Goal: Task Accomplishment & Management: Use online tool/utility

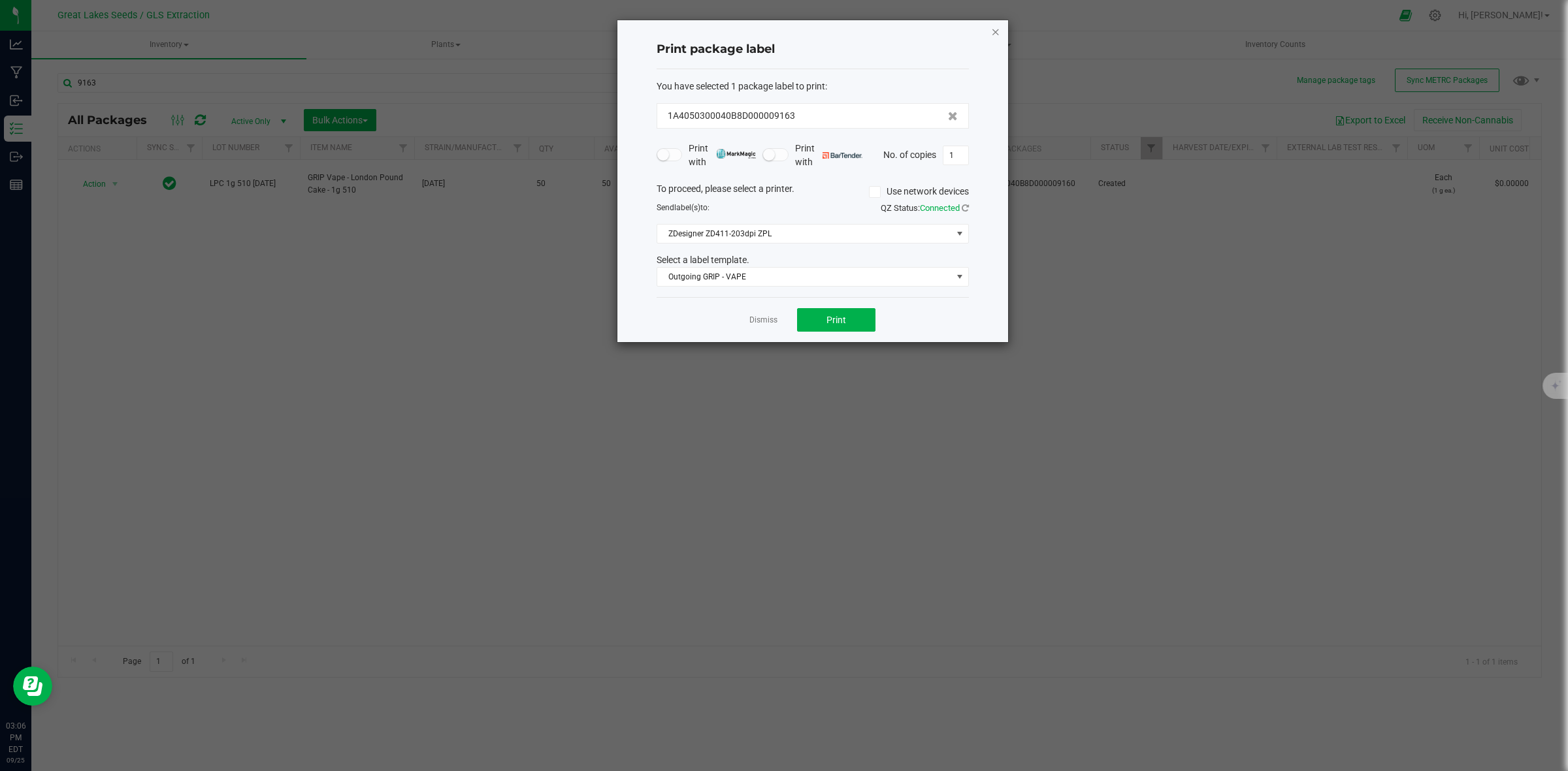
click at [996, 27] on icon "button" at bounding box center [995, 31] width 9 height 15
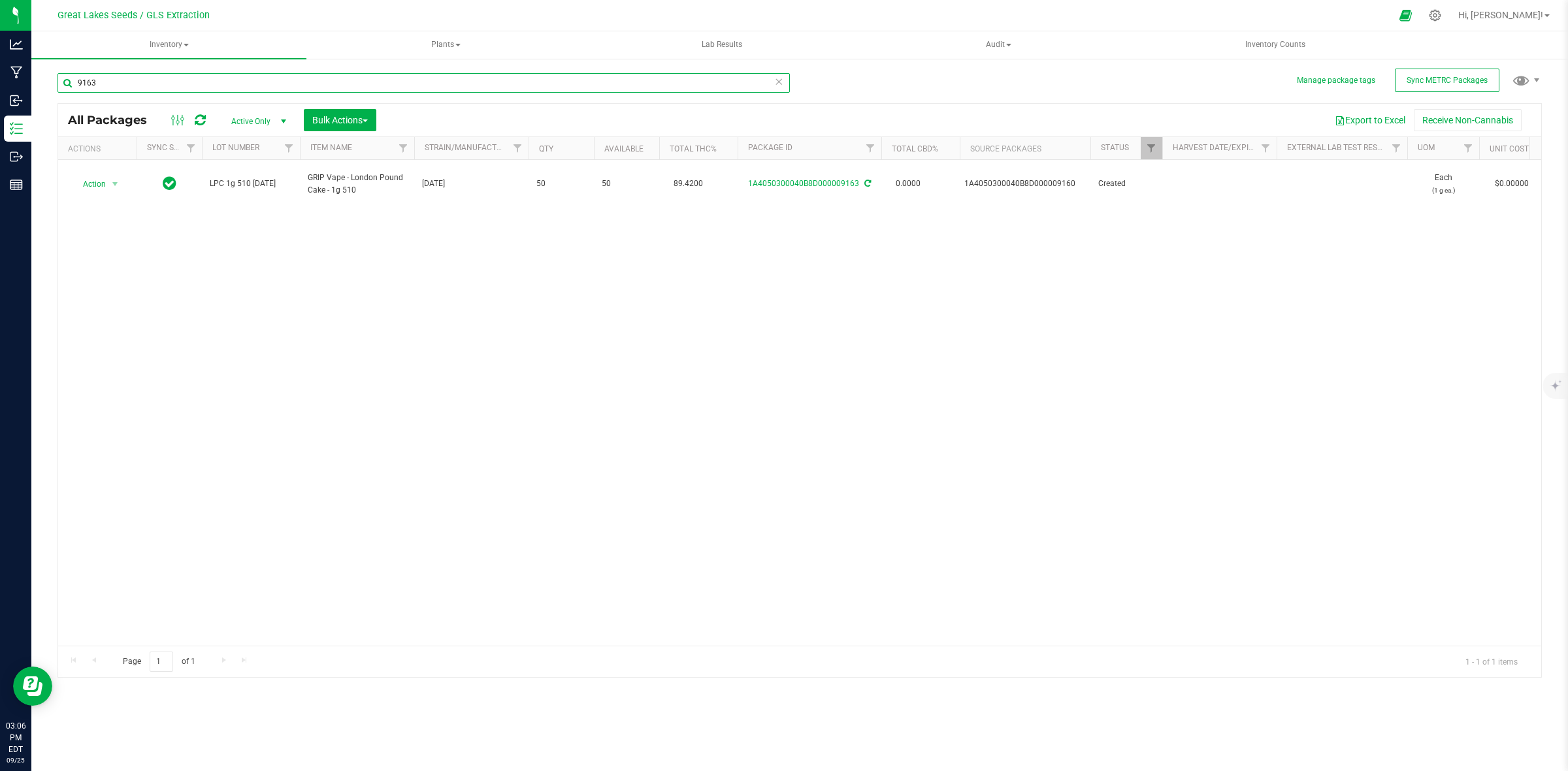
click at [134, 81] on input "9163" at bounding box center [423, 82] width 732 height 20
type input "9"
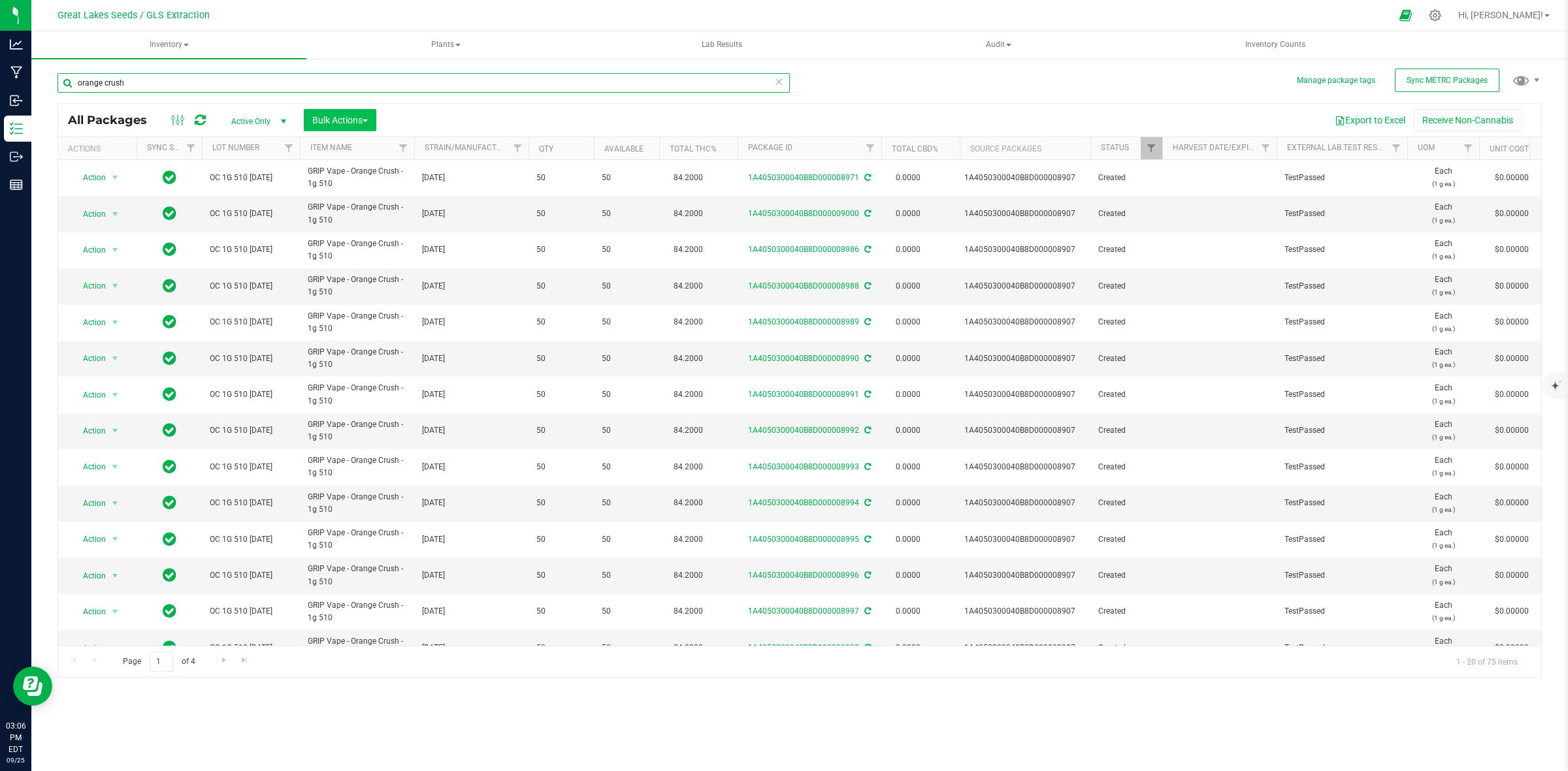
type input "orange crush"
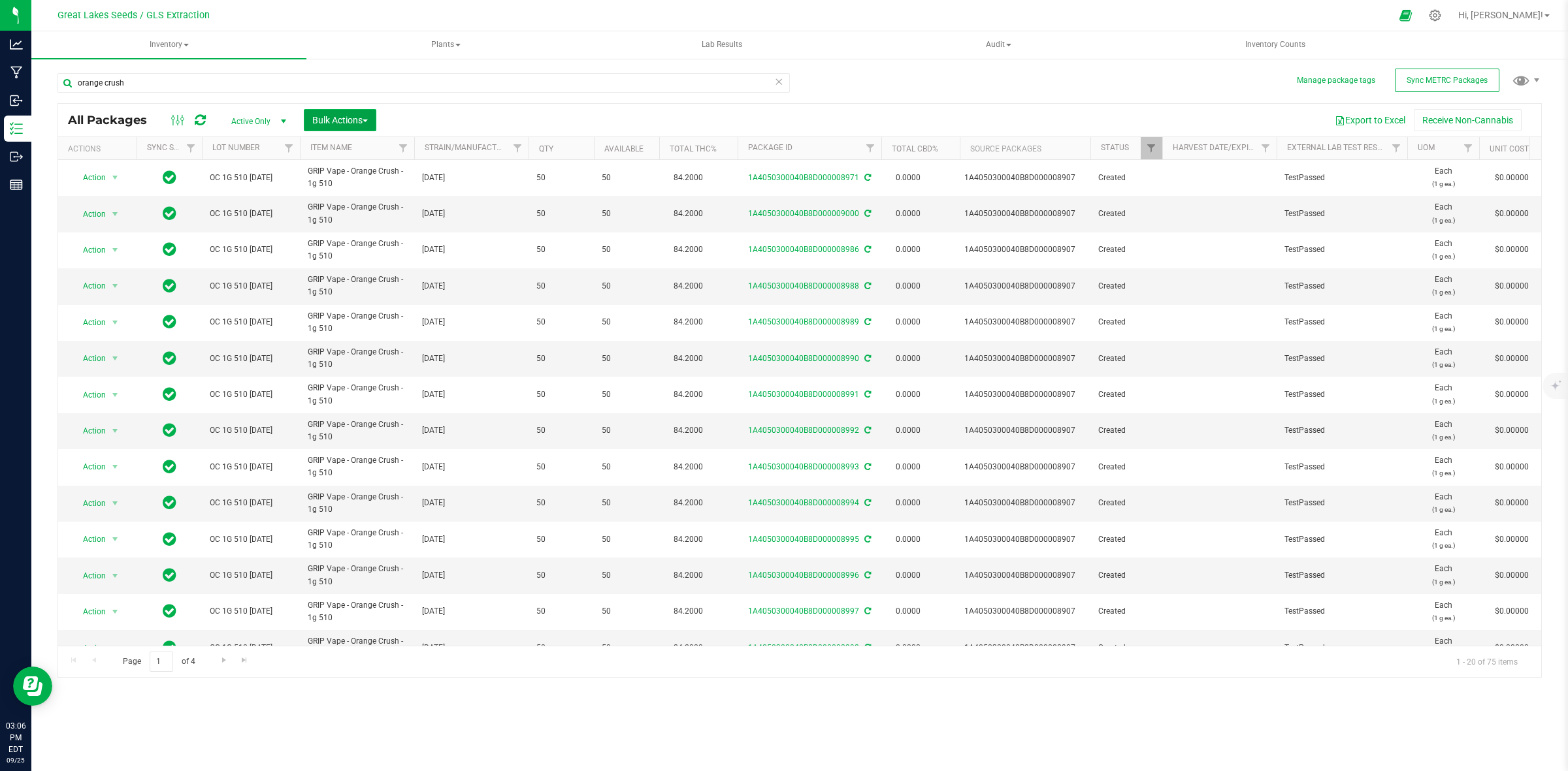
click at [320, 118] on span "Bulk Actions" at bounding box center [339, 120] width 55 height 10
click at [356, 265] on span "Print package labels" at bounding box center [350, 270] width 78 height 10
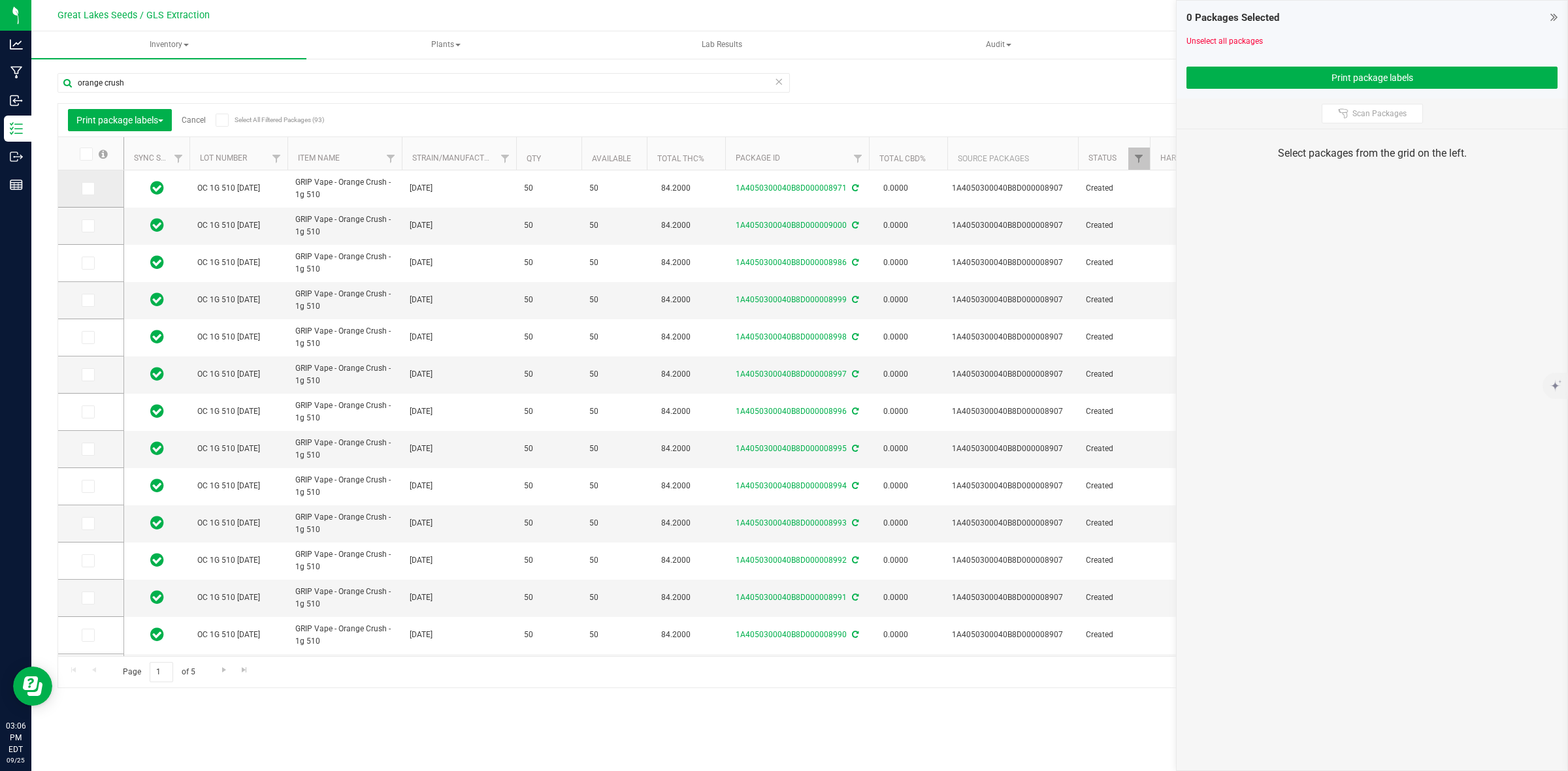
click at [89, 188] on icon at bounding box center [87, 188] width 8 height 0
click at [0, 0] on input "checkbox" at bounding box center [0, 0] width 0 height 0
click at [92, 226] on span at bounding box center [87, 226] width 13 height 13
click at [0, 0] on input "checkbox" at bounding box center [0, 0] width 0 height 0
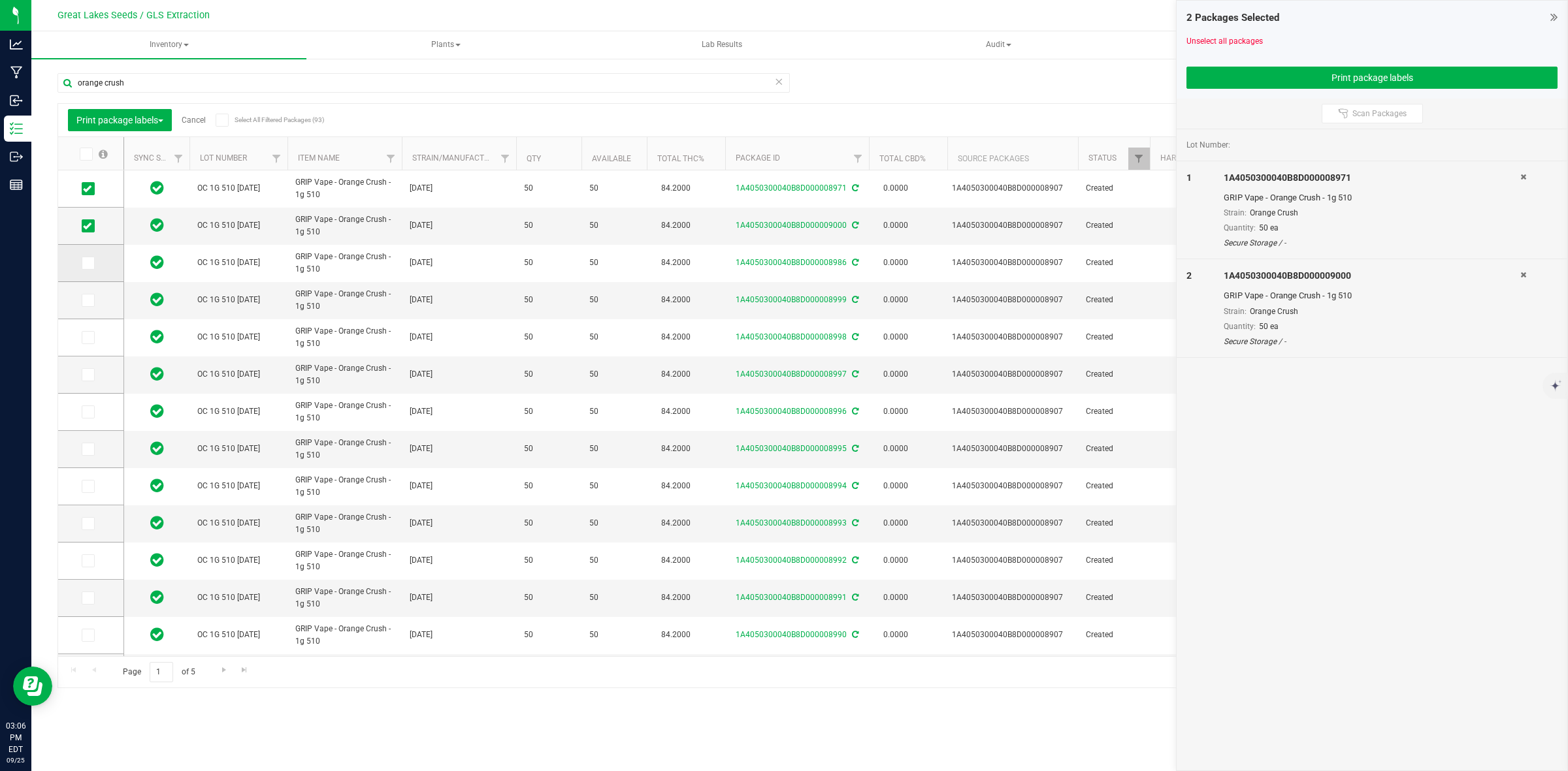
click at [81, 265] on span at bounding box center [87, 263] width 13 height 13
click at [0, 0] on input "checkbox" at bounding box center [0, 0] width 0 height 0
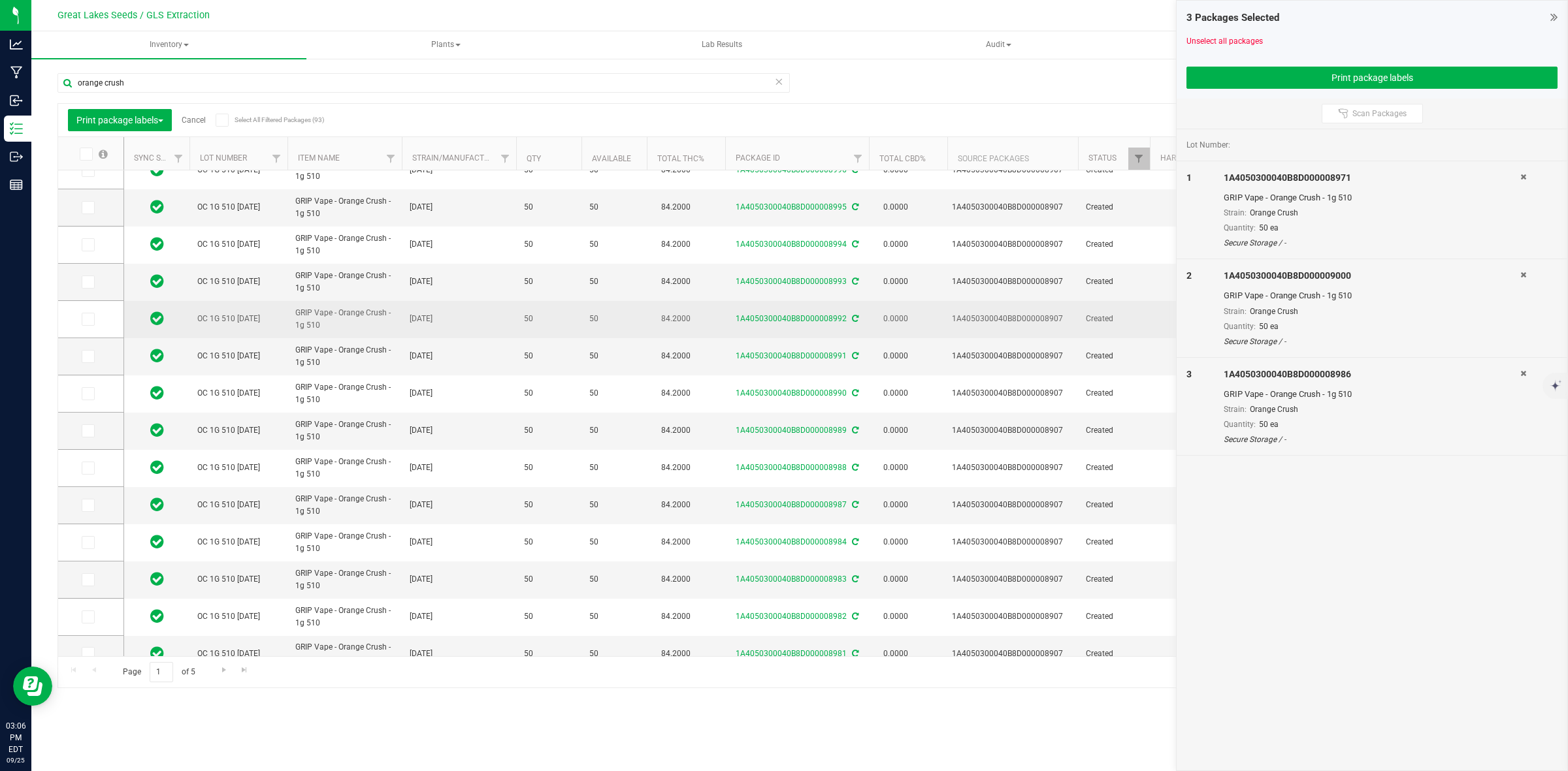
scroll to position [257, 0]
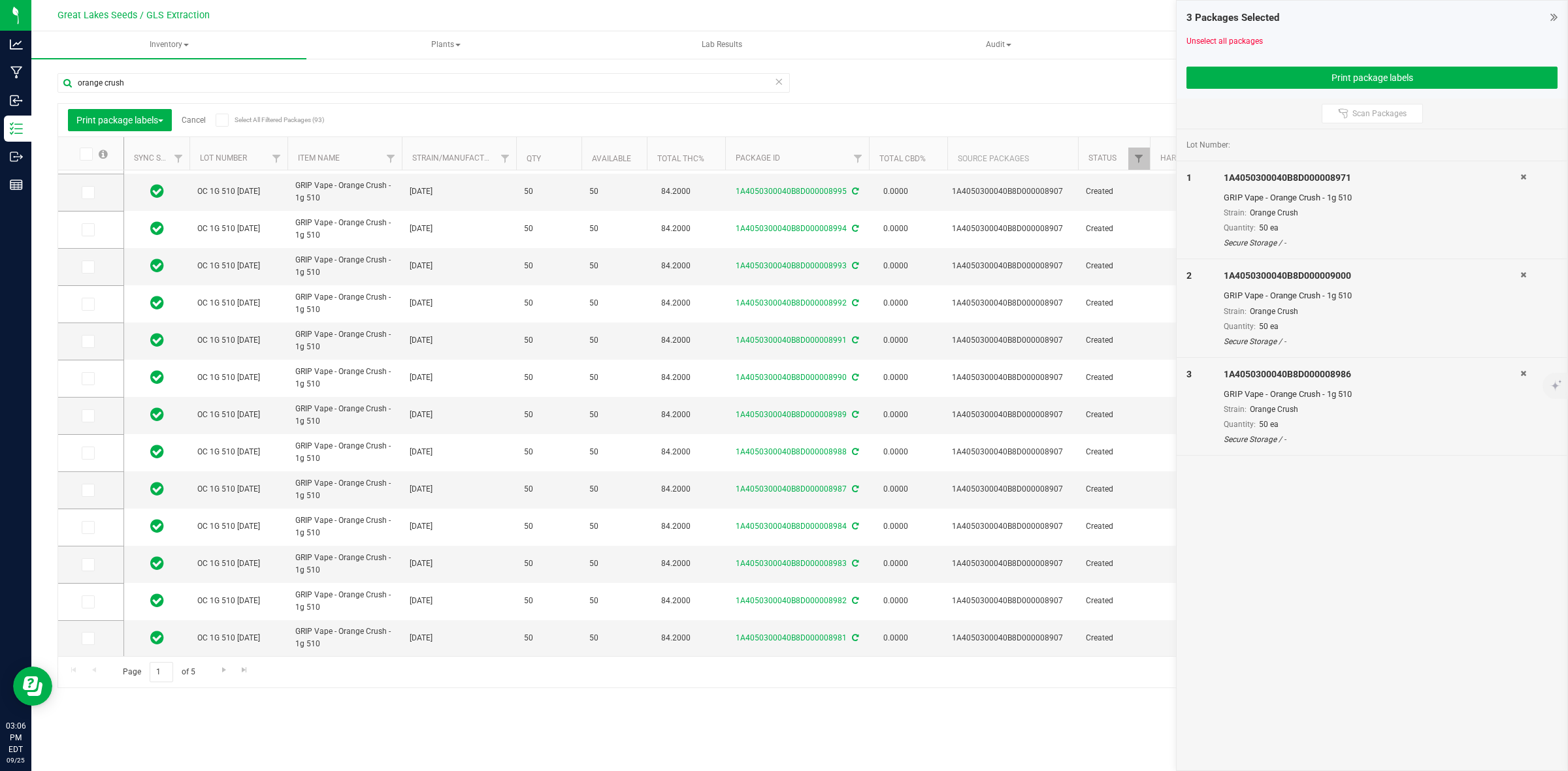
click at [88, 154] on icon at bounding box center [85, 154] width 8 height 0
click at [0, 0] on input "checkbox" at bounding box center [0, 0] width 0 height 0
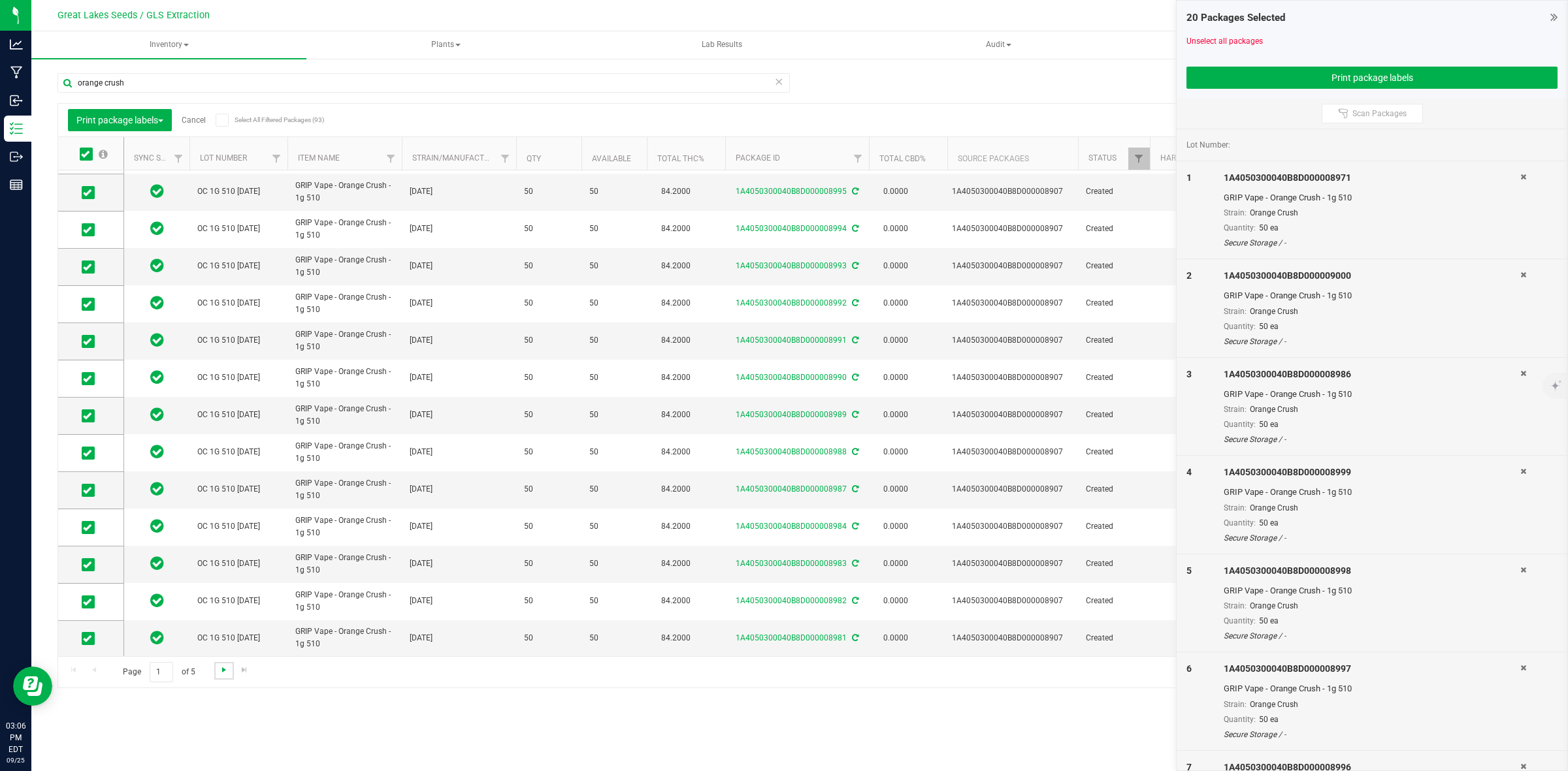
click at [224, 670] on span "Go to the next page" at bounding box center [224, 670] width 10 height 10
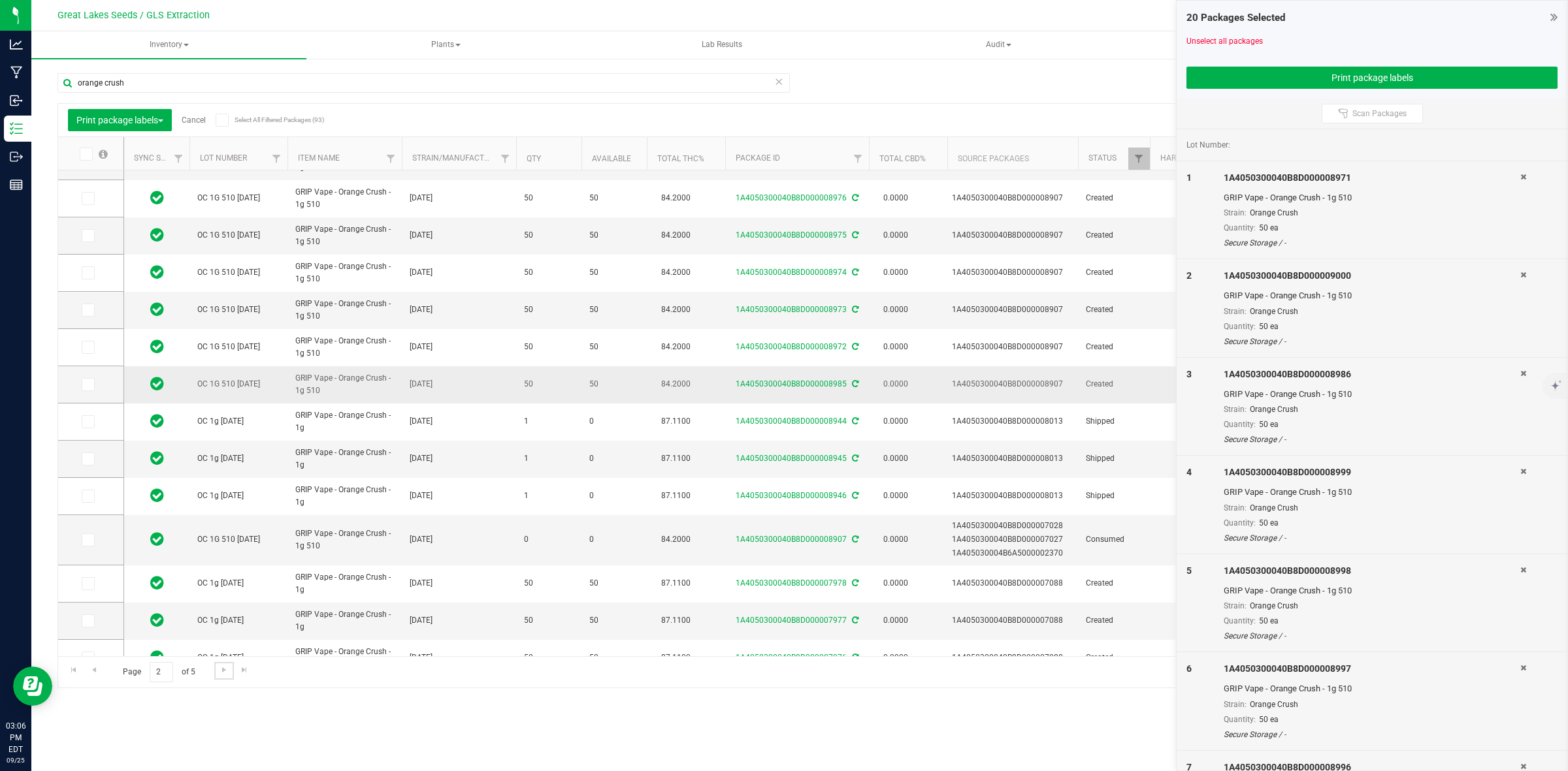
scroll to position [163, 0]
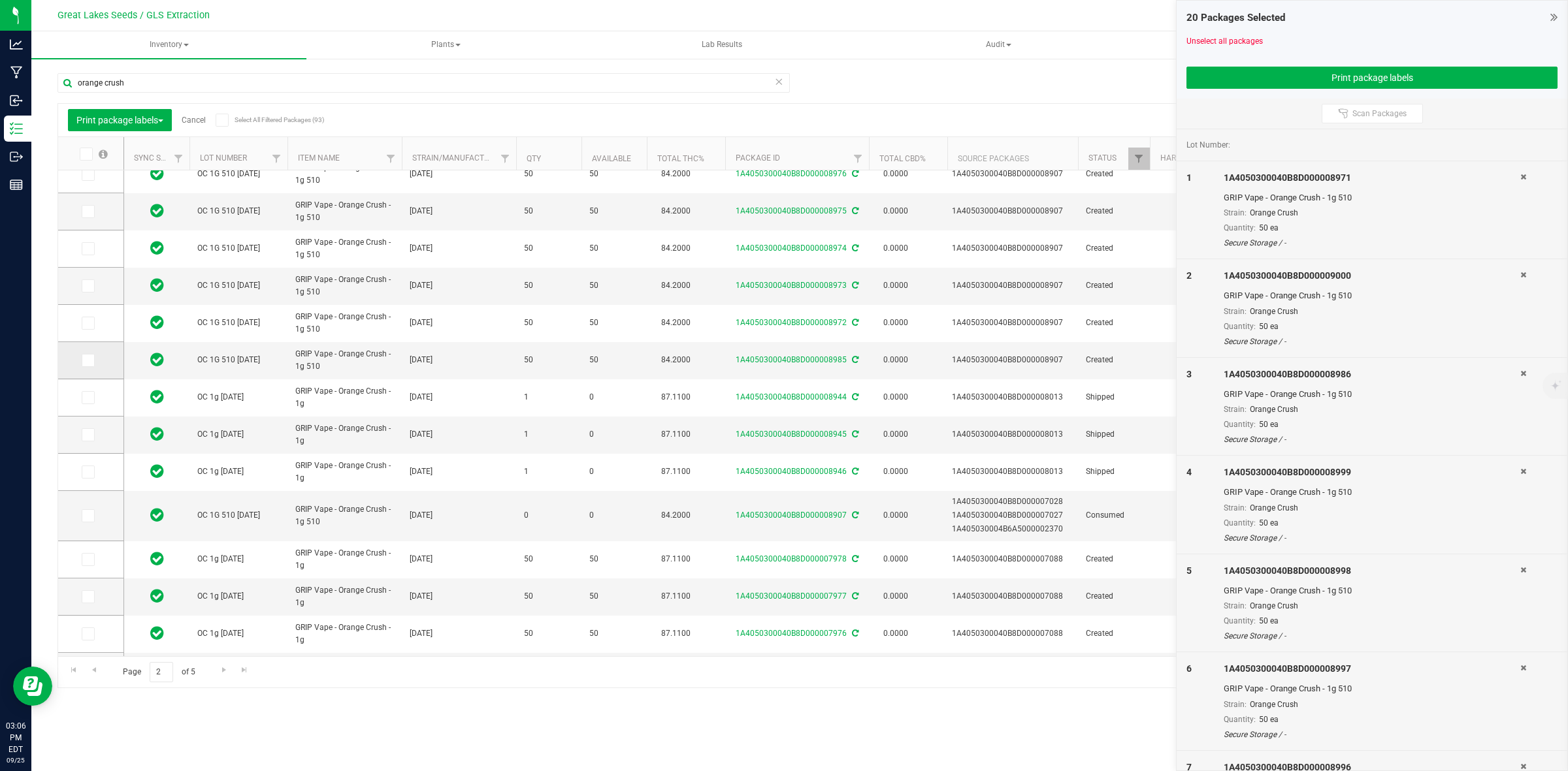
click at [78, 356] on td at bounding box center [91, 360] width 65 height 37
click at [87, 360] on icon at bounding box center [87, 360] width 8 height 0
click at [0, 0] on input "checkbox" at bounding box center [0, 0] width 0 height 0
click at [90, 323] on icon at bounding box center [87, 323] width 8 height 0
click at [0, 0] on input "checkbox" at bounding box center [0, 0] width 0 height 0
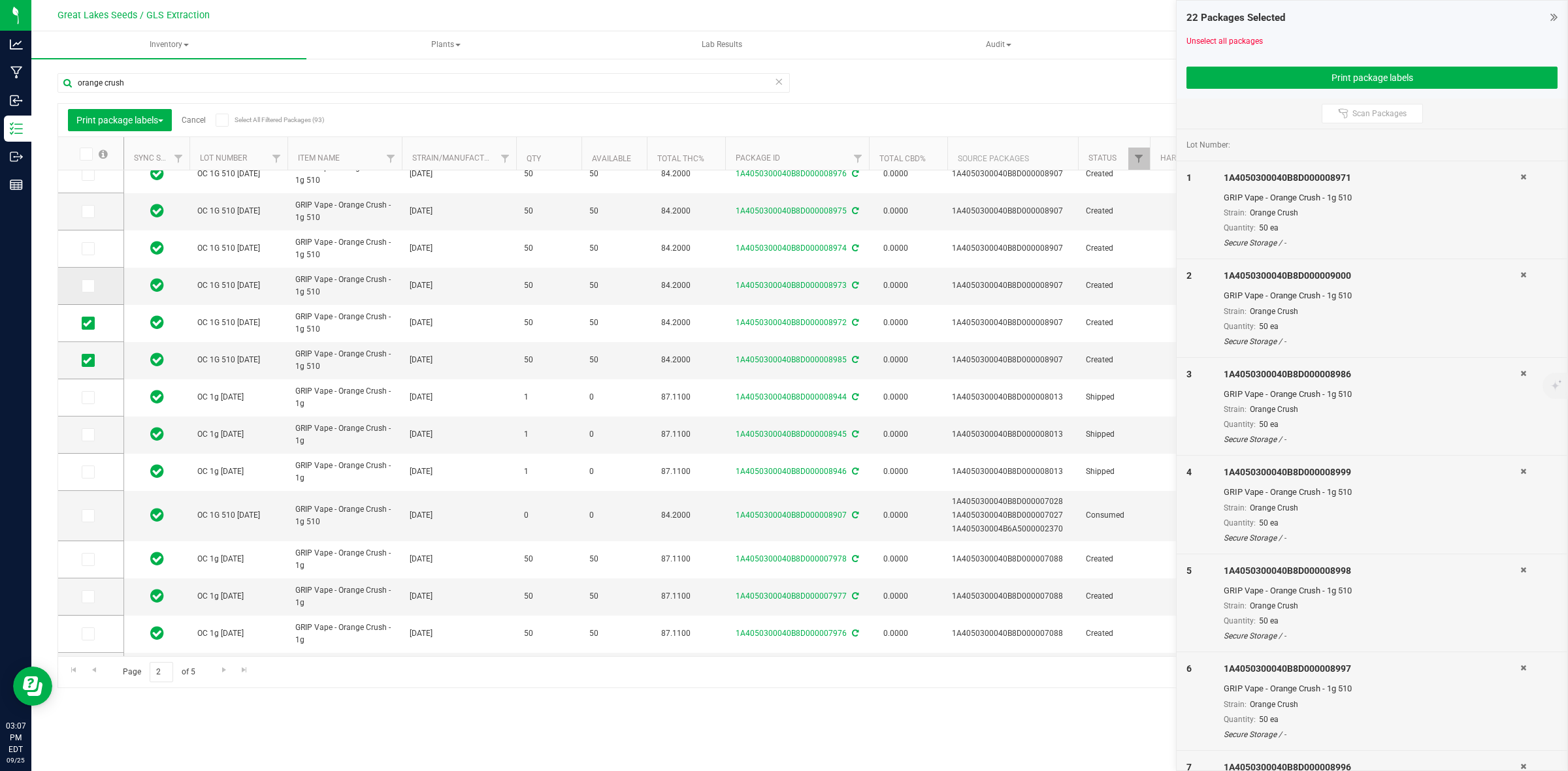
click at [90, 281] on span at bounding box center [87, 286] width 13 height 13
click at [0, 0] on input "checkbox" at bounding box center [0, 0] width 0 height 0
click at [86, 249] on icon at bounding box center [87, 249] width 8 height 0
click at [0, 0] on input "checkbox" at bounding box center [0, 0] width 0 height 0
click at [97, 214] on label at bounding box center [91, 211] width 19 height 13
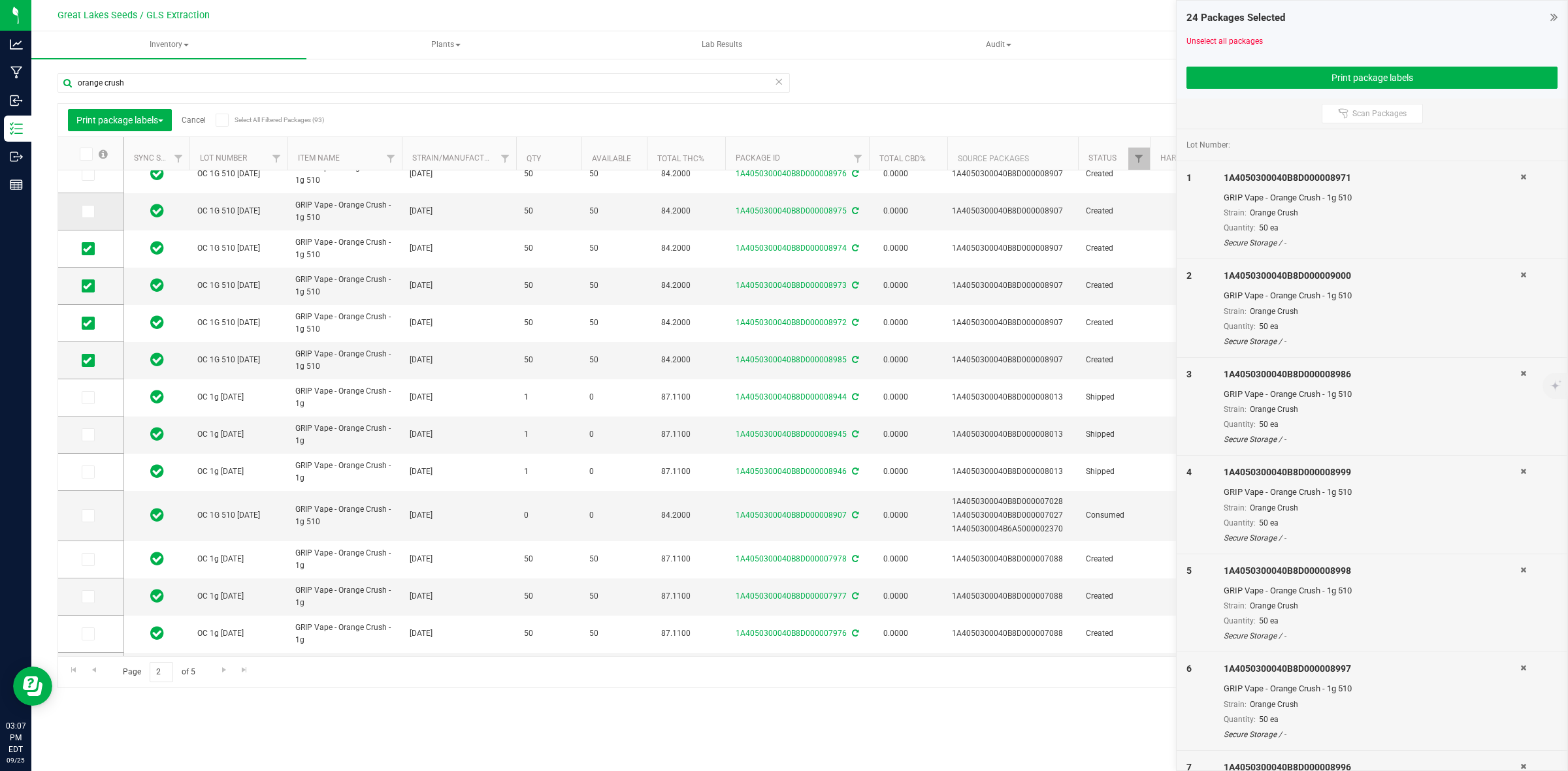
click at [0, 0] on input "checkbox" at bounding box center [0, 0] width 0 height 0
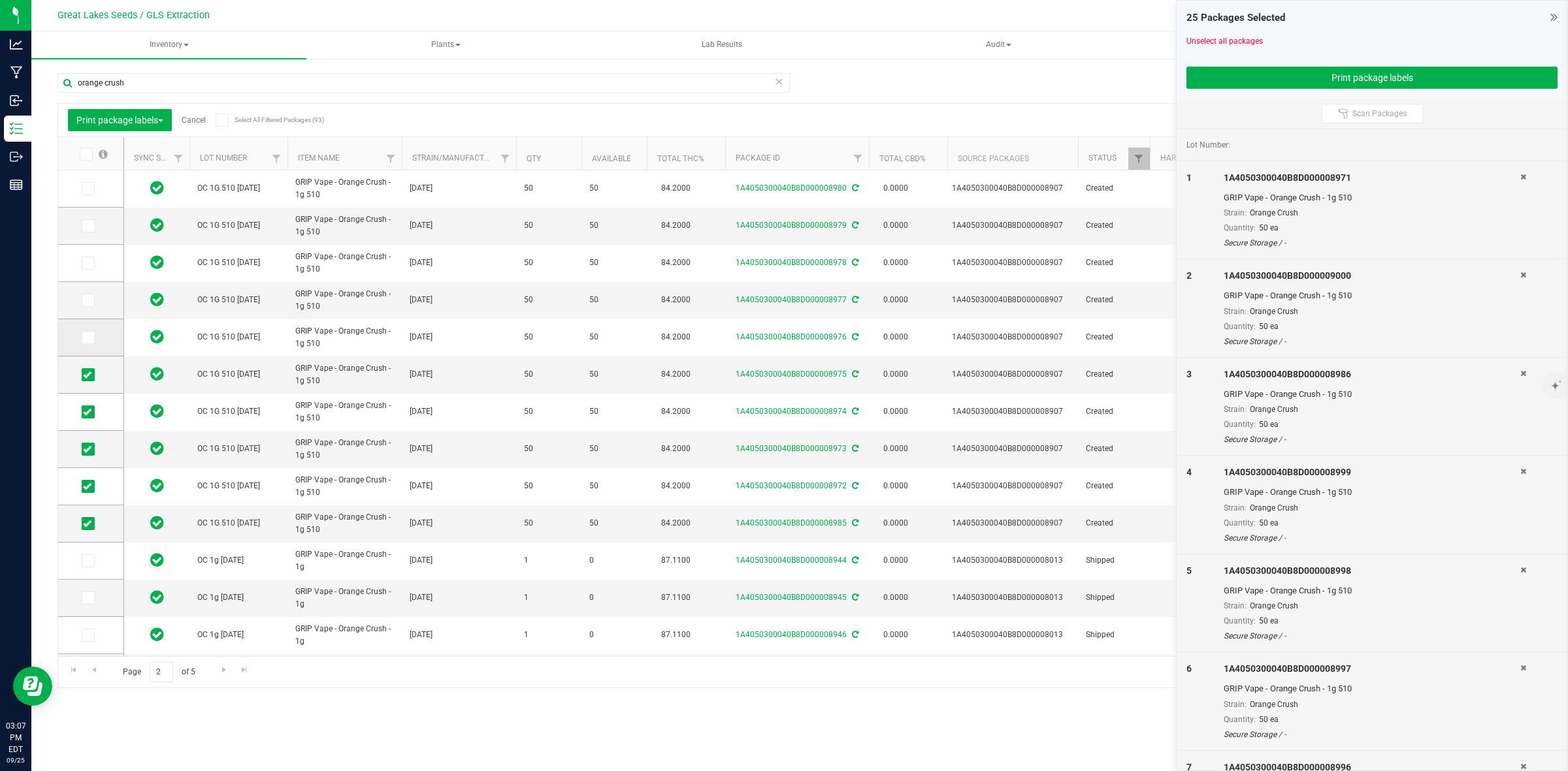
click at [89, 338] on icon at bounding box center [87, 338] width 8 height 0
click at [0, 0] on input "checkbox" at bounding box center [0, 0] width 0 height 0
click at [87, 300] on icon at bounding box center [87, 300] width 8 height 0
click at [0, 0] on input "checkbox" at bounding box center [0, 0] width 0 height 0
click at [90, 273] on td at bounding box center [91, 264] width 65 height 37
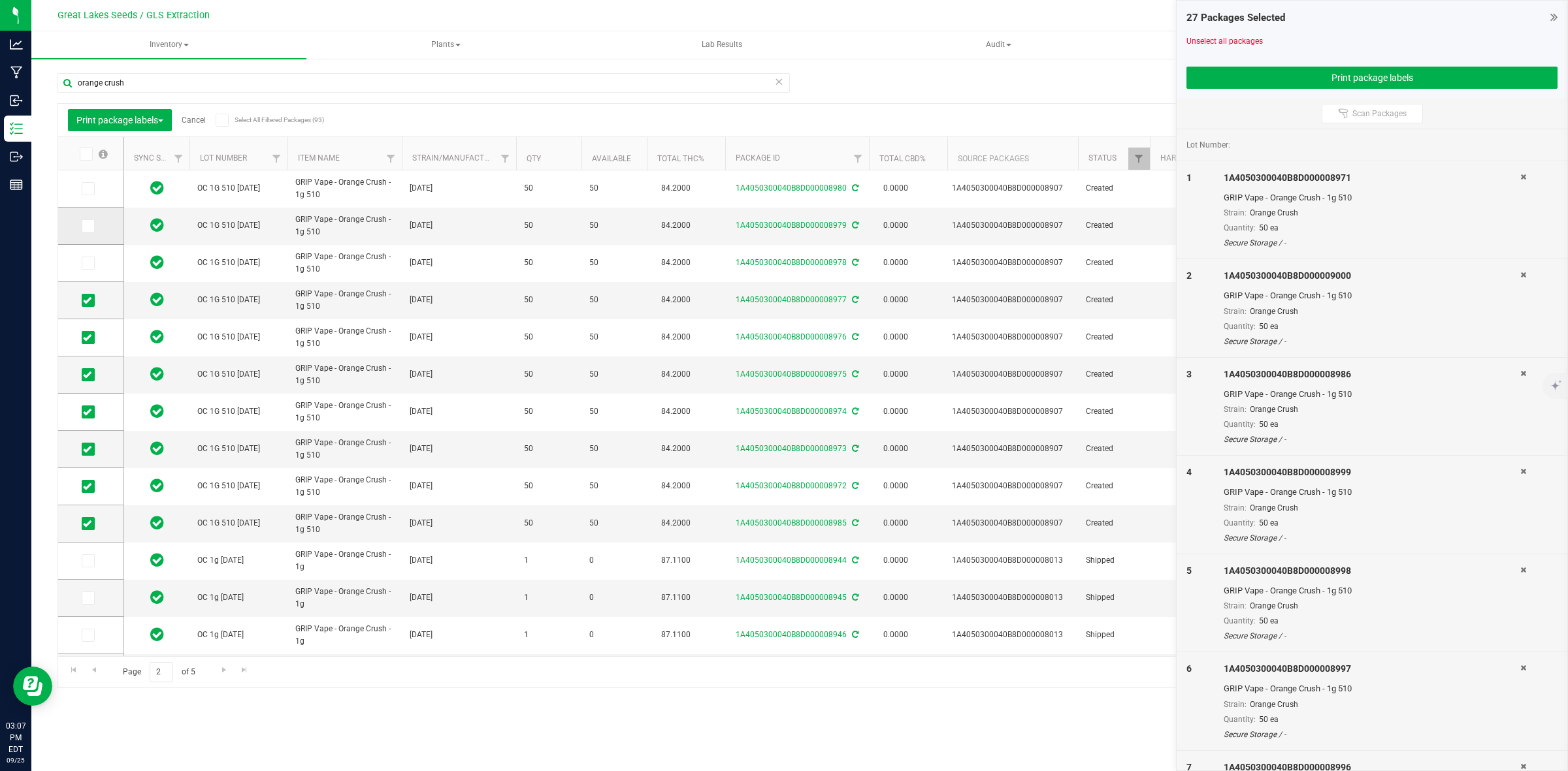
click at [88, 226] on icon at bounding box center [87, 226] width 8 height 0
click at [0, 0] on input "checkbox" at bounding box center [0, 0] width 0 height 0
click at [86, 263] on icon at bounding box center [87, 263] width 8 height 0
click at [0, 0] on input "checkbox" at bounding box center [0, 0] width 0 height 0
click at [86, 194] on span at bounding box center [87, 188] width 13 height 13
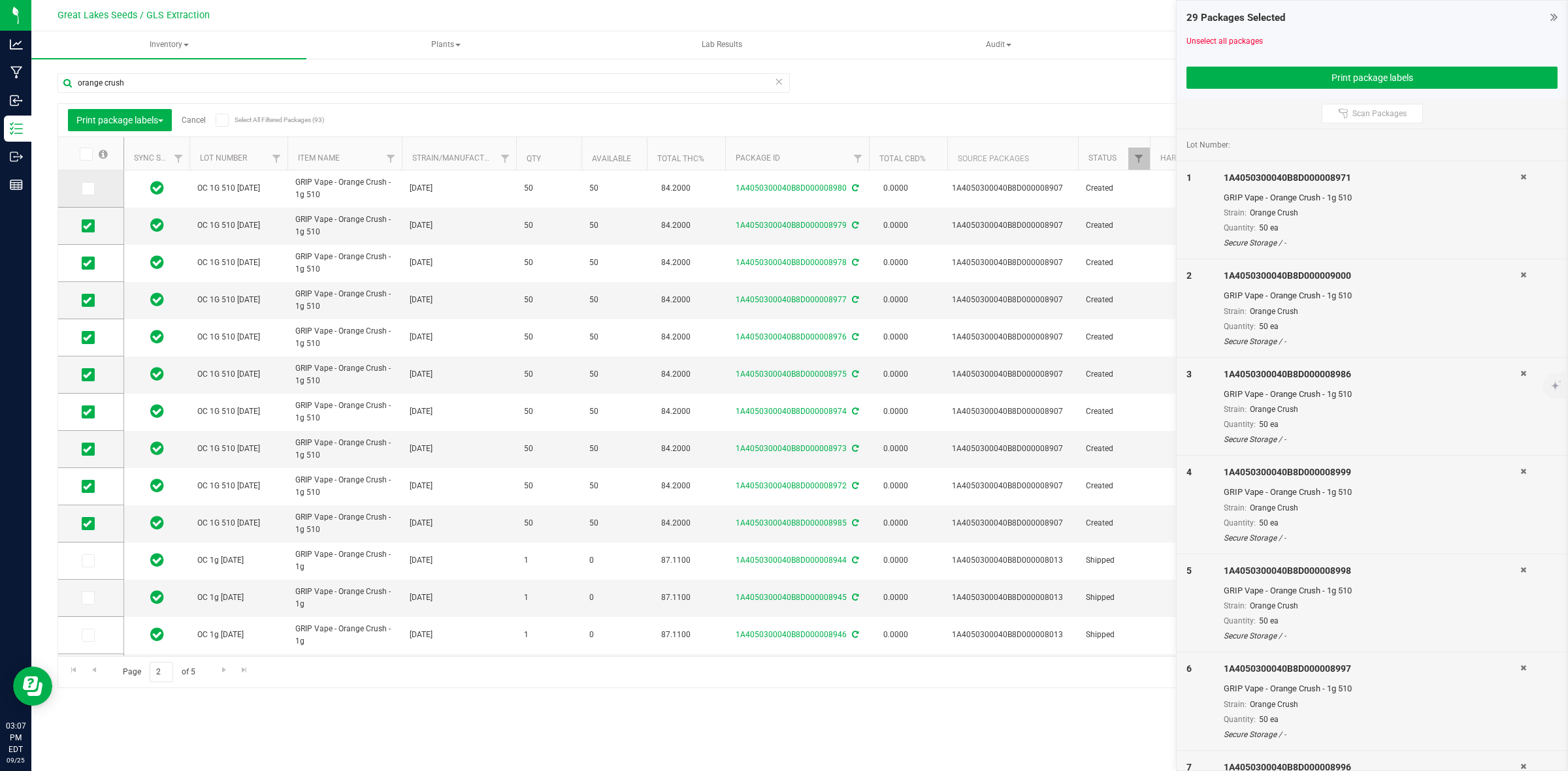
click at [0, 0] on input "checkbox" at bounding box center [0, 0] width 0 height 0
click at [1281, 76] on button "Print package labels" at bounding box center [1371, 78] width 371 height 22
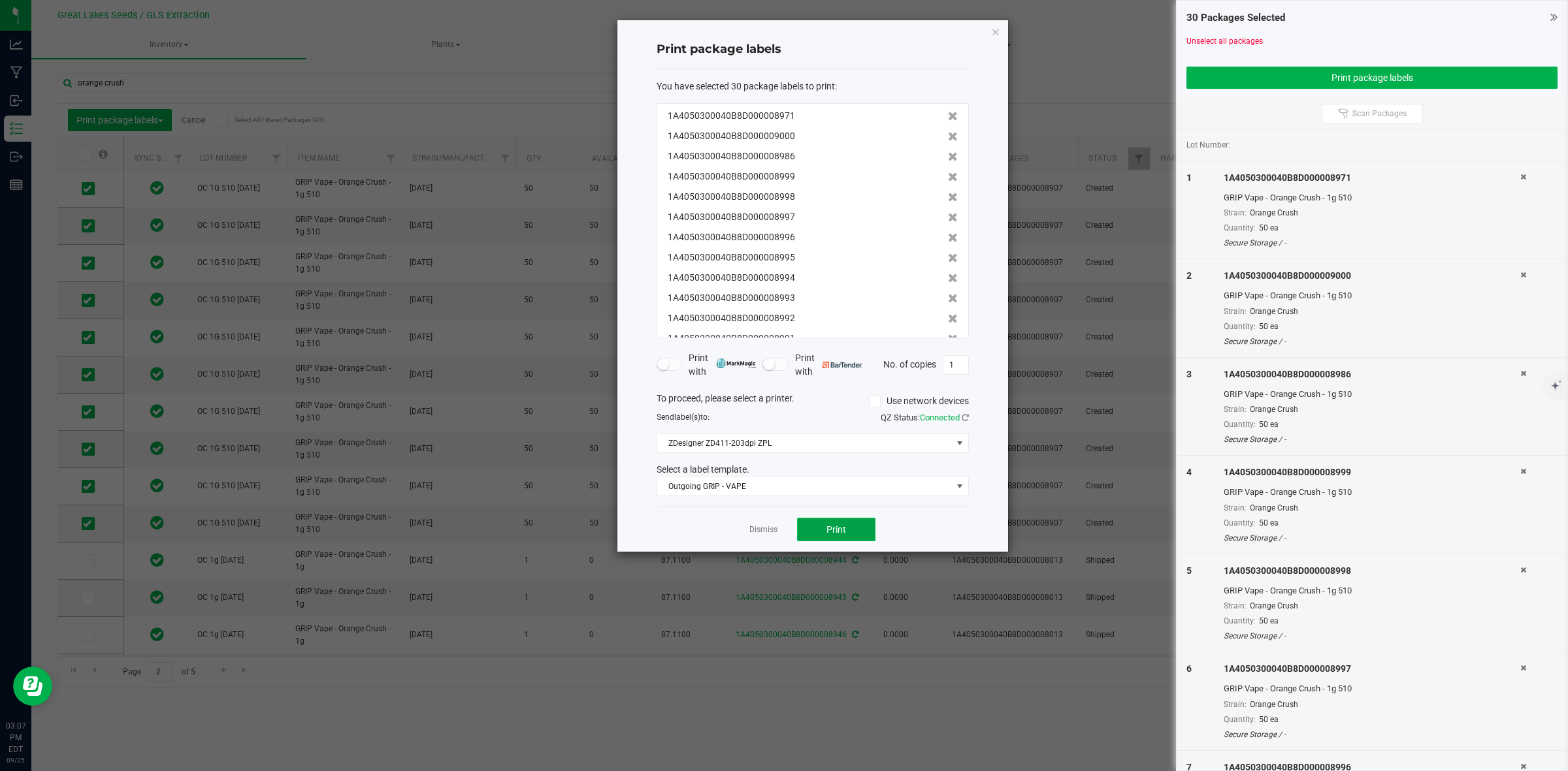
click at [850, 531] on button "Print" at bounding box center [836, 529] width 78 height 24
click at [765, 533] on link "Dismiss" at bounding box center [763, 529] width 28 height 11
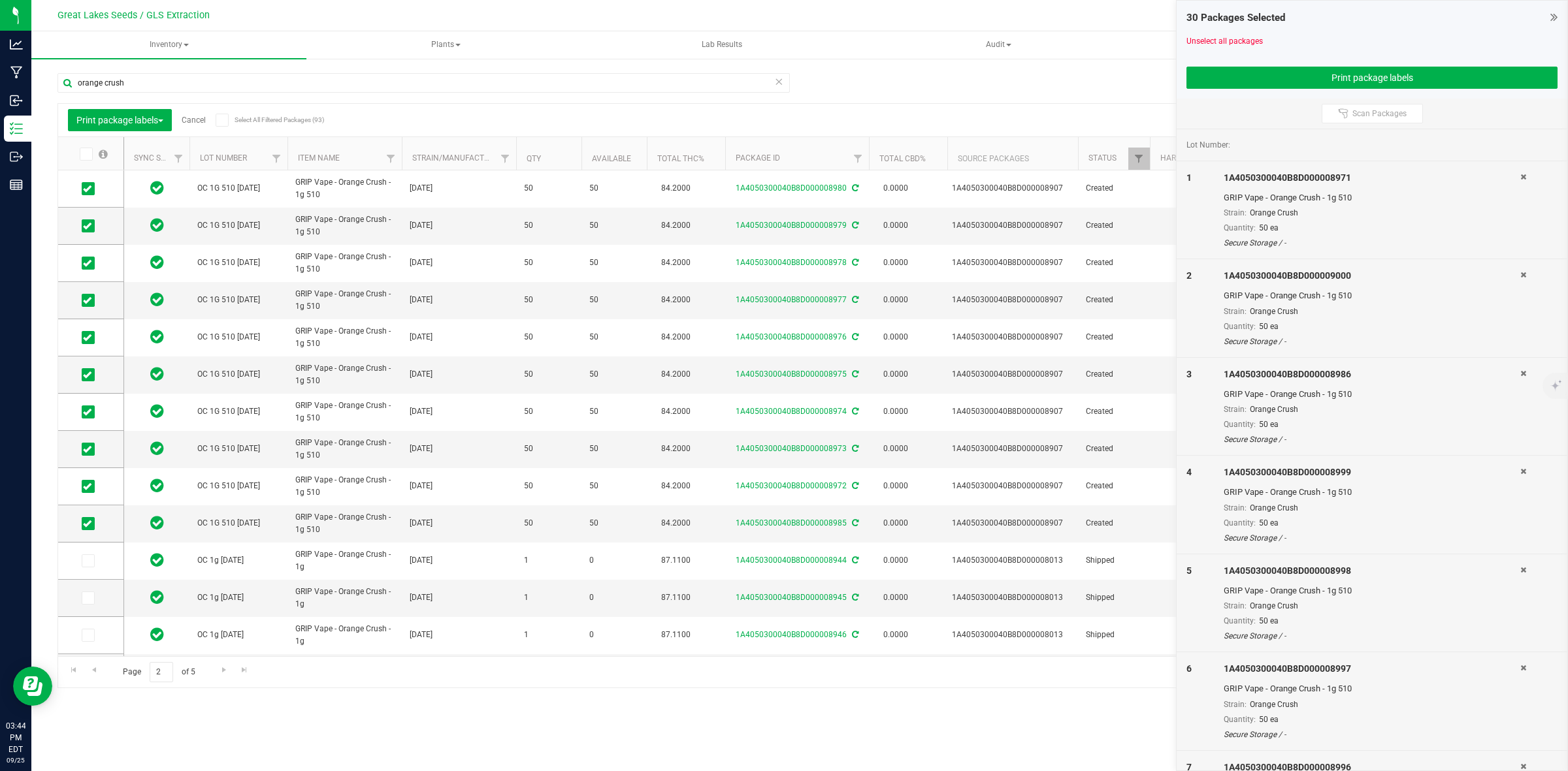
click at [200, 123] on link "Cancel" at bounding box center [193, 120] width 24 height 9
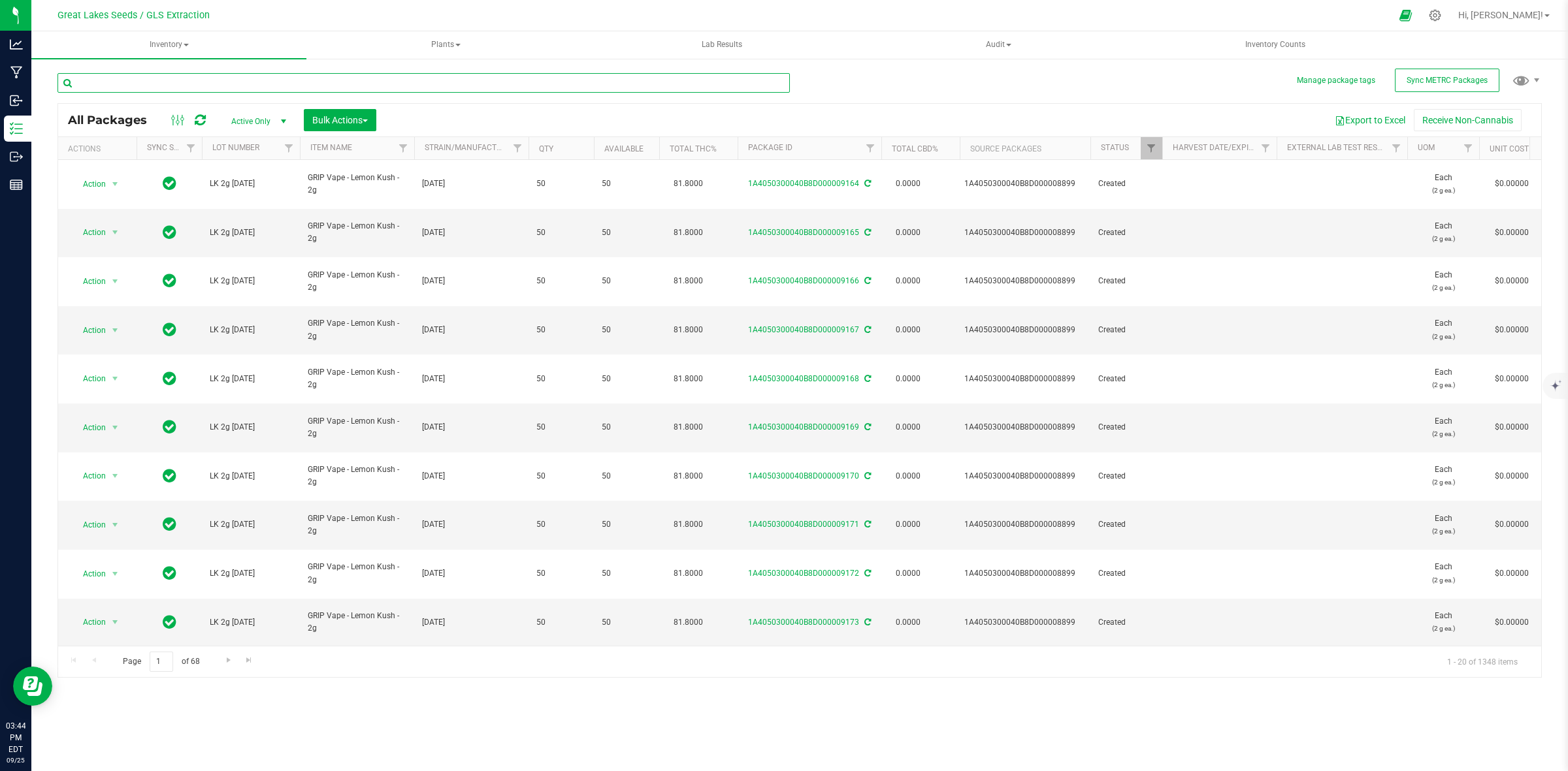
click at [129, 88] on input "text" at bounding box center [423, 82] width 732 height 20
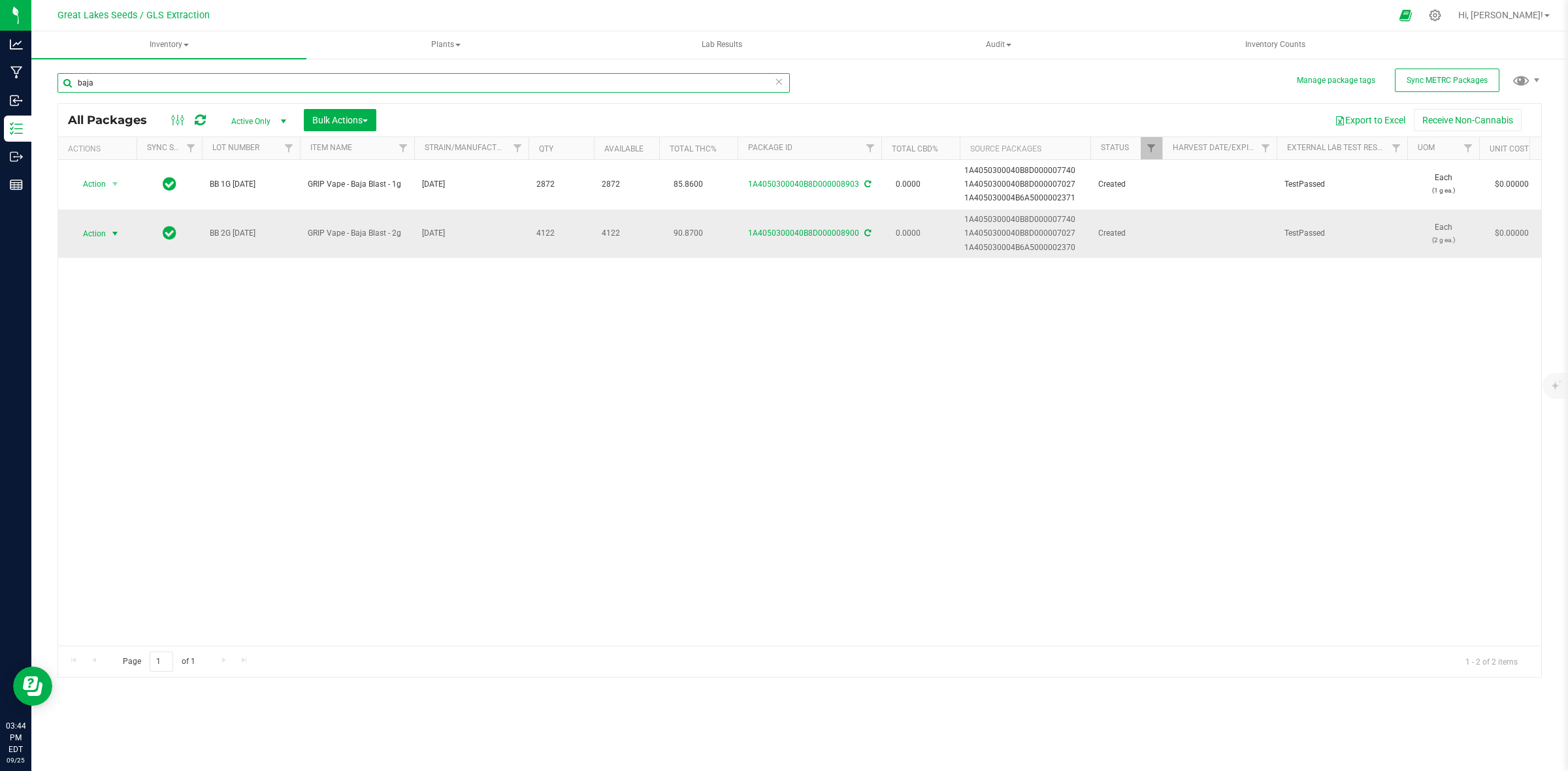
type input "baja"
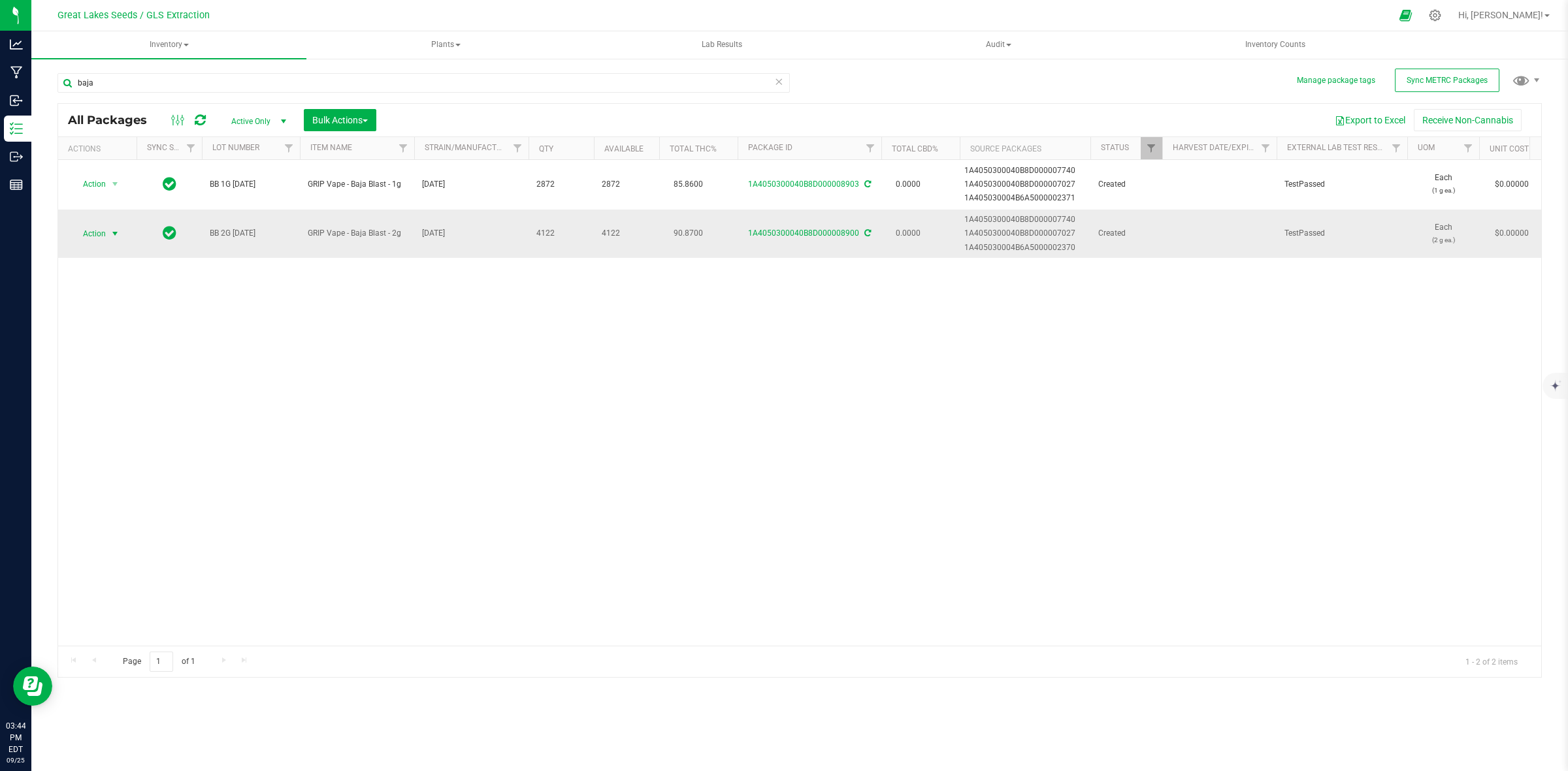
click at [109, 234] on span "select" at bounding box center [115, 233] width 10 height 10
click at [109, 274] on li "Create package" at bounding box center [114, 275] width 83 height 20
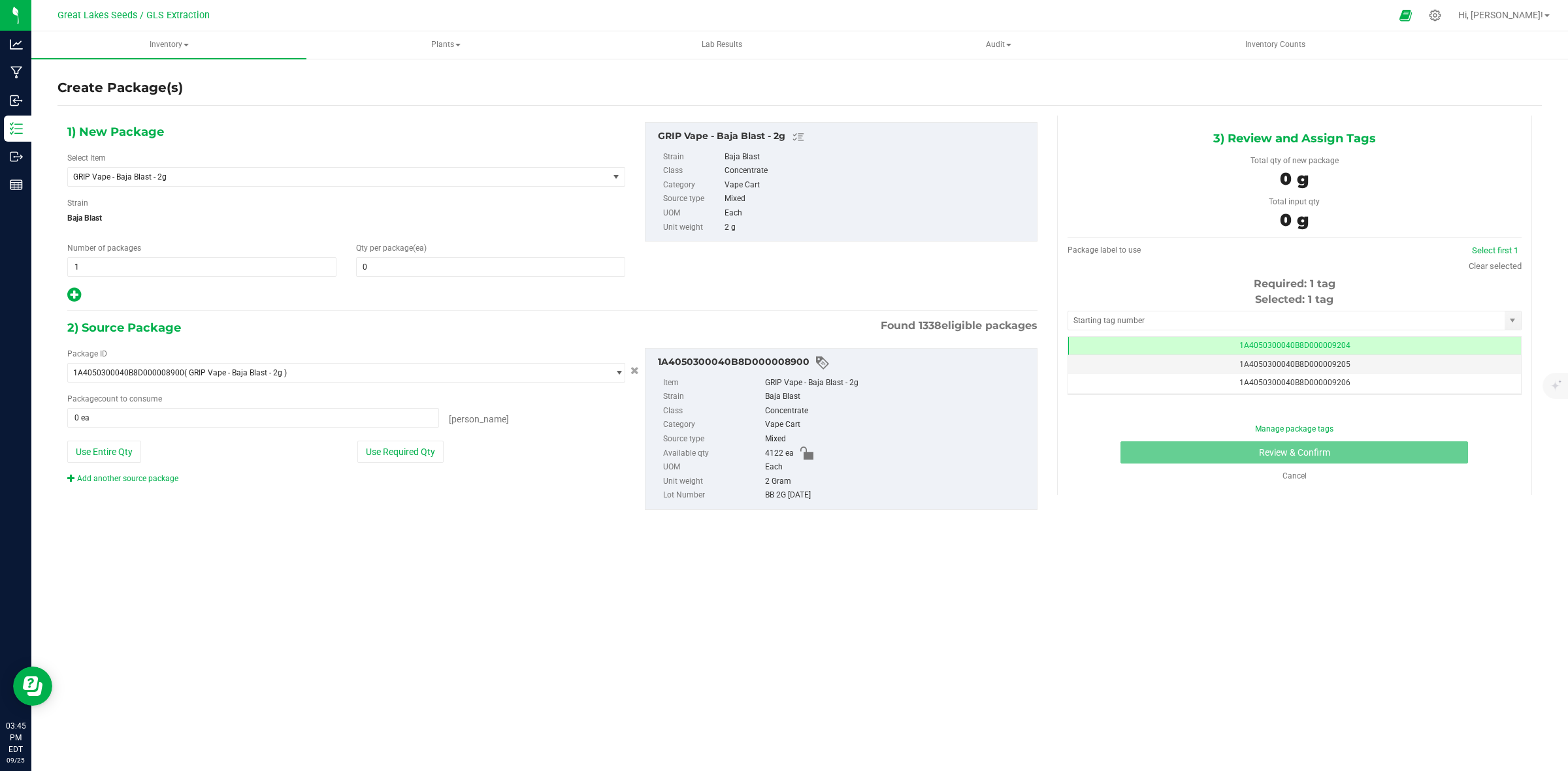
click at [688, 299] on div "1) New Package Select Item GRIP Vape - Baja Blast - 2g 1st Pass Dist - P 1st Pa…" at bounding box center [552, 213] width 989 height 182
click at [83, 266] on span "1 1" at bounding box center [201, 266] width 269 height 20
type input "20"
type input "50"
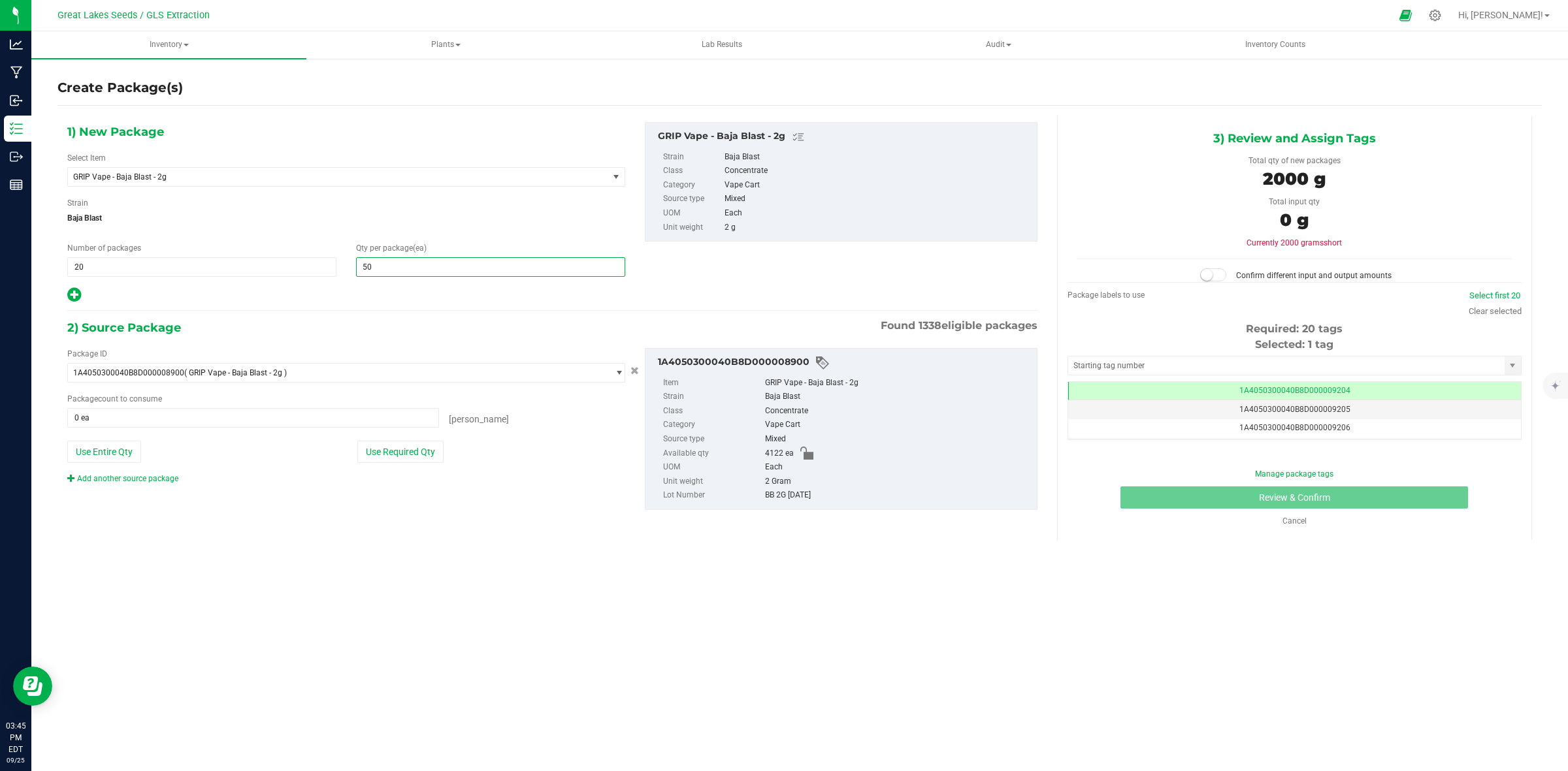
type input "50"
drag, startPoint x: 318, startPoint y: 514, endPoint x: 305, endPoint y: 506, distance: 15.3
click at [319, 514] on div "Package ID 1A4050300040B8D000008900 ( GRIP Vape - Baja Blast - 2g ) 1A405030000…" at bounding box center [552, 429] width 989 height 183
drag, startPoint x: 120, startPoint y: 261, endPoint x: 48, endPoint y: 270, distance: 72.6
click at [48, 270] on div "Create Package(s) 1) New Package Select Item GRIP Vape - Baja Blast - 2g 1st Pa…" at bounding box center [799, 261] width 1537 height 408
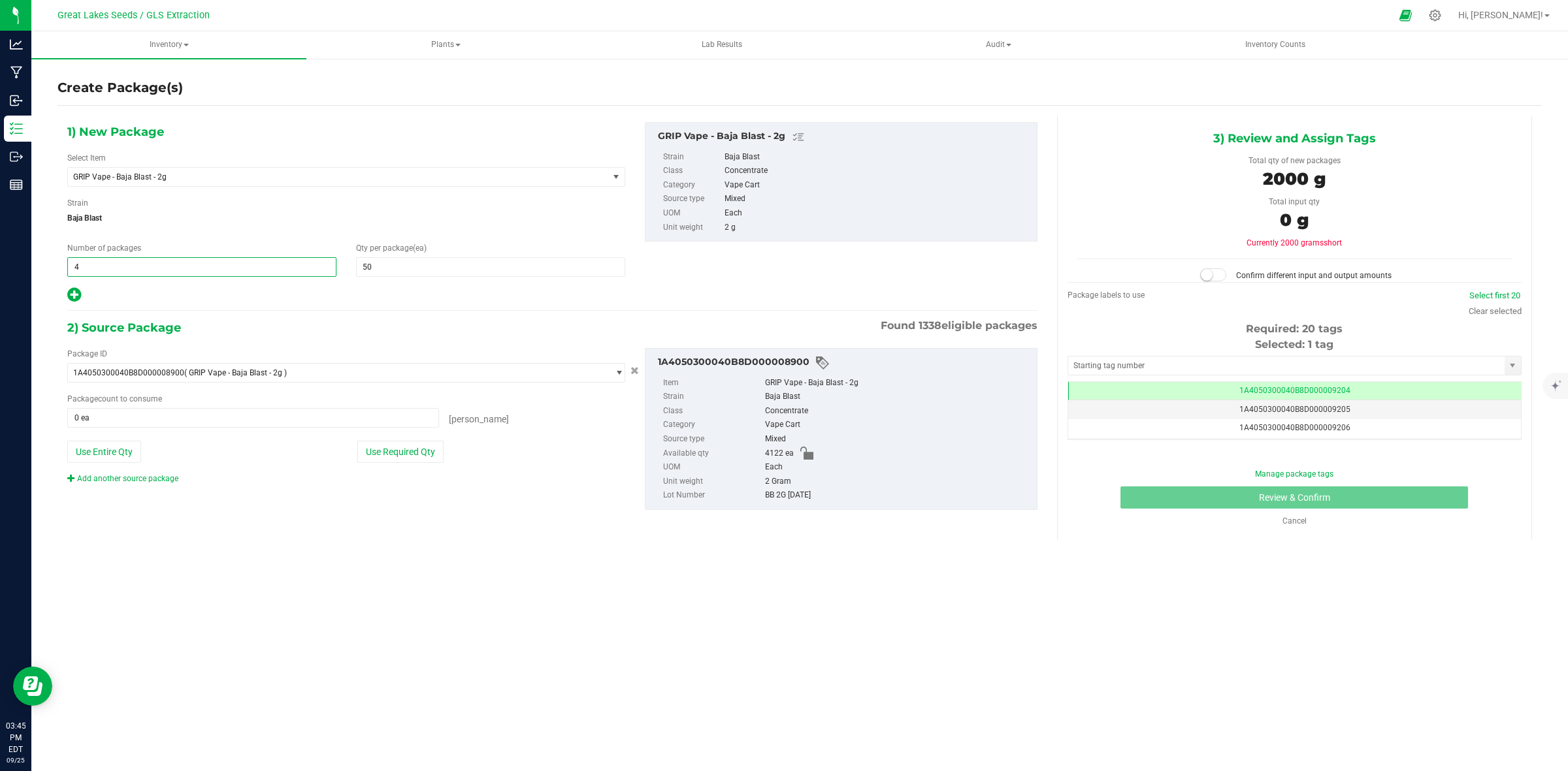
type input "40"
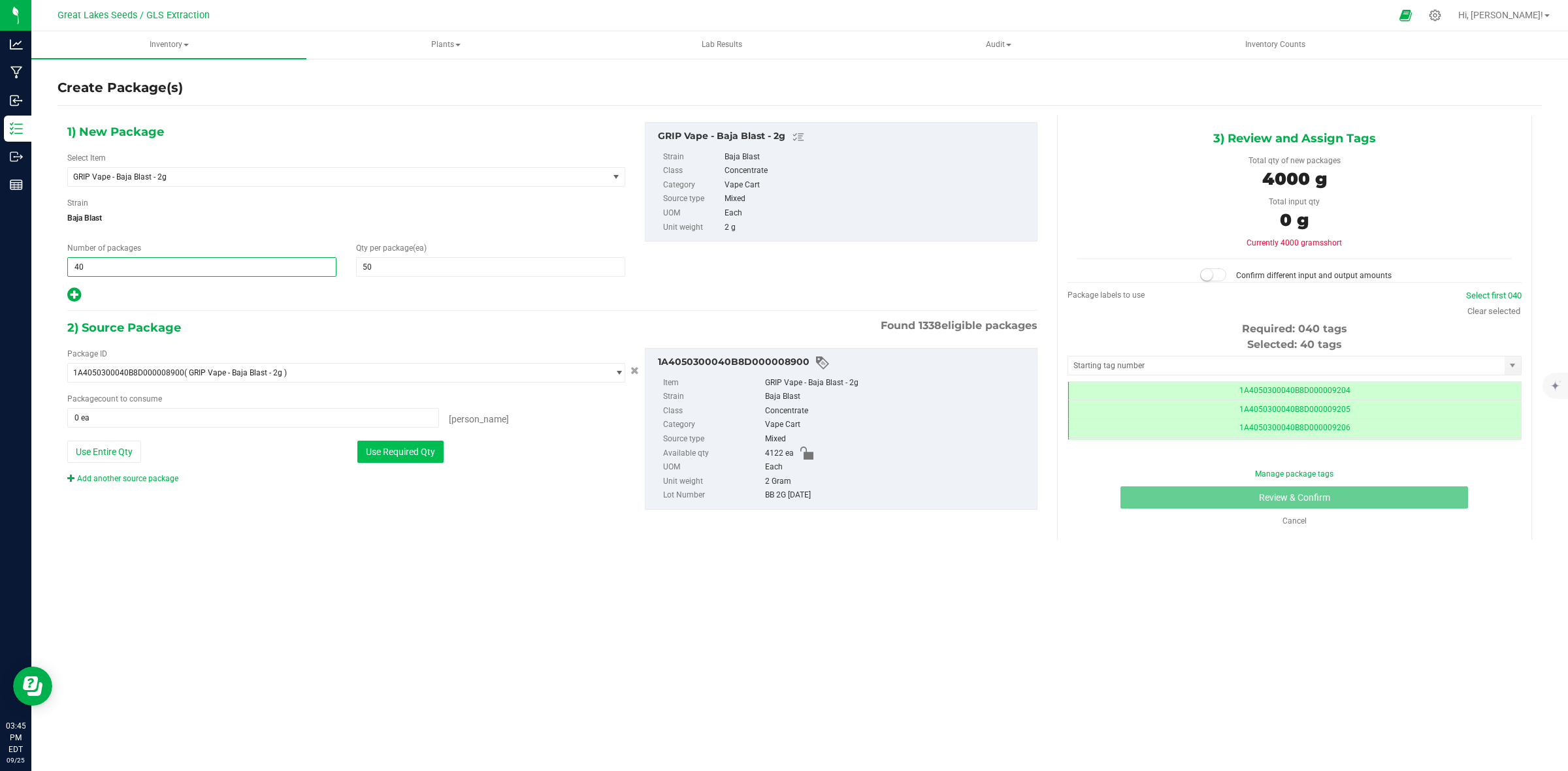
scroll to position [0, -1]
type input "40"
click at [450, 449] on div "Use Required Qty" at bounding box center [491, 452] width 268 height 22
click at [402, 452] on button "Use Required Qty" at bounding box center [400, 452] width 87 height 22
type input "2000 ea"
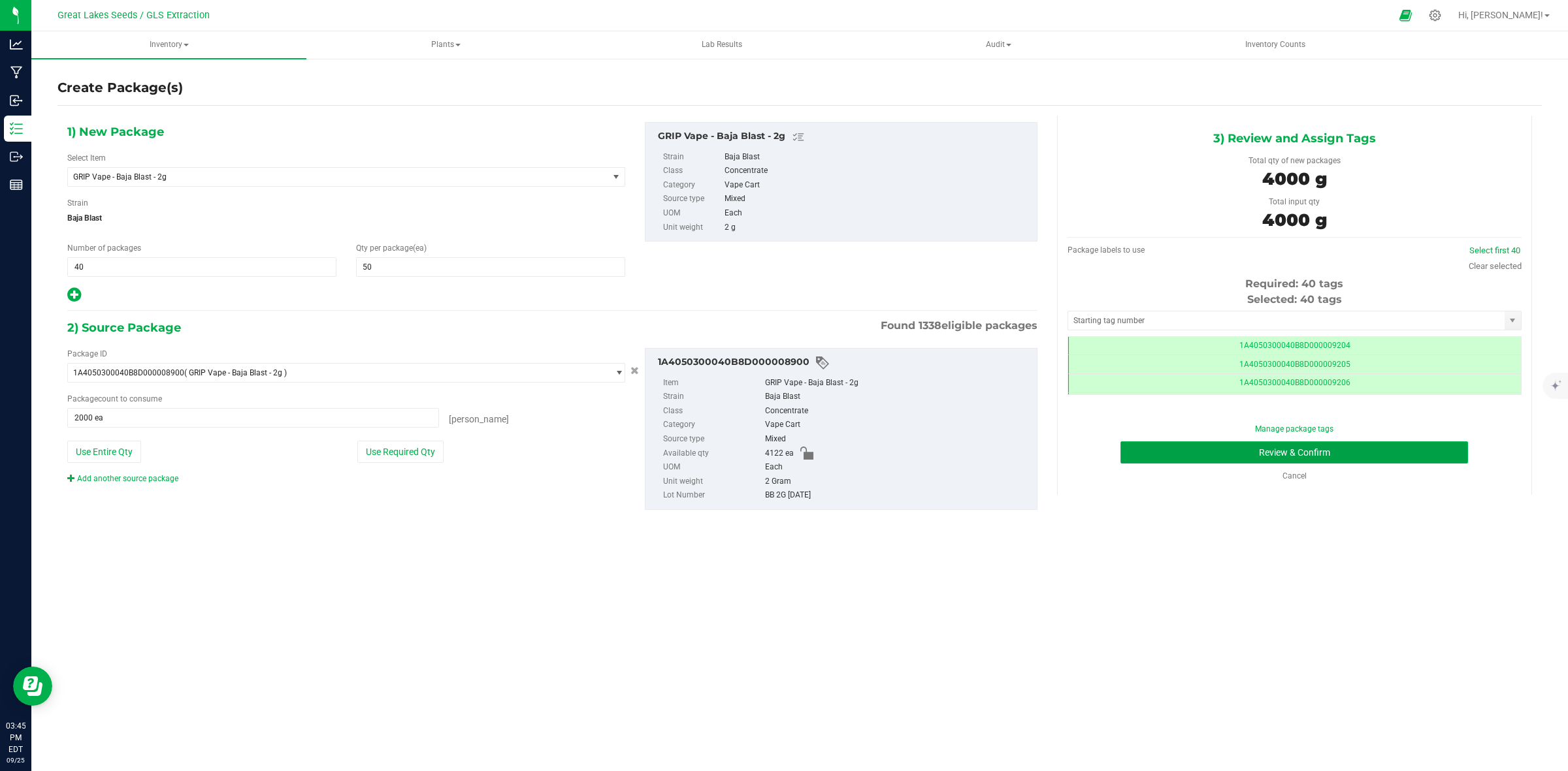
click at [1365, 452] on button "Review & Confirm" at bounding box center [1294, 452] width 348 height 22
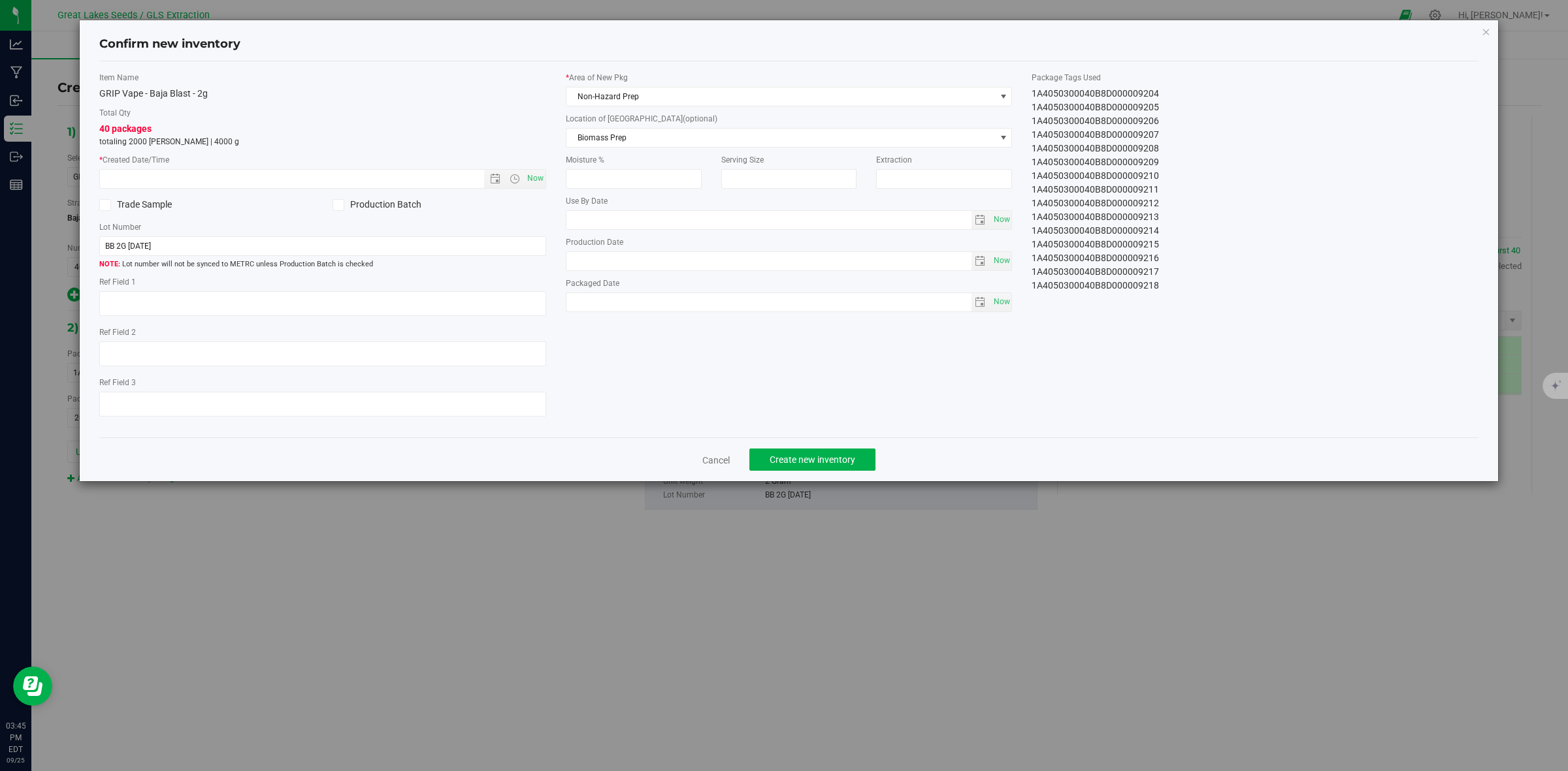
type textarea "[DATE]"
click at [536, 181] on span "Now" at bounding box center [535, 178] width 22 height 19
type input "[DATE] 3:45 PM"
click at [851, 98] on span "Non-Hazard Prep" at bounding box center [781, 97] width 429 height 19
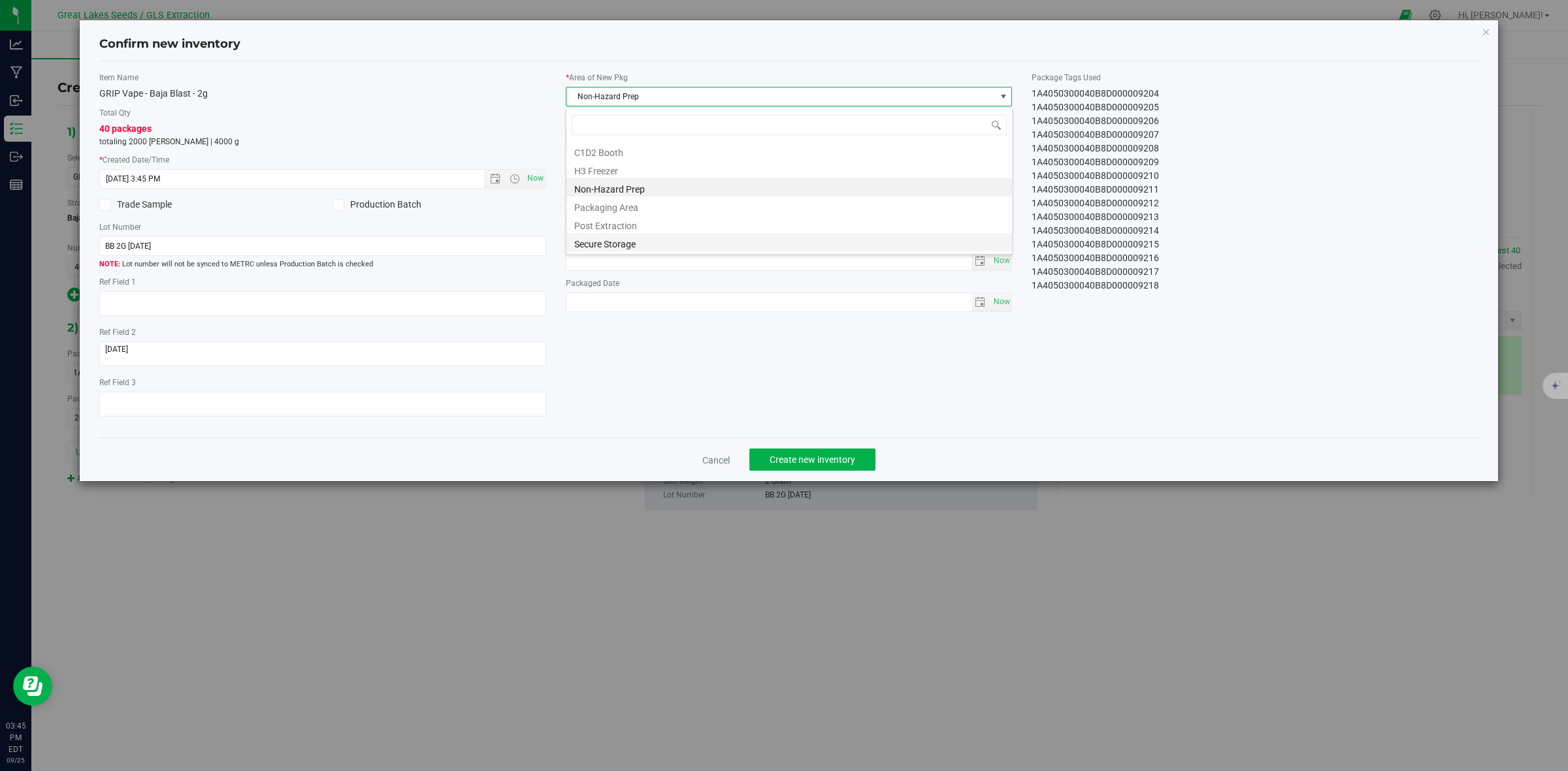
click at [785, 247] on li "Secure Storage" at bounding box center [788, 243] width 445 height 19
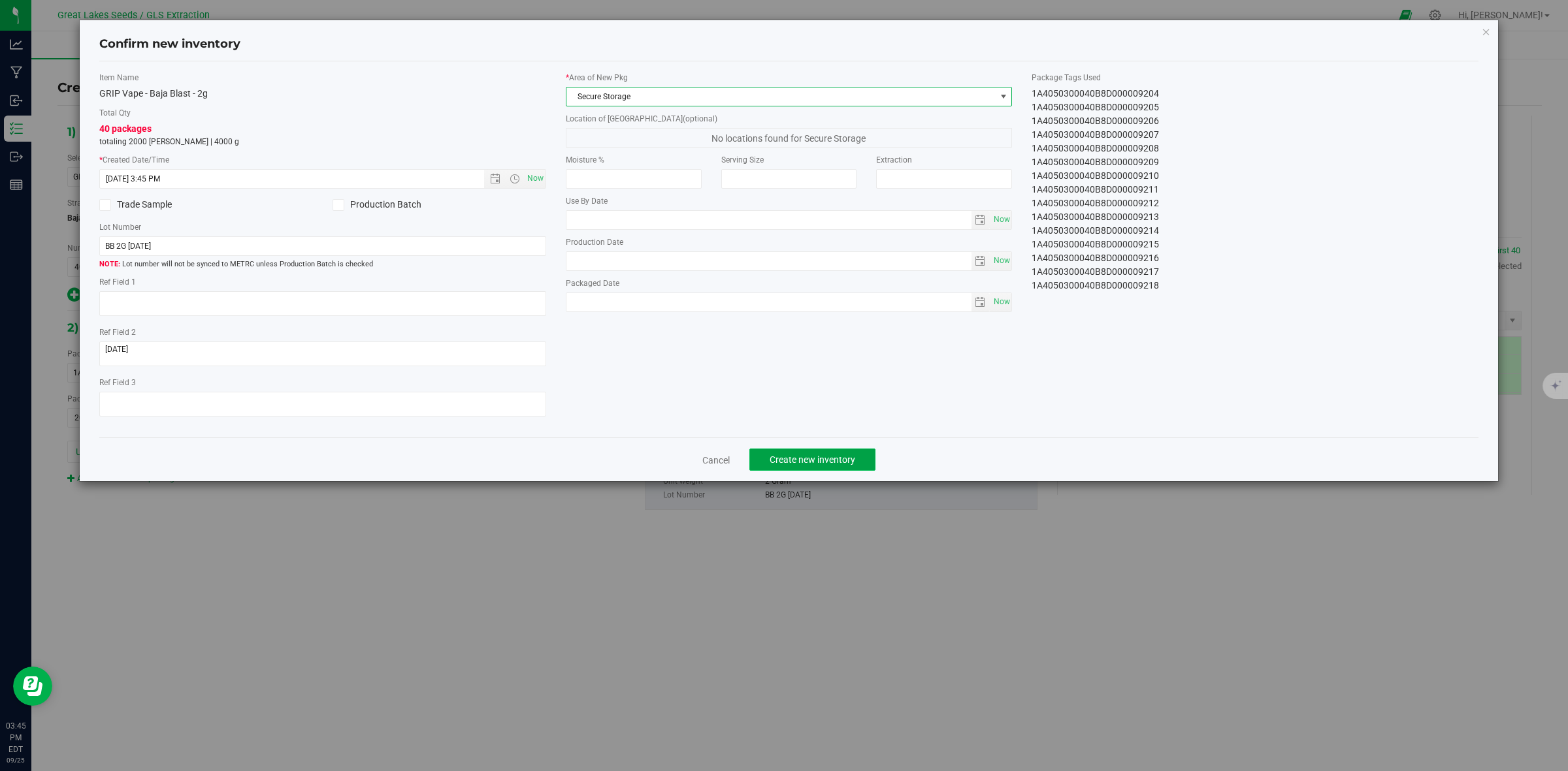
click at [816, 461] on span "Create new inventory" at bounding box center [812, 460] width 86 height 10
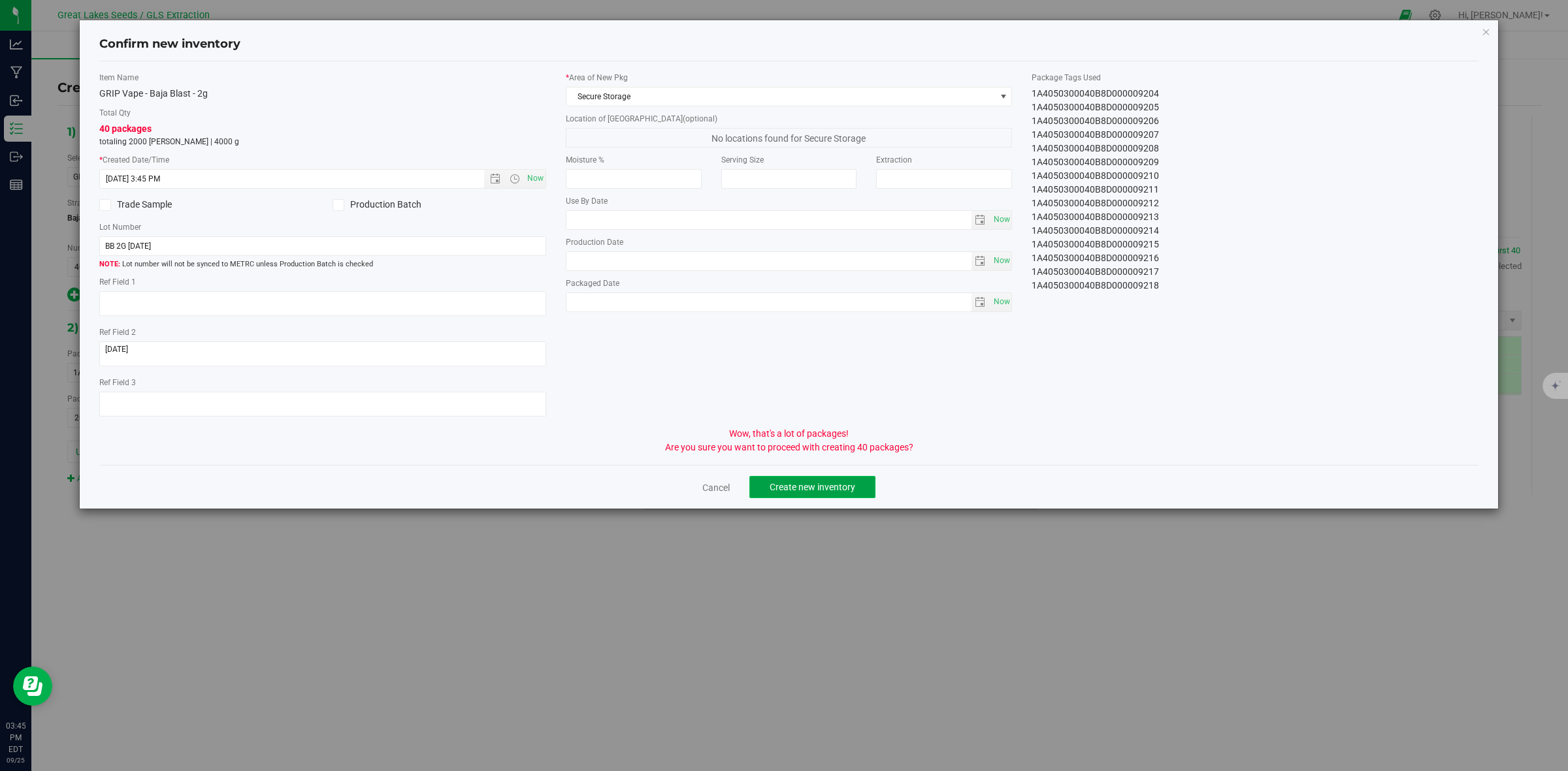
click at [800, 489] on span "Create new inventory" at bounding box center [812, 487] width 86 height 10
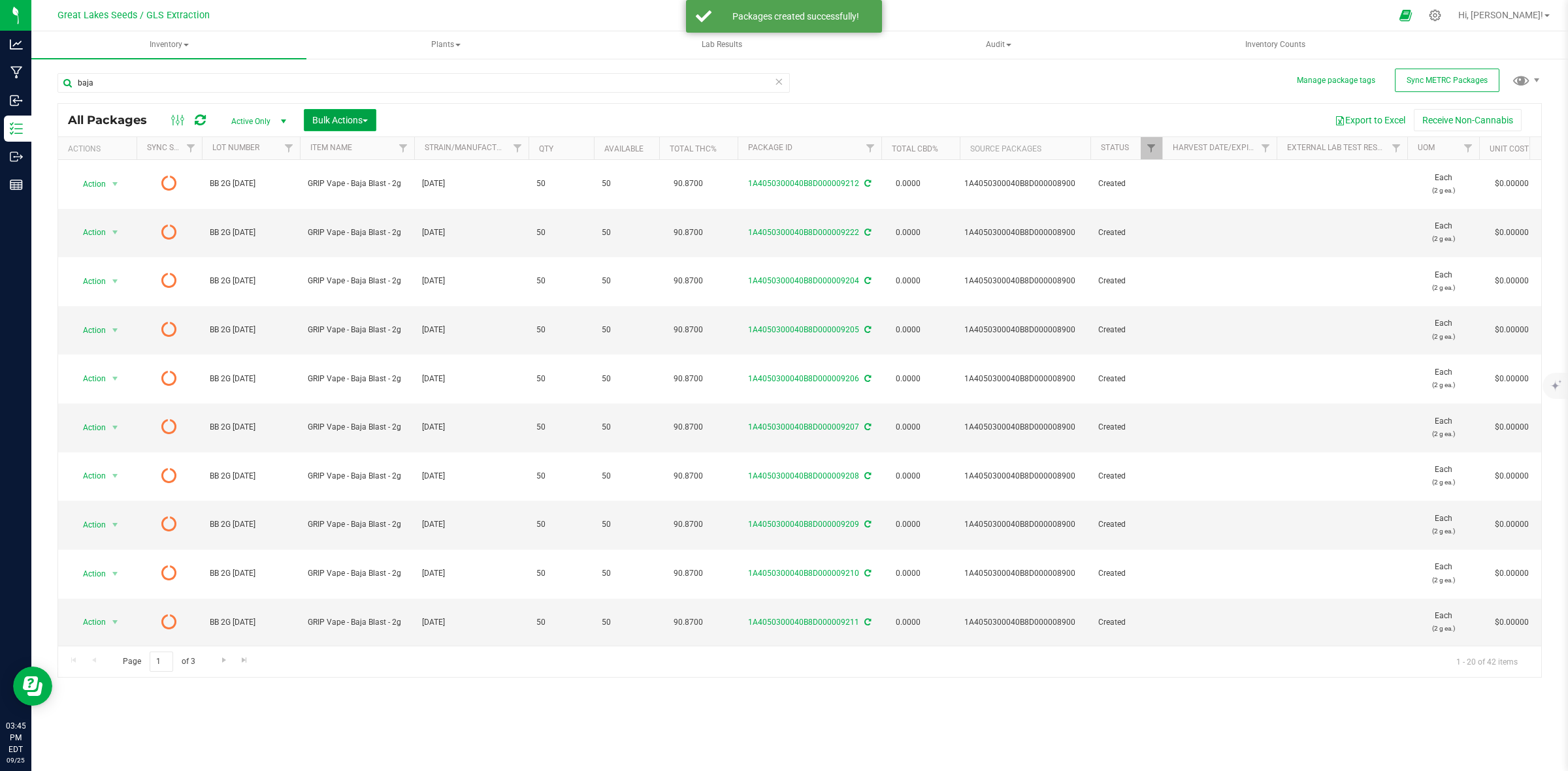
click at [353, 119] on span "Bulk Actions" at bounding box center [339, 120] width 55 height 10
click at [377, 272] on span "Print package labels" at bounding box center [350, 270] width 78 height 10
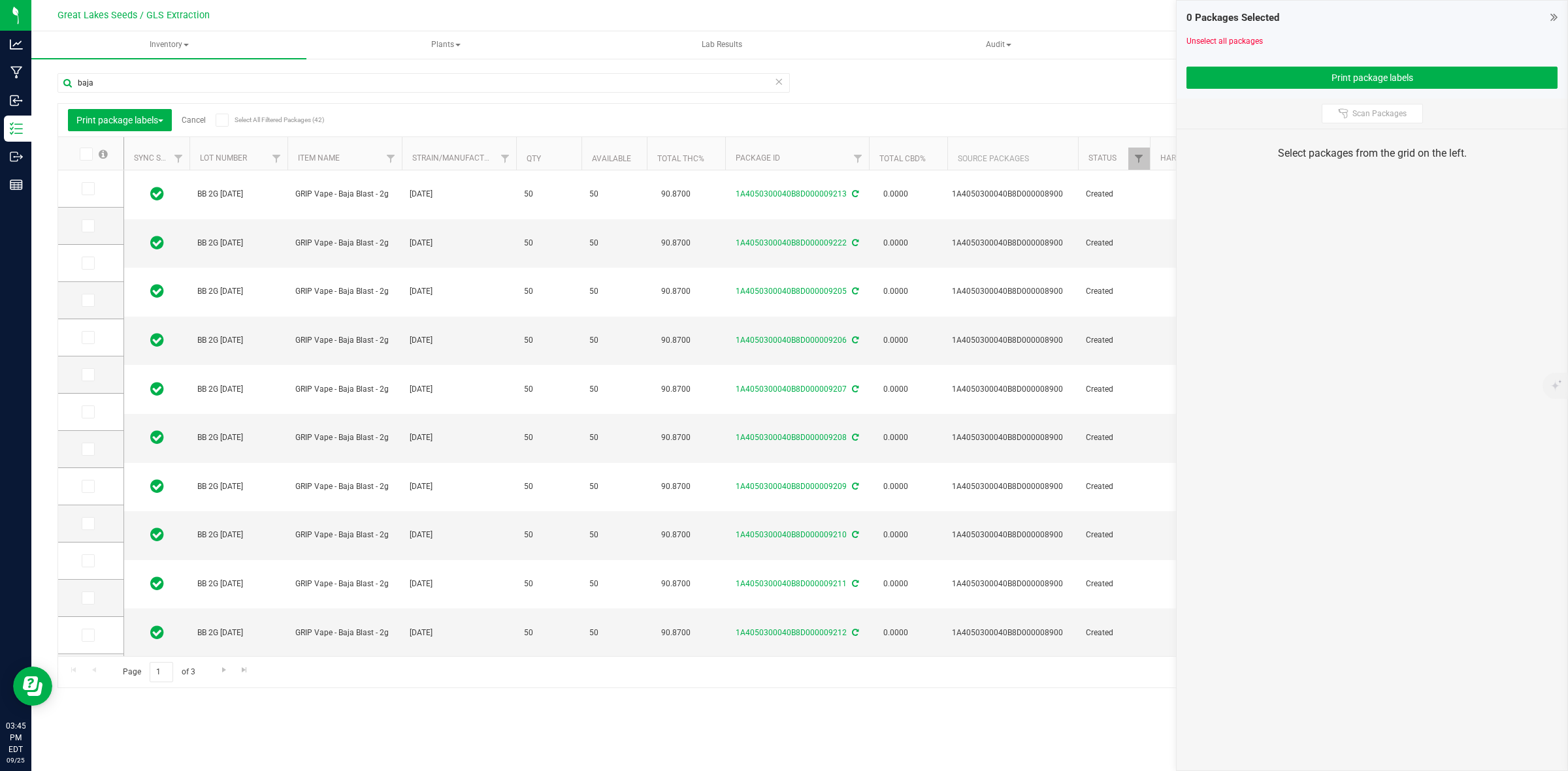
click at [87, 154] on icon at bounding box center [85, 154] width 8 height 0
click at [0, 0] on input "checkbox" at bounding box center [0, 0] width 0 height 0
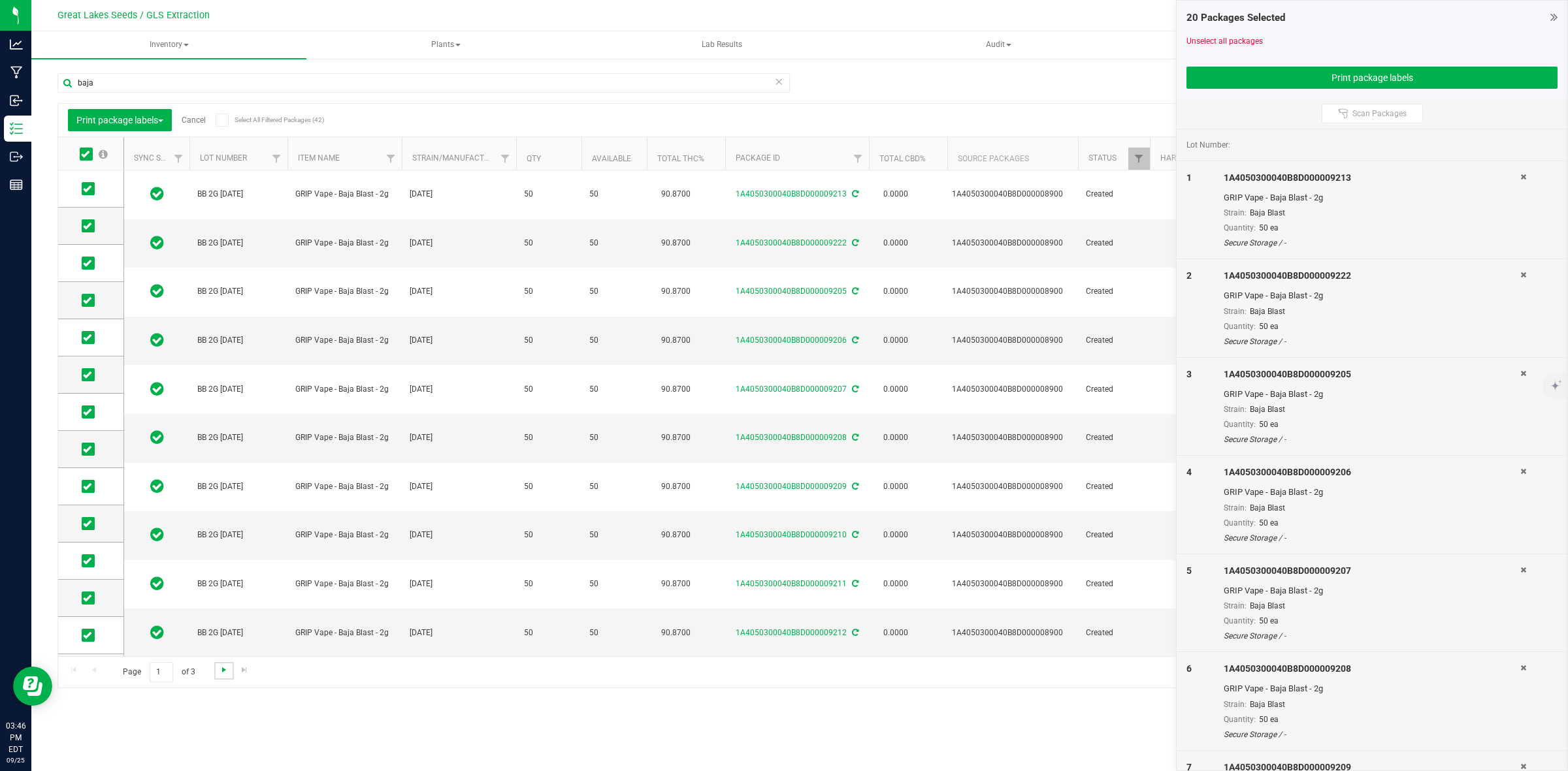
click at [223, 671] on span "Go to the next page" at bounding box center [224, 670] width 10 height 10
click at [80, 155] on span at bounding box center [86, 154] width 13 height 13
click at [0, 0] on input "checkbox" at bounding box center [0, 0] width 0 height 0
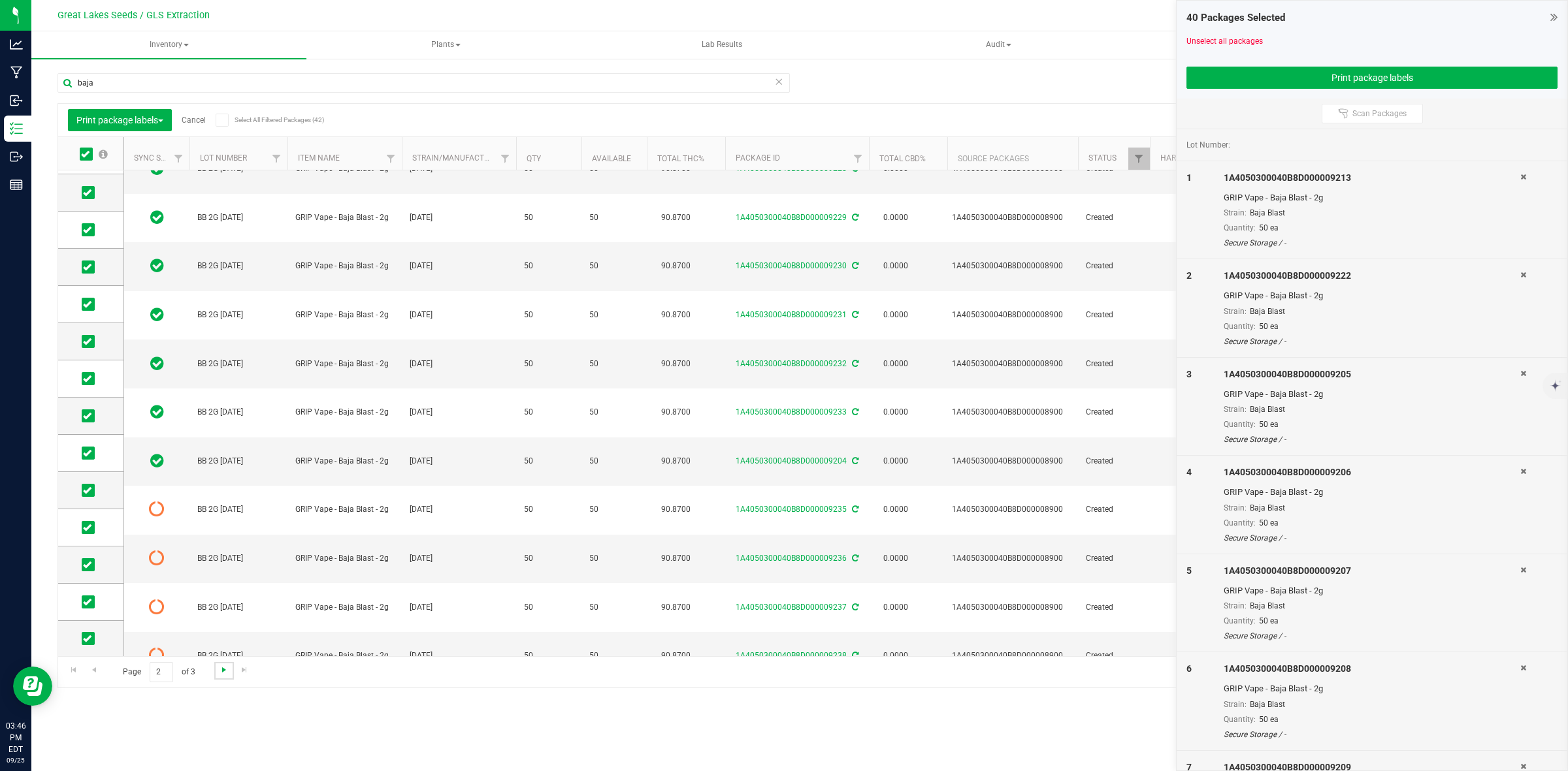
click at [220, 671] on span "Go to the next page" at bounding box center [224, 670] width 10 height 10
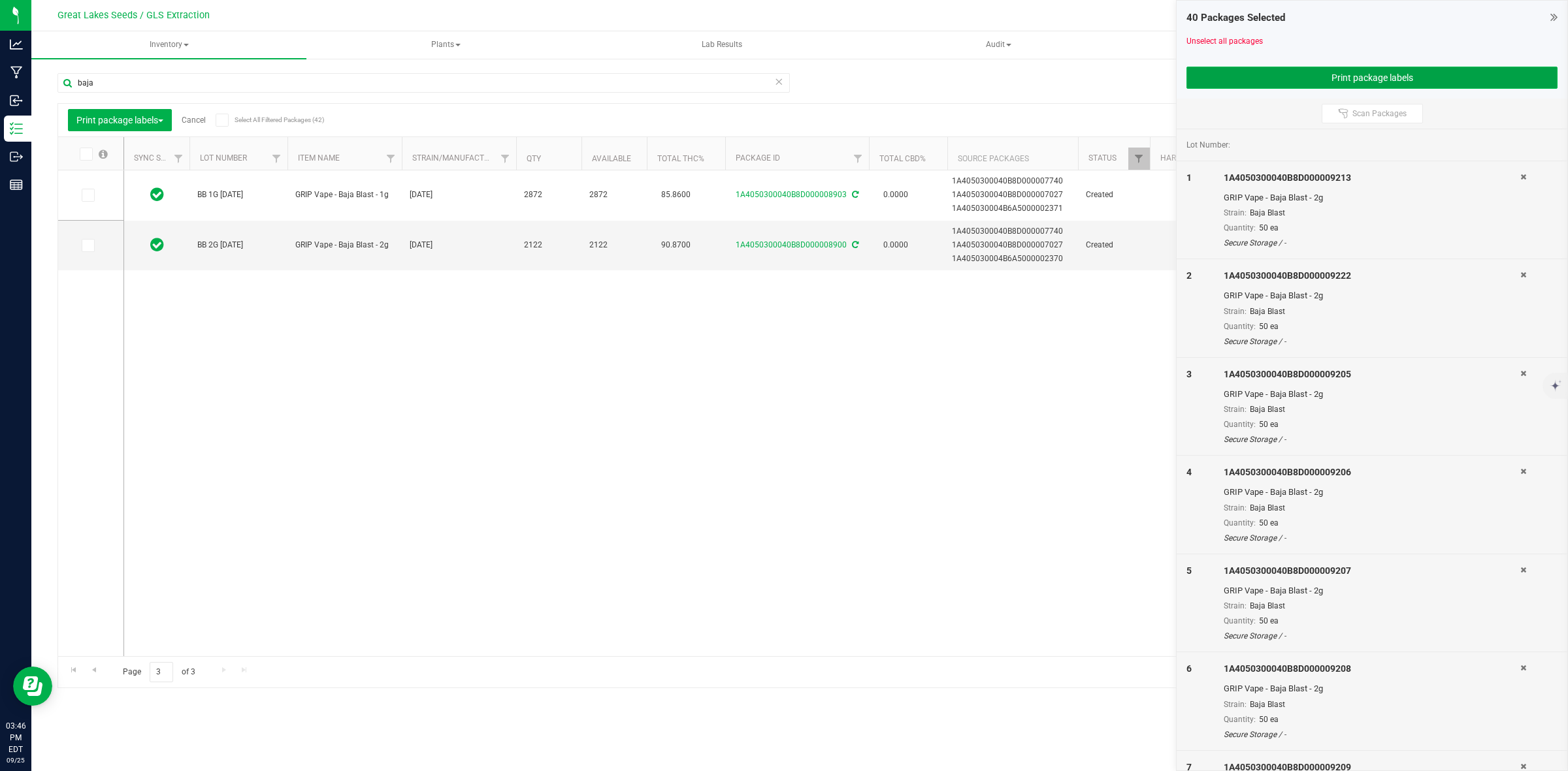
click at [1404, 70] on button "Print package labels" at bounding box center [1371, 78] width 371 height 22
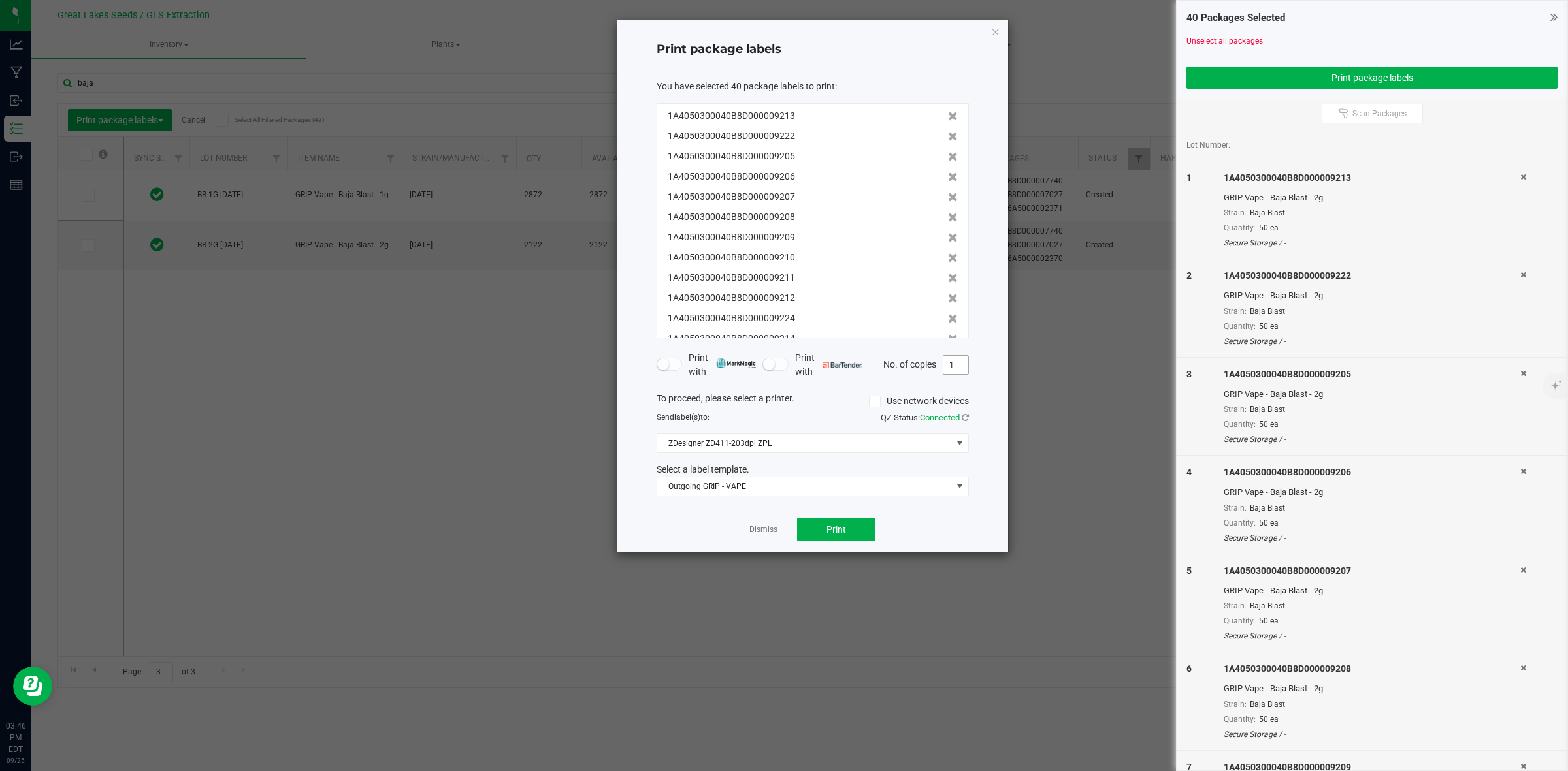
click at [955, 369] on input "1" at bounding box center [955, 366] width 25 height 19
type input "50"
click at [879, 489] on span "Outgoing GRIP - VAPE" at bounding box center [804, 487] width 294 height 19
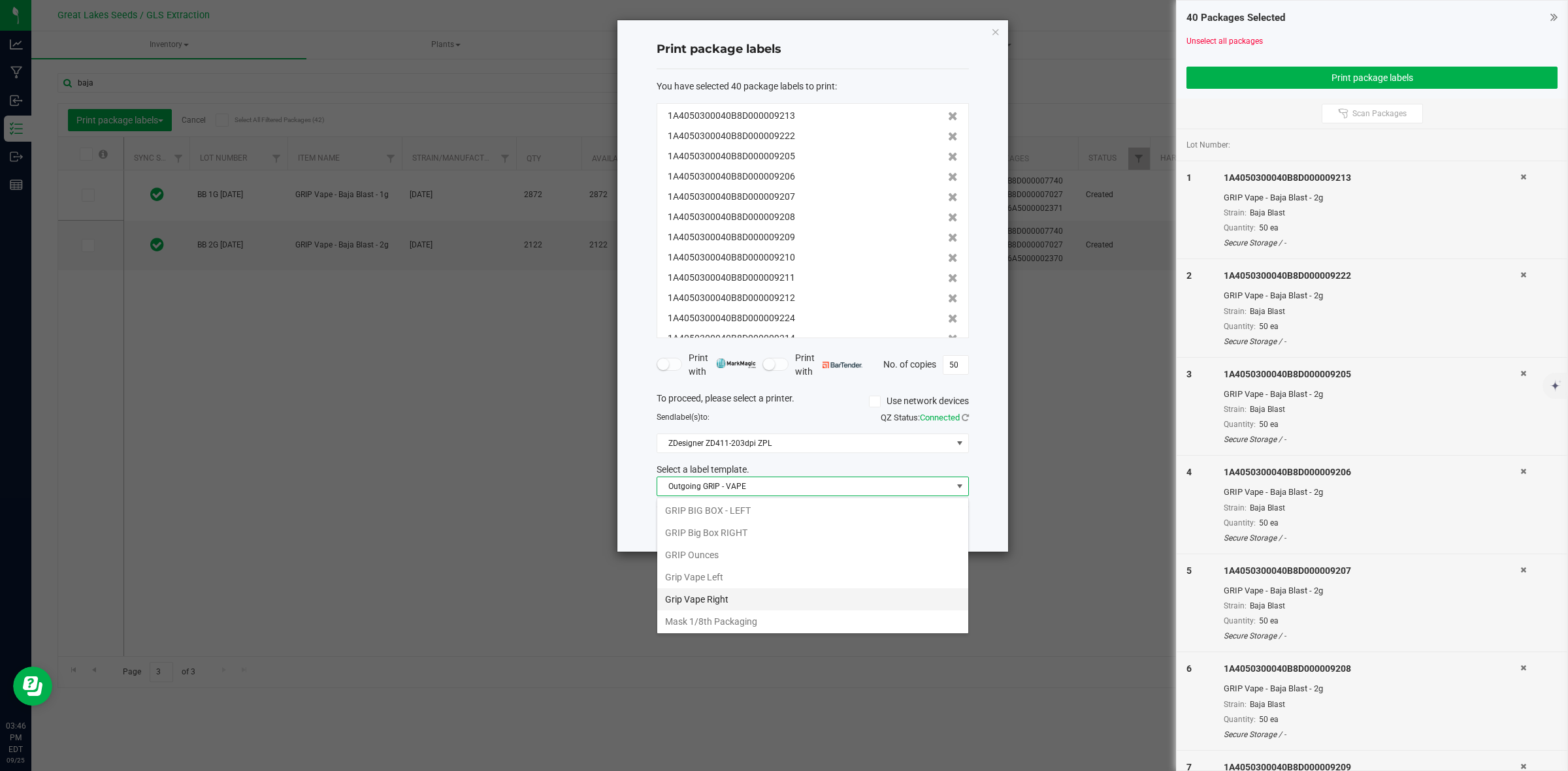
click at [772, 598] on li "Grip Vape Right" at bounding box center [812, 600] width 311 height 22
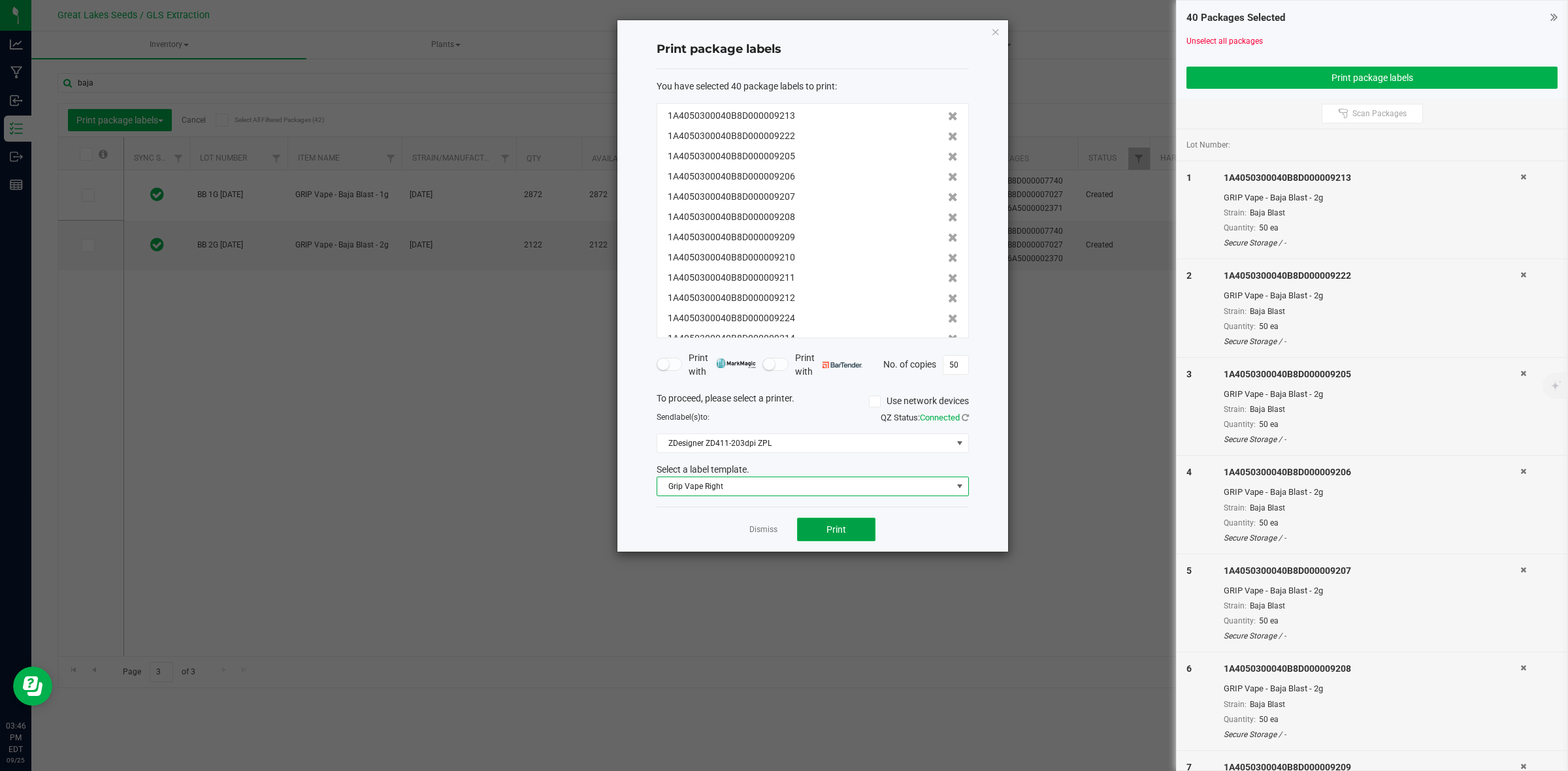
click at [835, 527] on span "Print" at bounding box center [836, 529] width 20 height 10
click at [766, 521] on div "Dismiss Print" at bounding box center [813, 528] width 312 height 45
click at [768, 524] on app-cancel-button "Dismiss" at bounding box center [763, 530] width 28 height 14
click at [768, 531] on link "Dismiss" at bounding box center [763, 529] width 28 height 11
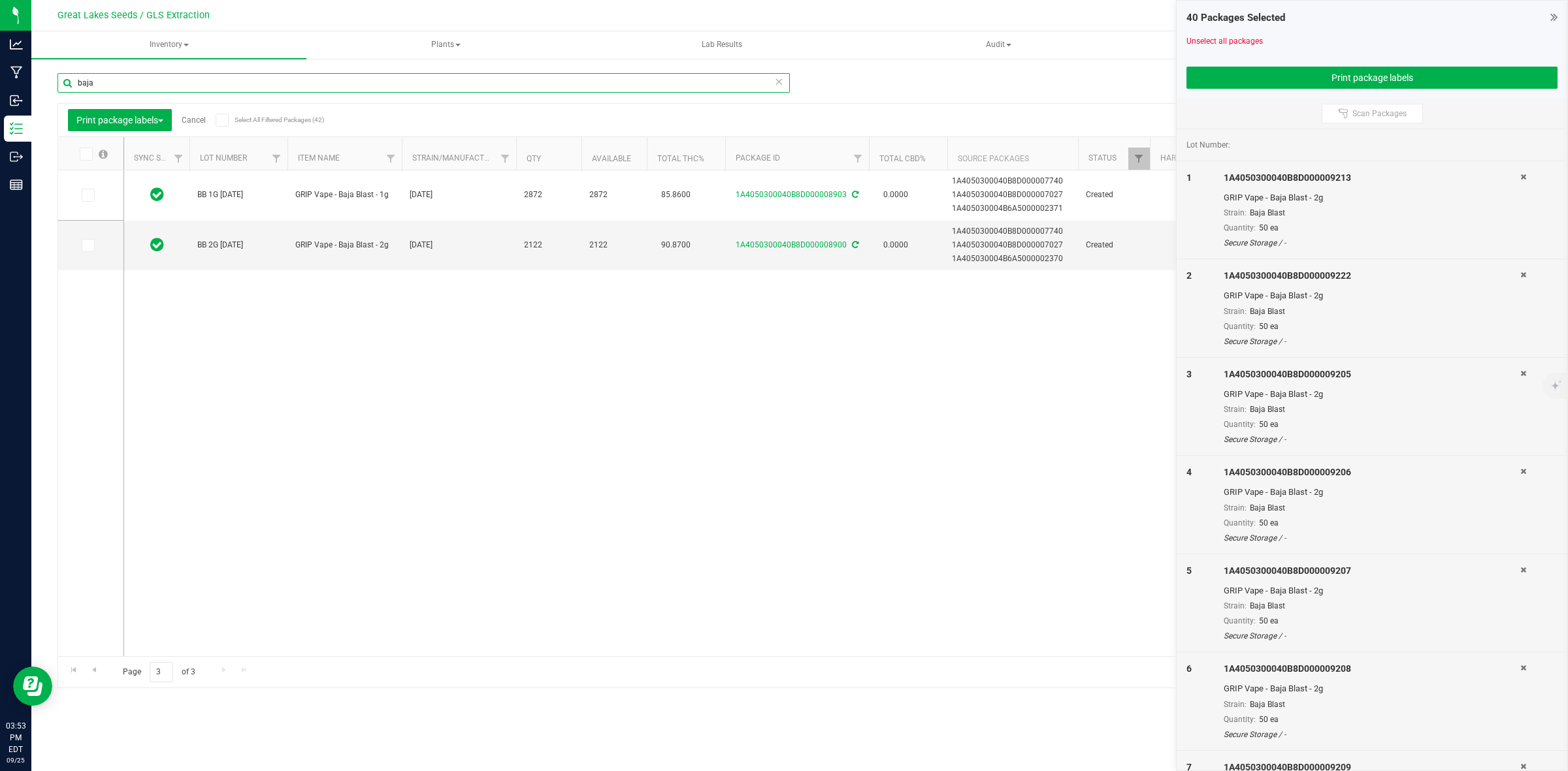
drag, startPoint x: 131, startPoint y: 88, endPoint x: 70, endPoint y: 87, distance: 61.0
click at [70, 87] on input "baja" at bounding box center [423, 82] width 732 height 20
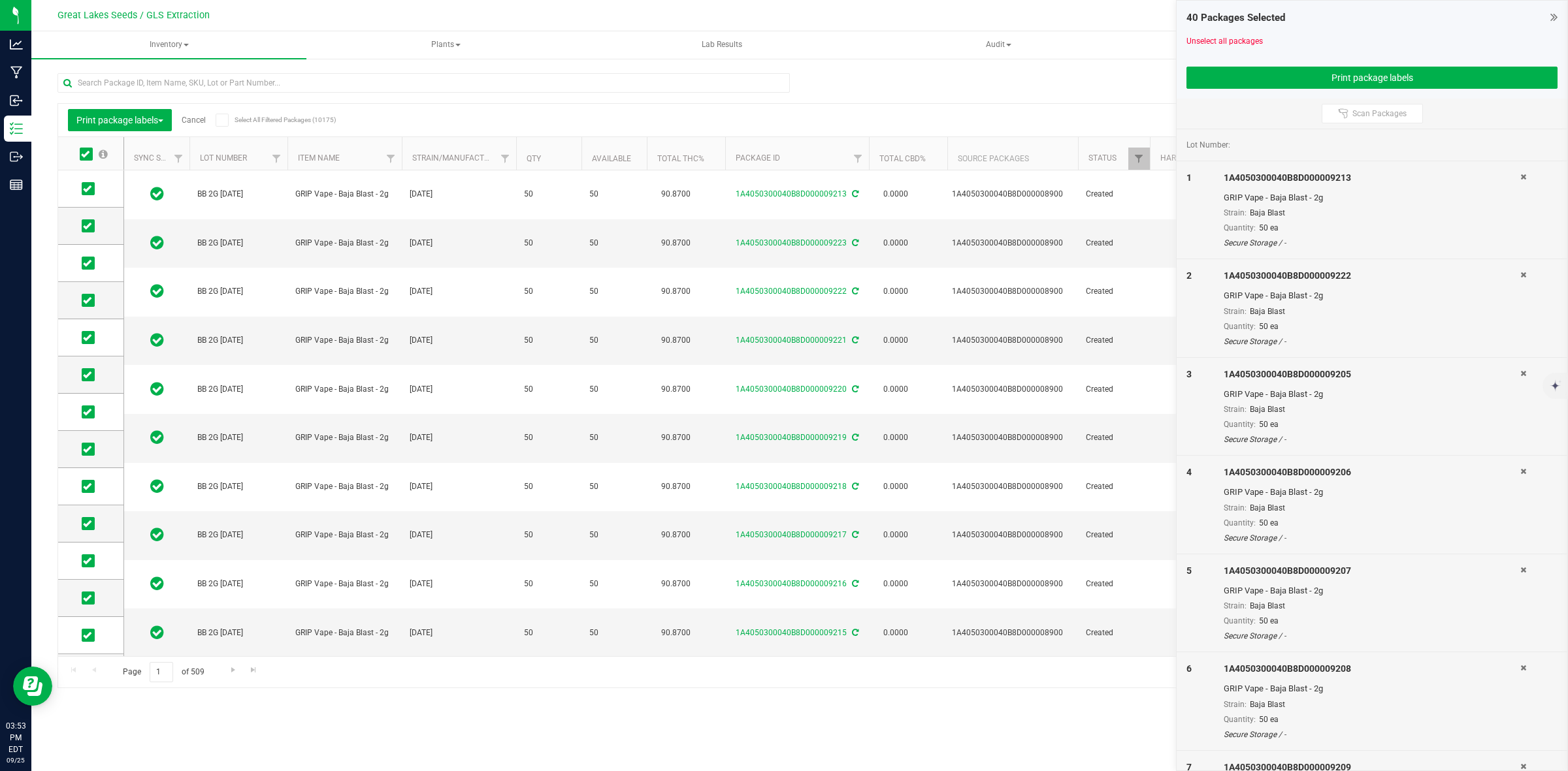
click at [201, 115] on link "Cancel" at bounding box center [193, 120] width 24 height 9
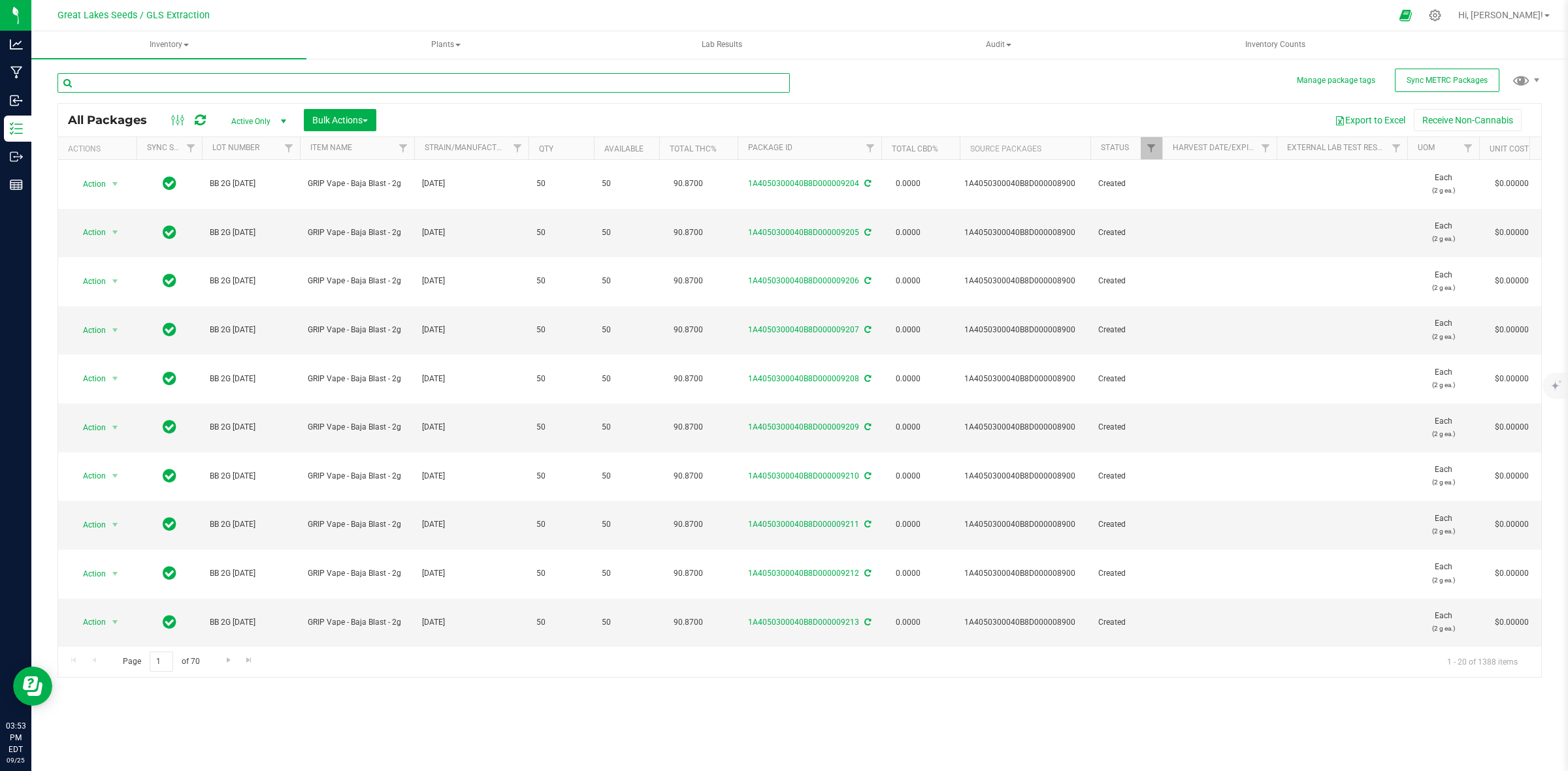
click at [182, 81] on input "text" at bounding box center [423, 82] width 732 height 20
type input "baja blast"
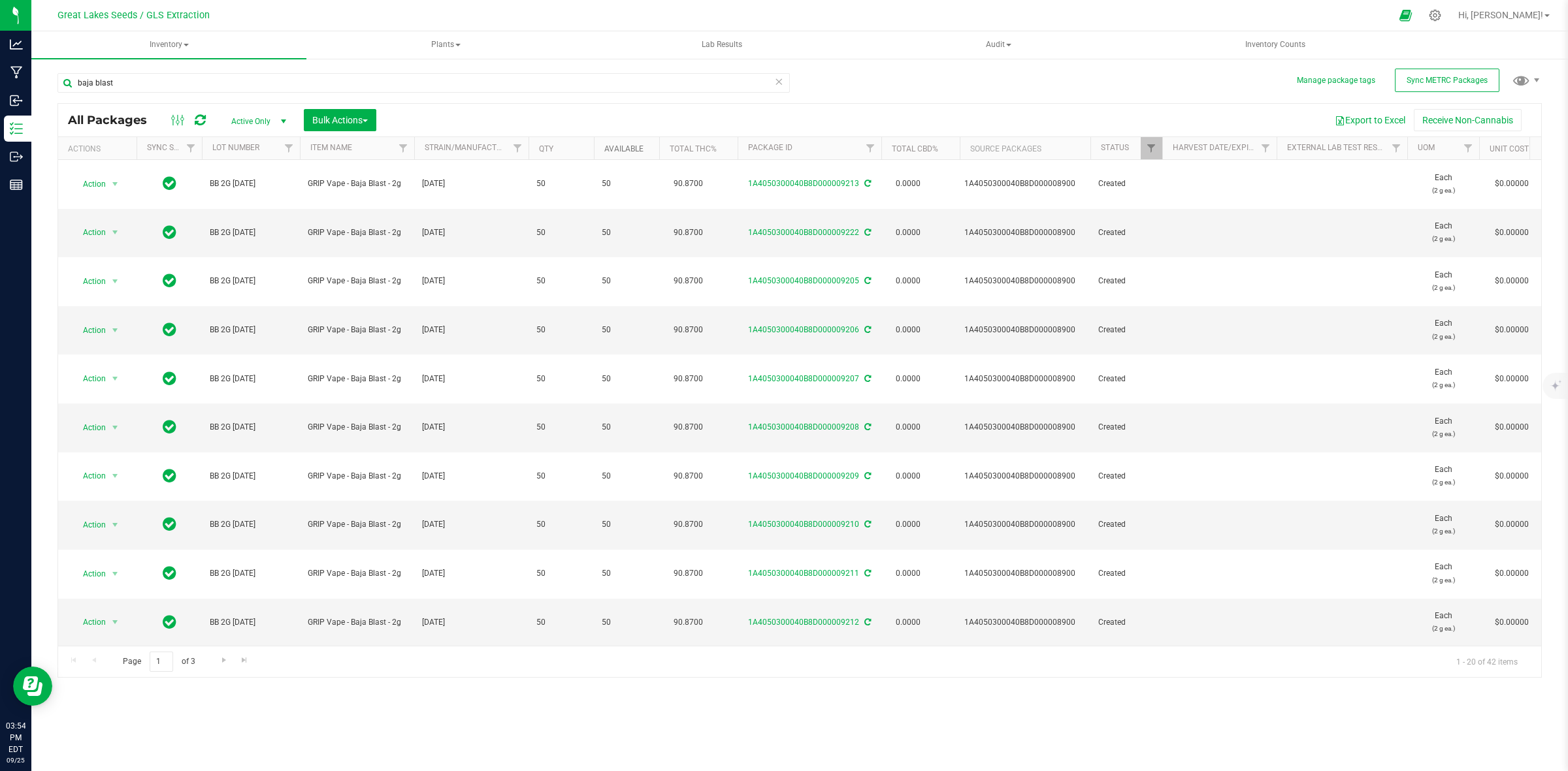
click at [622, 148] on link "Available" at bounding box center [624, 148] width 39 height 9
click at [622, 148] on link "Available" at bounding box center [631, 148] width 54 height 9
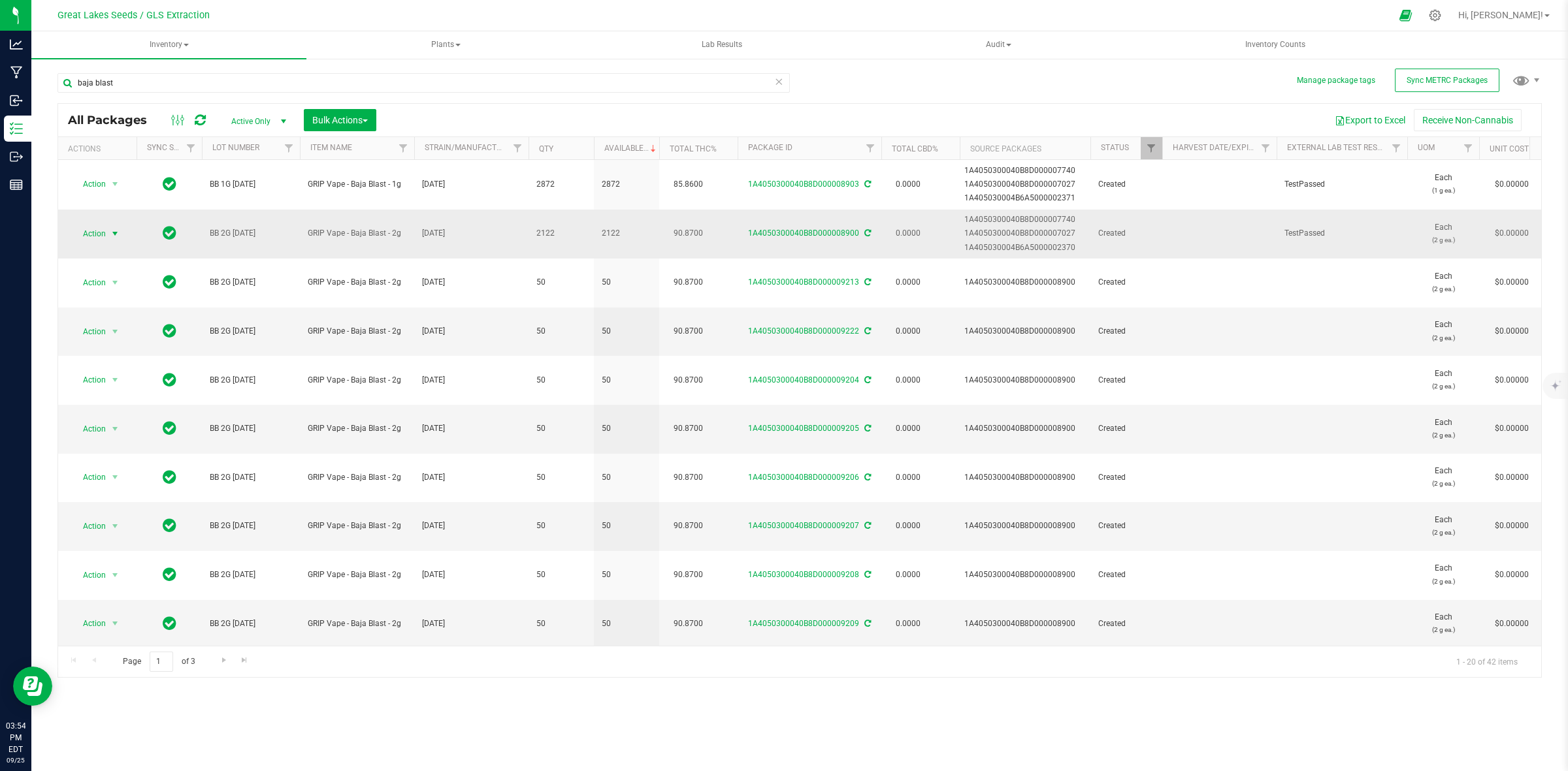
click at [113, 234] on span "select" at bounding box center [115, 233] width 10 height 10
click at [115, 277] on li "Create package" at bounding box center [114, 275] width 83 height 20
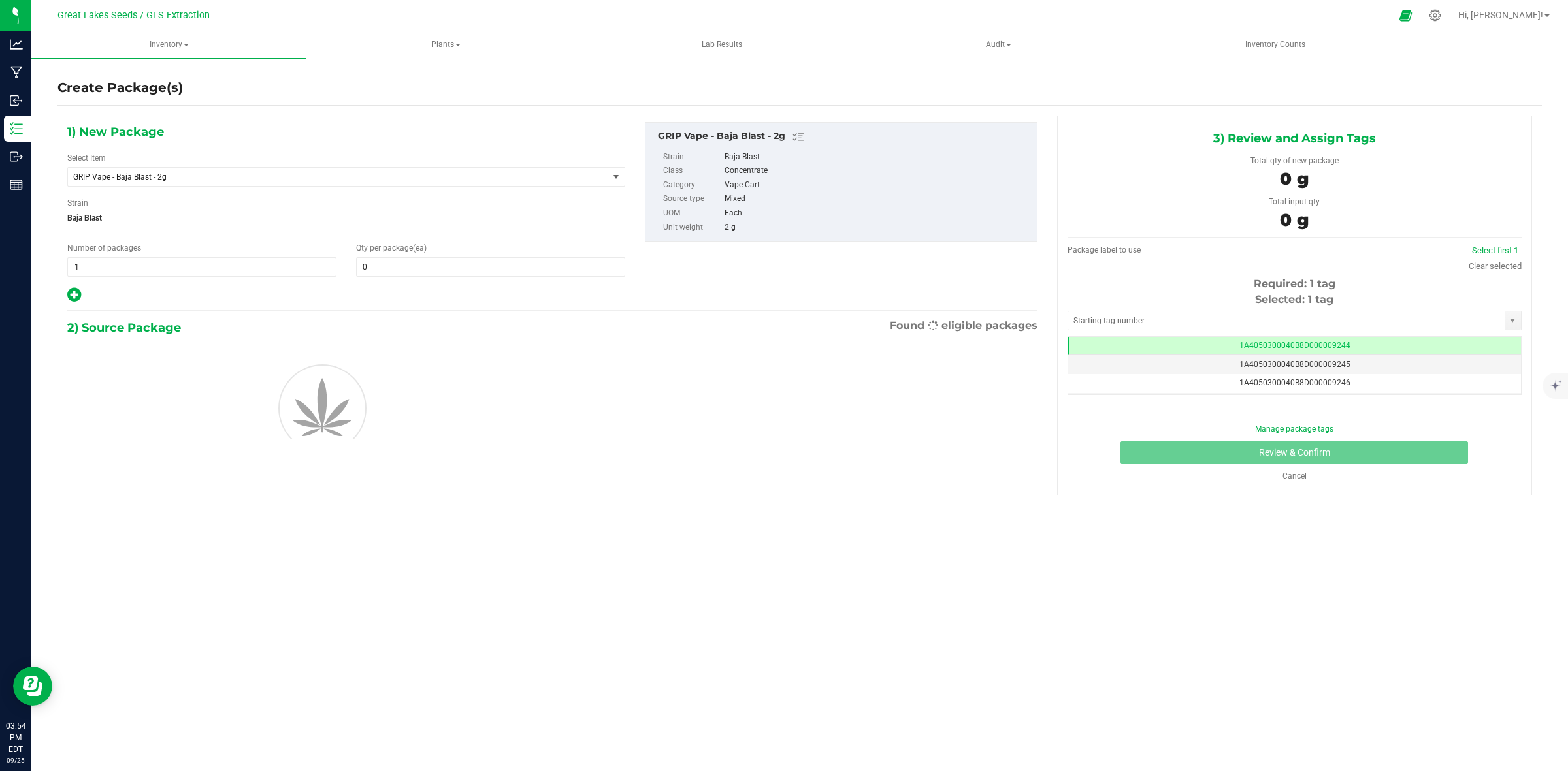
scroll to position [0, -1]
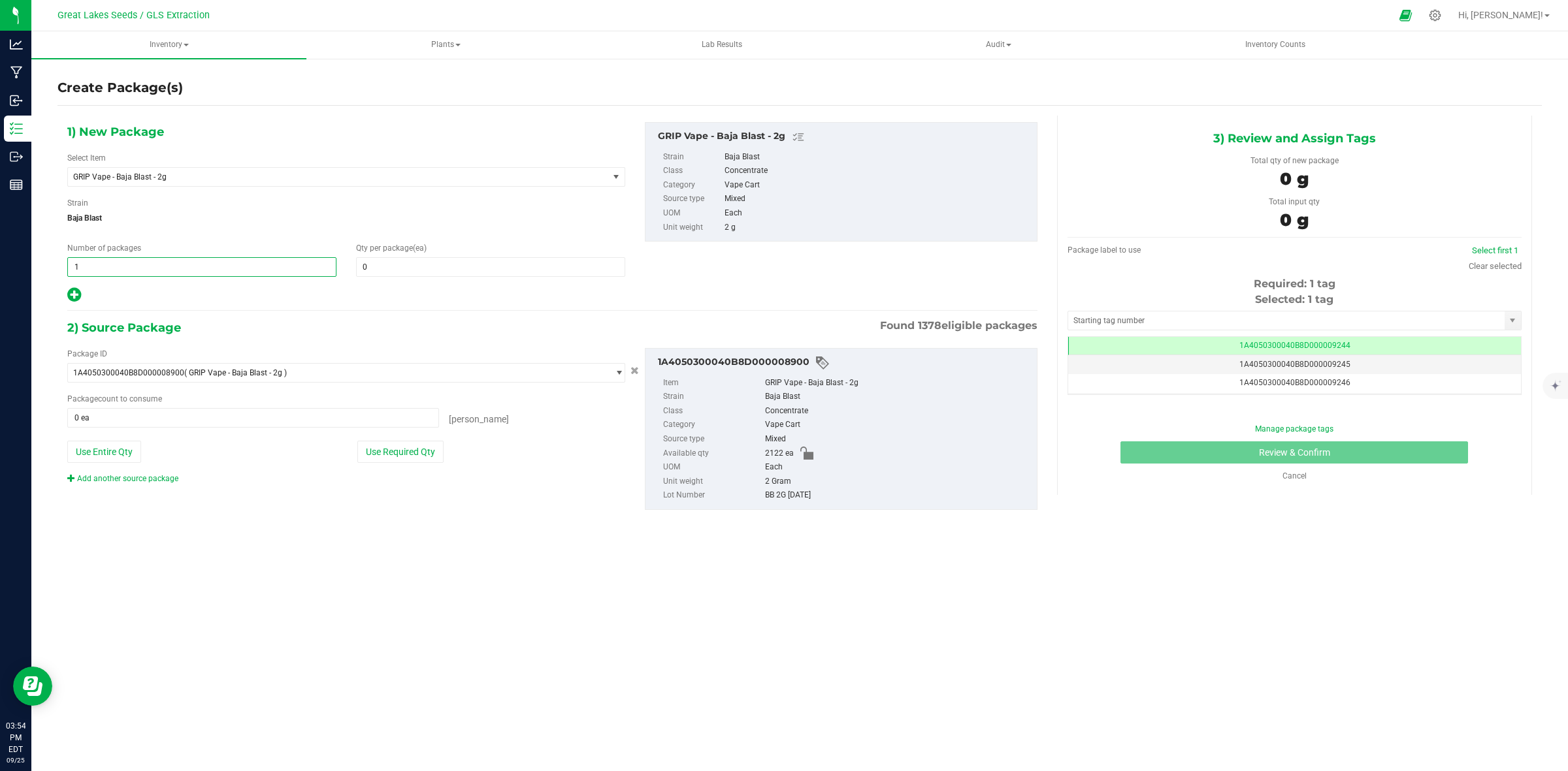
drag, startPoint x: 171, startPoint y: 266, endPoint x: 66, endPoint y: 270, distance: 105.1
click at [66, 270] on div "Number of packages 1 1" at bounding box center [202, 260] width 288 height 35
type input "50"
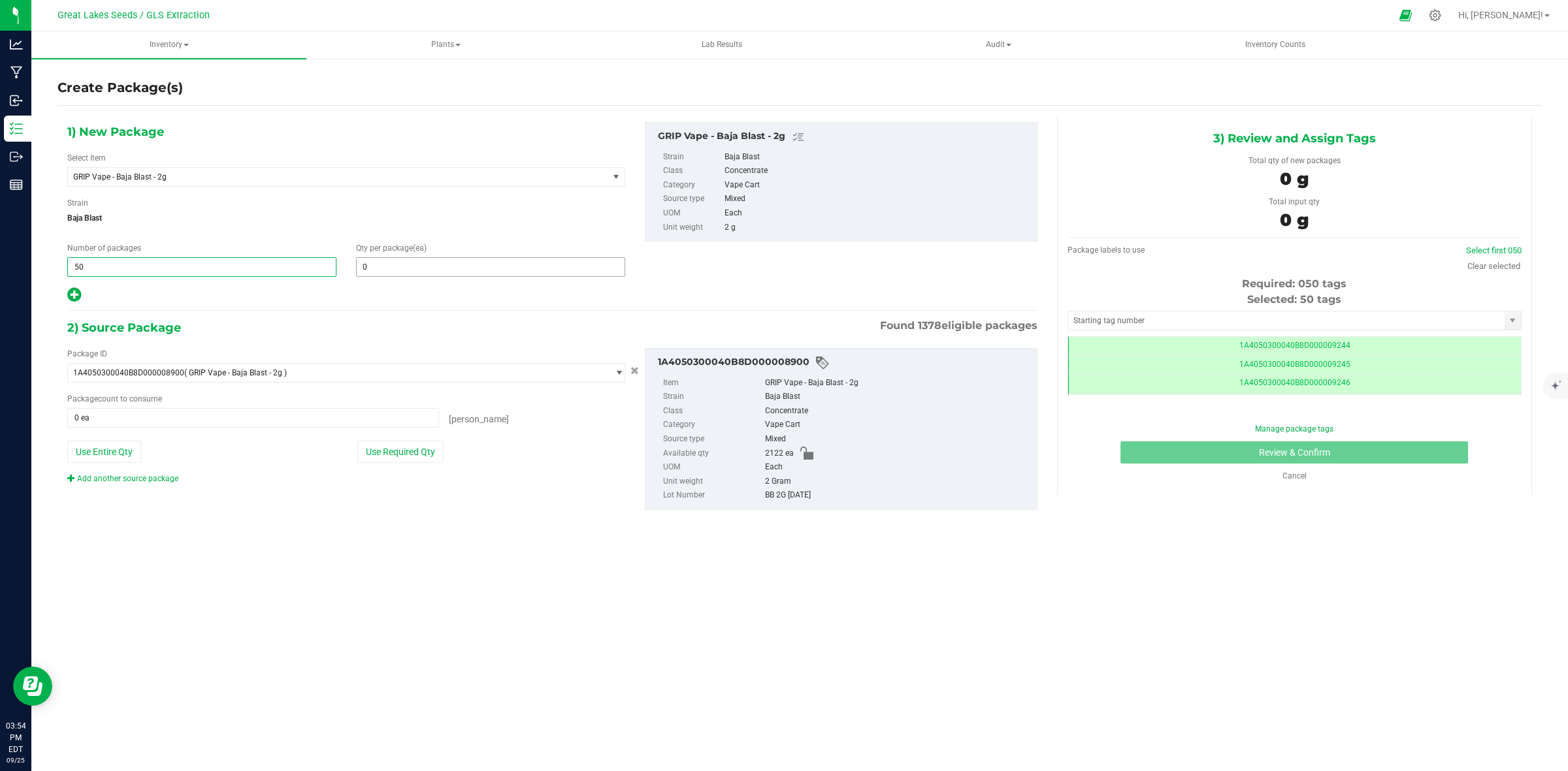
type input "50"
click at [401, 271] on span at bounding box center [490, 266] width 269 height 20
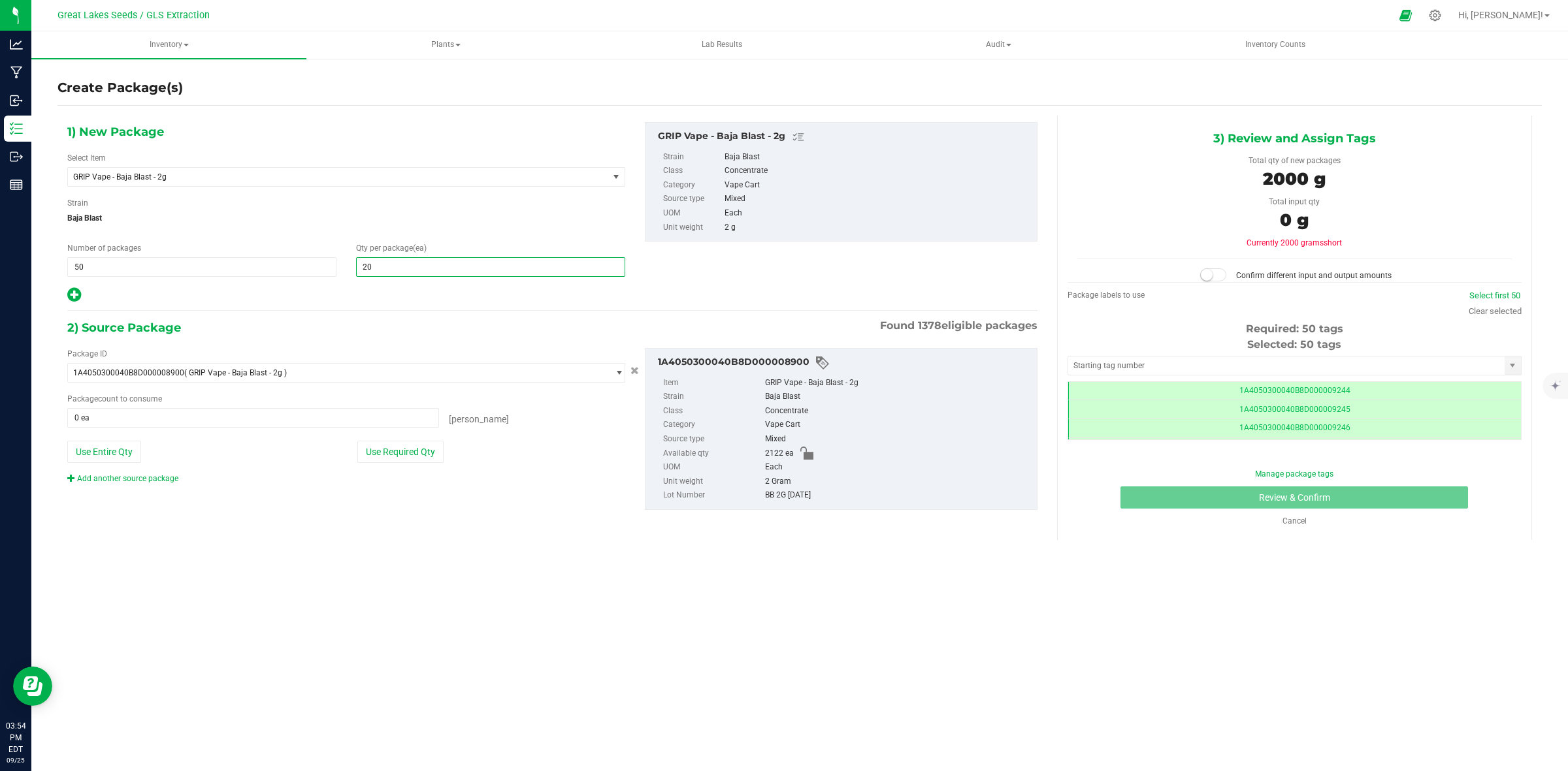
type input "20"
type input "50"
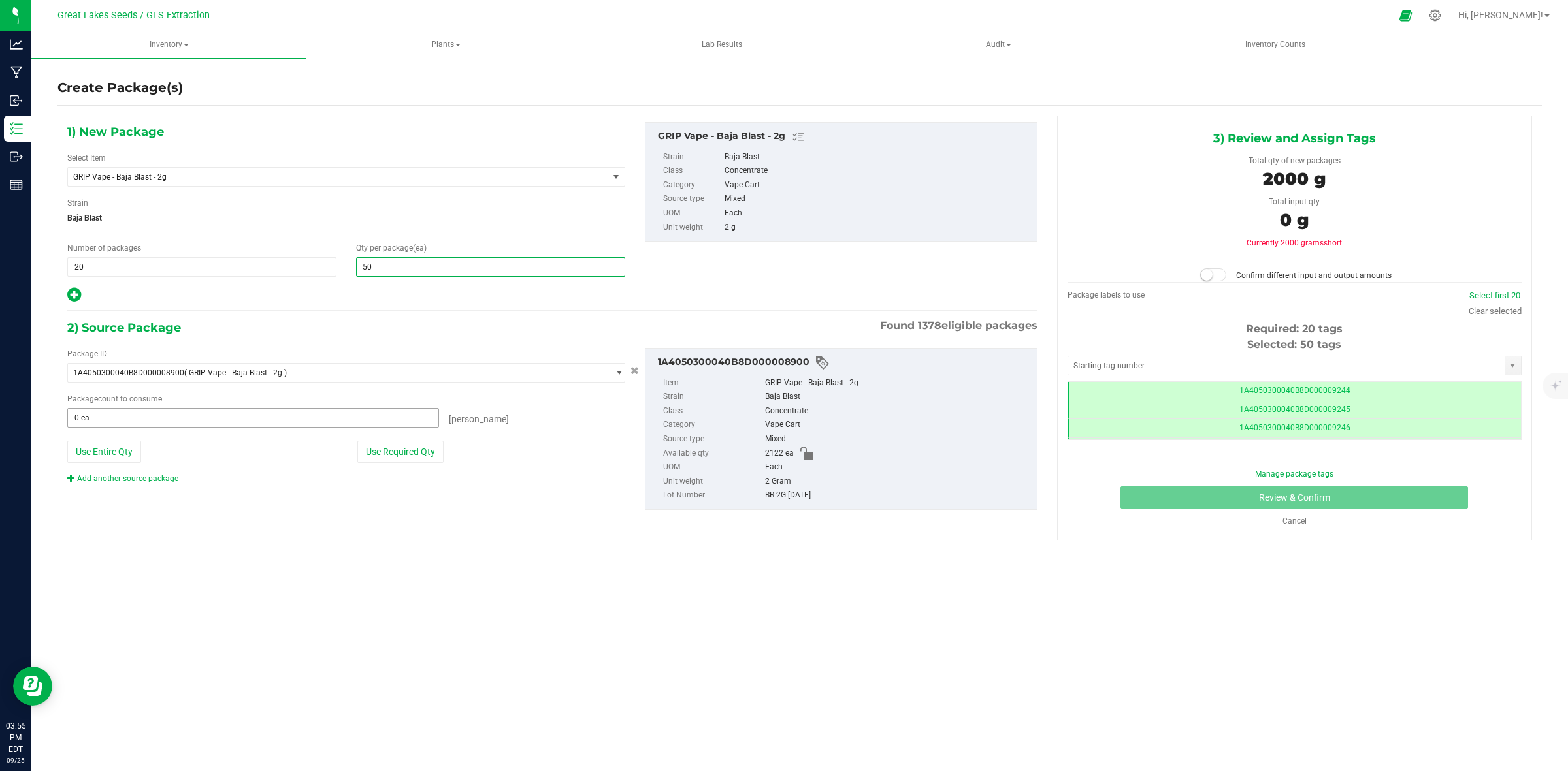
type input "50"
click at [276, 427] on span at bounding box center [253, 417] width 372 height 20
click at [408, 448] on button "Use Required Qty" at bounding box center [400, 452] width 87 height 22
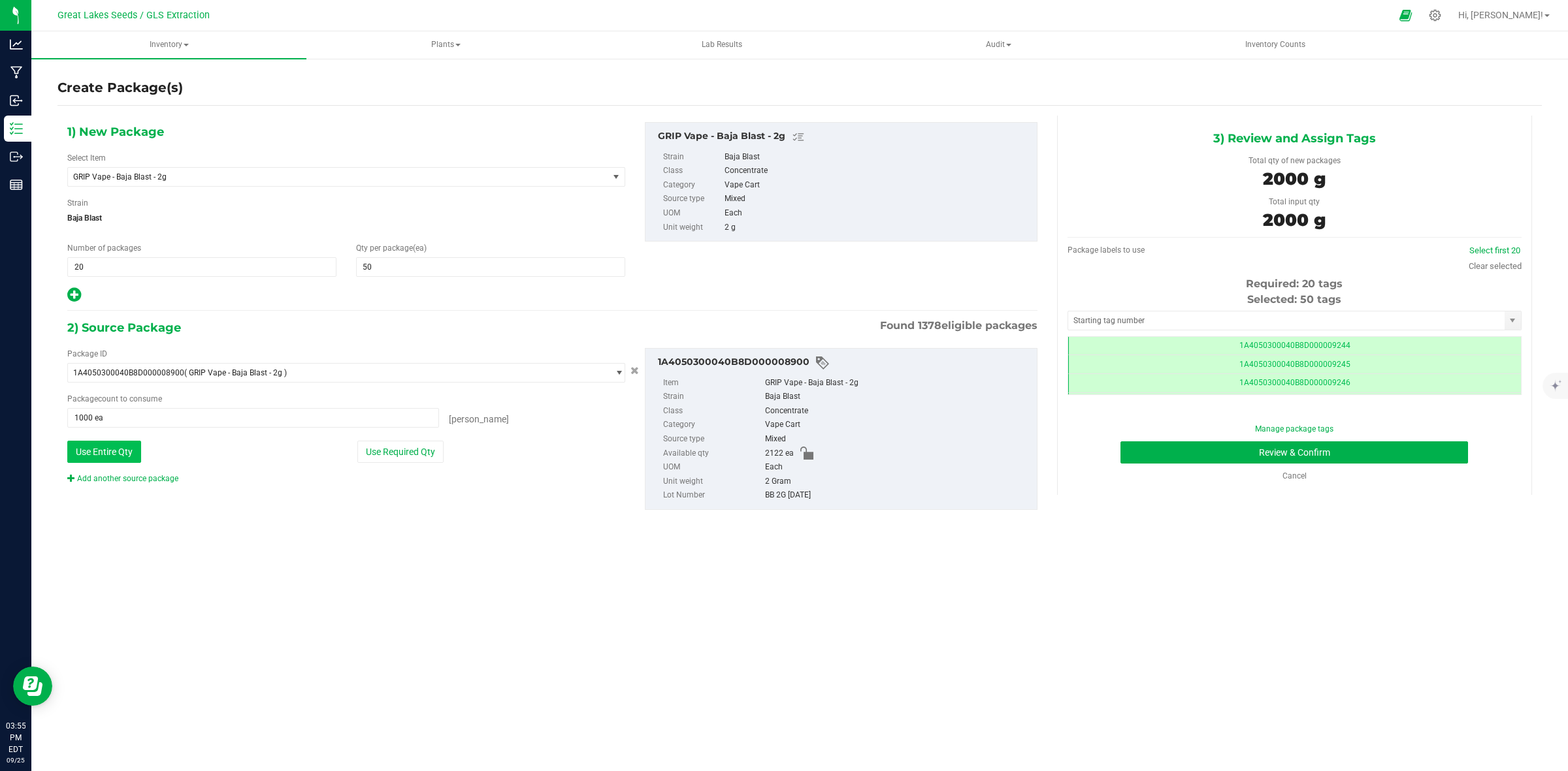
click at [95, 462] on button "Use Entire Qty" at bounding box center [104, 452] width 74 height 22
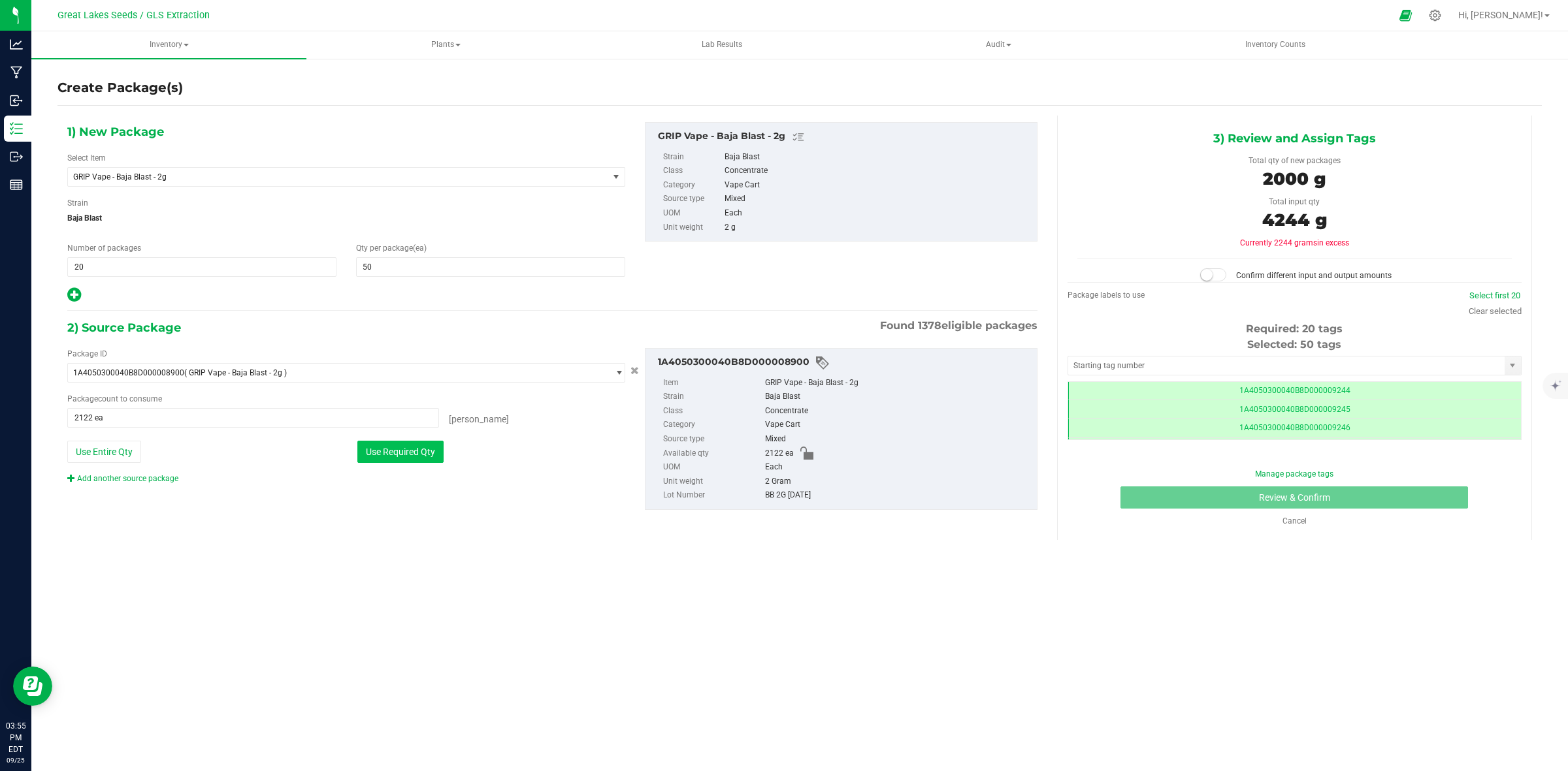
click at [433, 448] on button "Use Required Qty" at bounding box center [400, 452] width 87 height 22
type input "1000 ea"
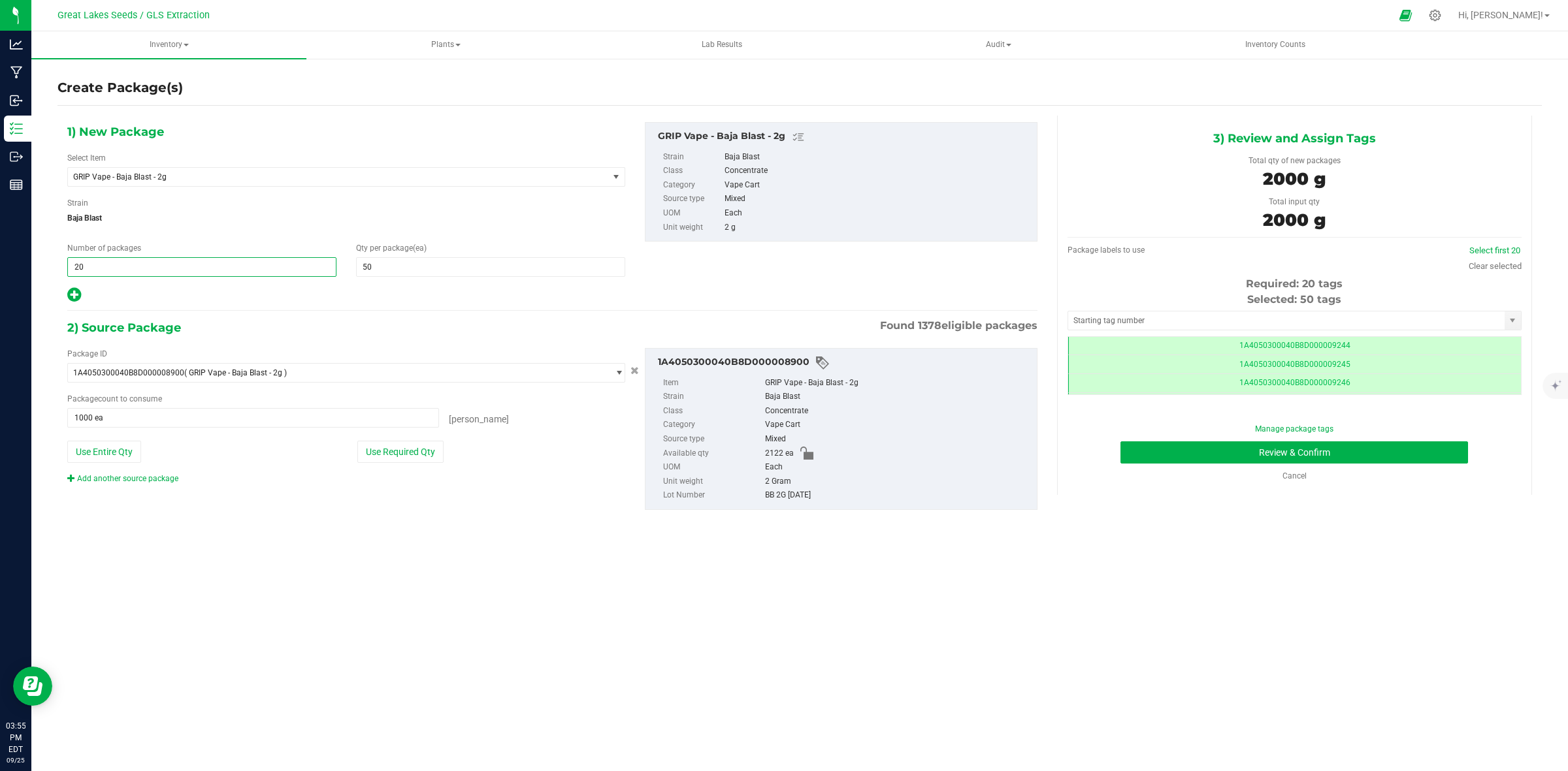
drag, startPoint x: 135, startPoint y: 263, endPoint x: 62, endPoint y: 271, distance: 73.4
click at [62, 271] on div "Number of packages 20 20" at bounding box center [202, 260] width 288 height 35
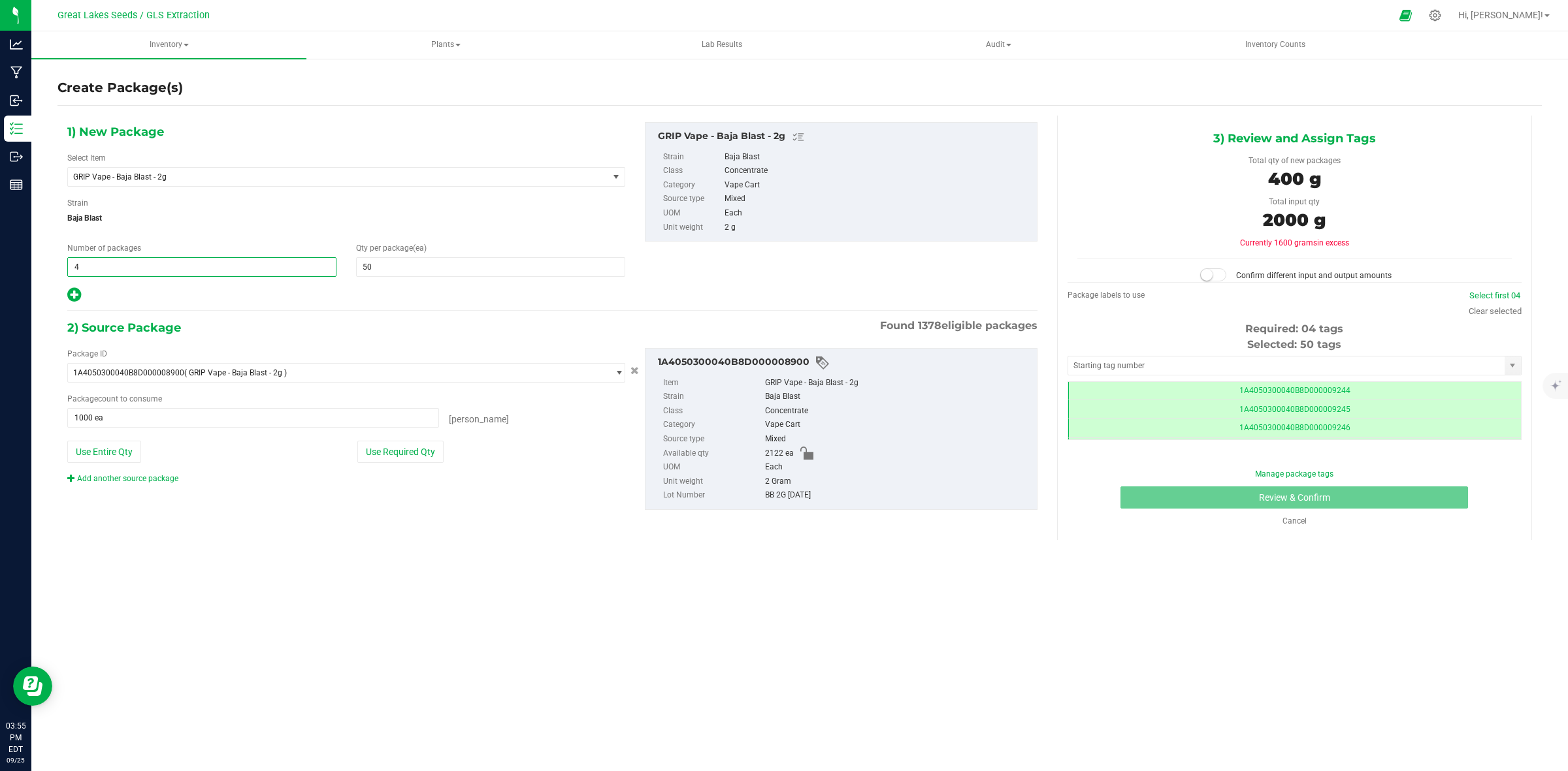
type input "41"
click at [122, 455] on button "Use Entire Qty" at bounding box center [104, 452] width 74 height 22
click at [435, 448] on button "Use Required Qty" at bounding box center [400, 452] width 87 height 22
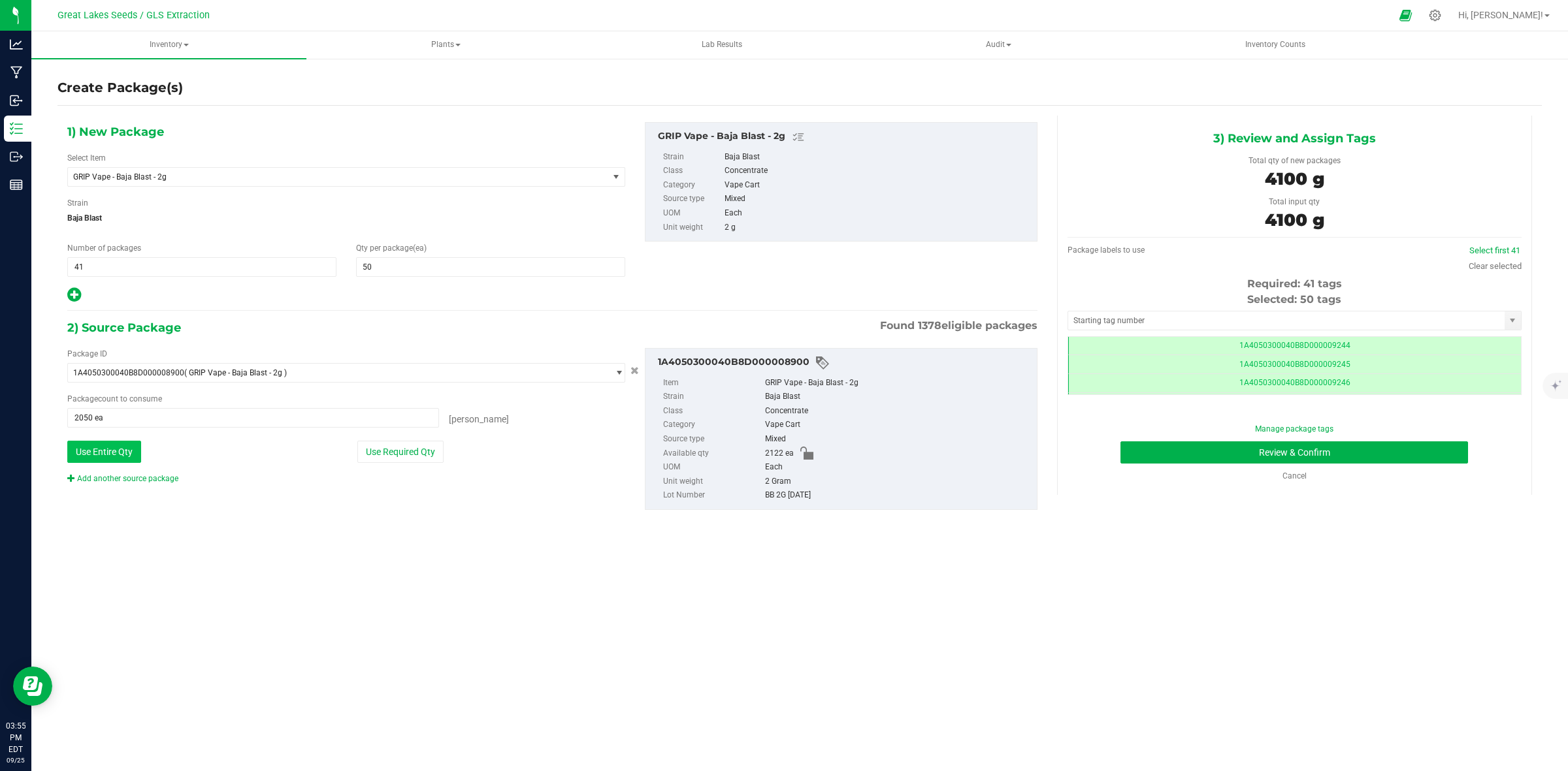
click at [120, 448] on button "Use Entire Qty" at bounding box center [104, 452] width 74 height 22
type input "2122 ea"
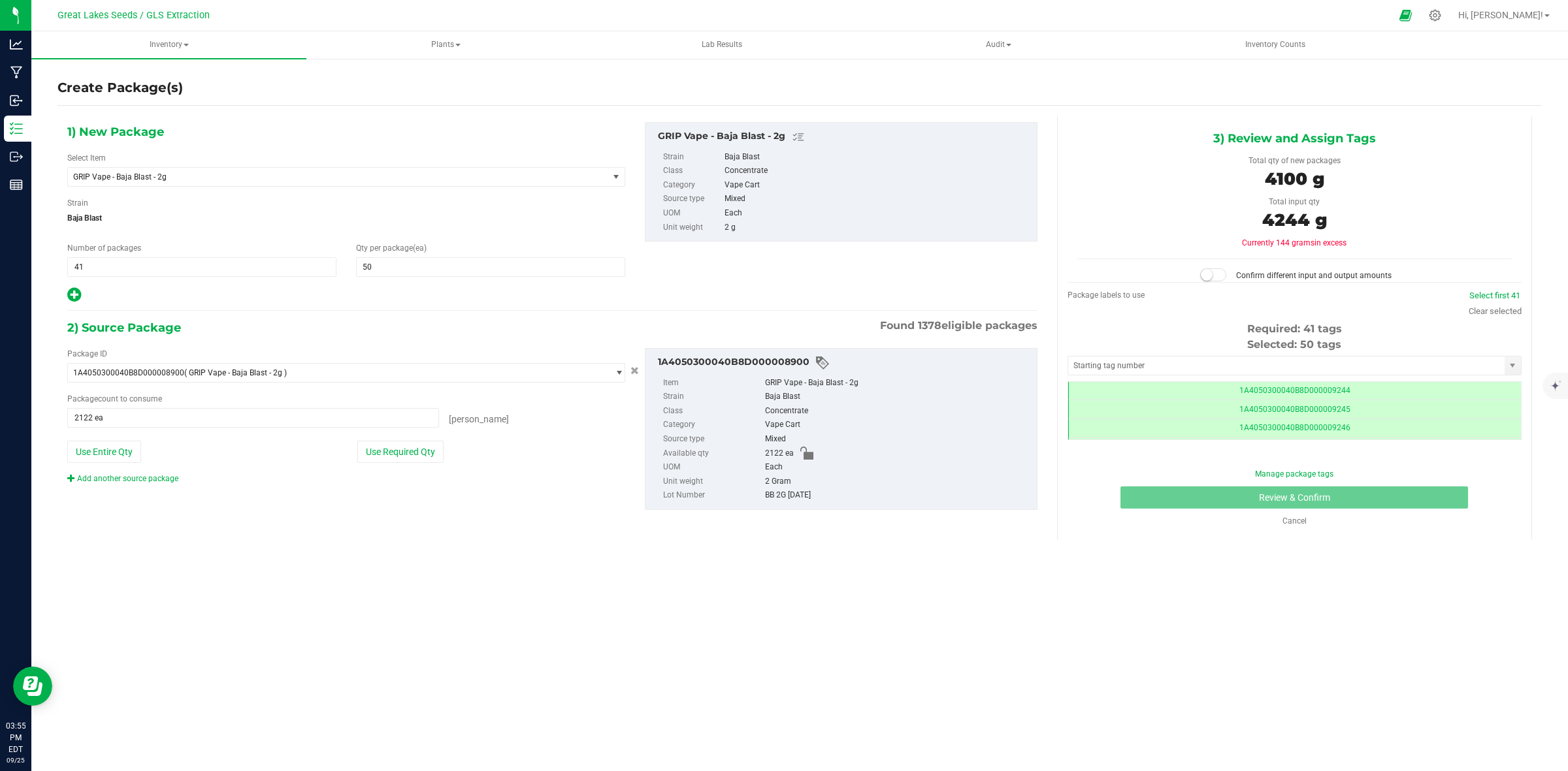
click at [66, 268] on div "Number of packages 41 41" at bounding box center [202, 260] width 288 height 35
drag, startPoint x: 96, startPoint y: 268, endPoint x: 67, endPoint y: 266, distance: 29.1
click at [67, 266] on span "41 41" at bounding box center [201, 266] width 269 height 20
drag, startPoint x: 97, startPoint y: 268, endPoint x: 66, endPoint y: 272, distance: 31.3
click at [66, 272] on div "Number of packages 41 40" at bounding box center [202, 260] width 288 height 35
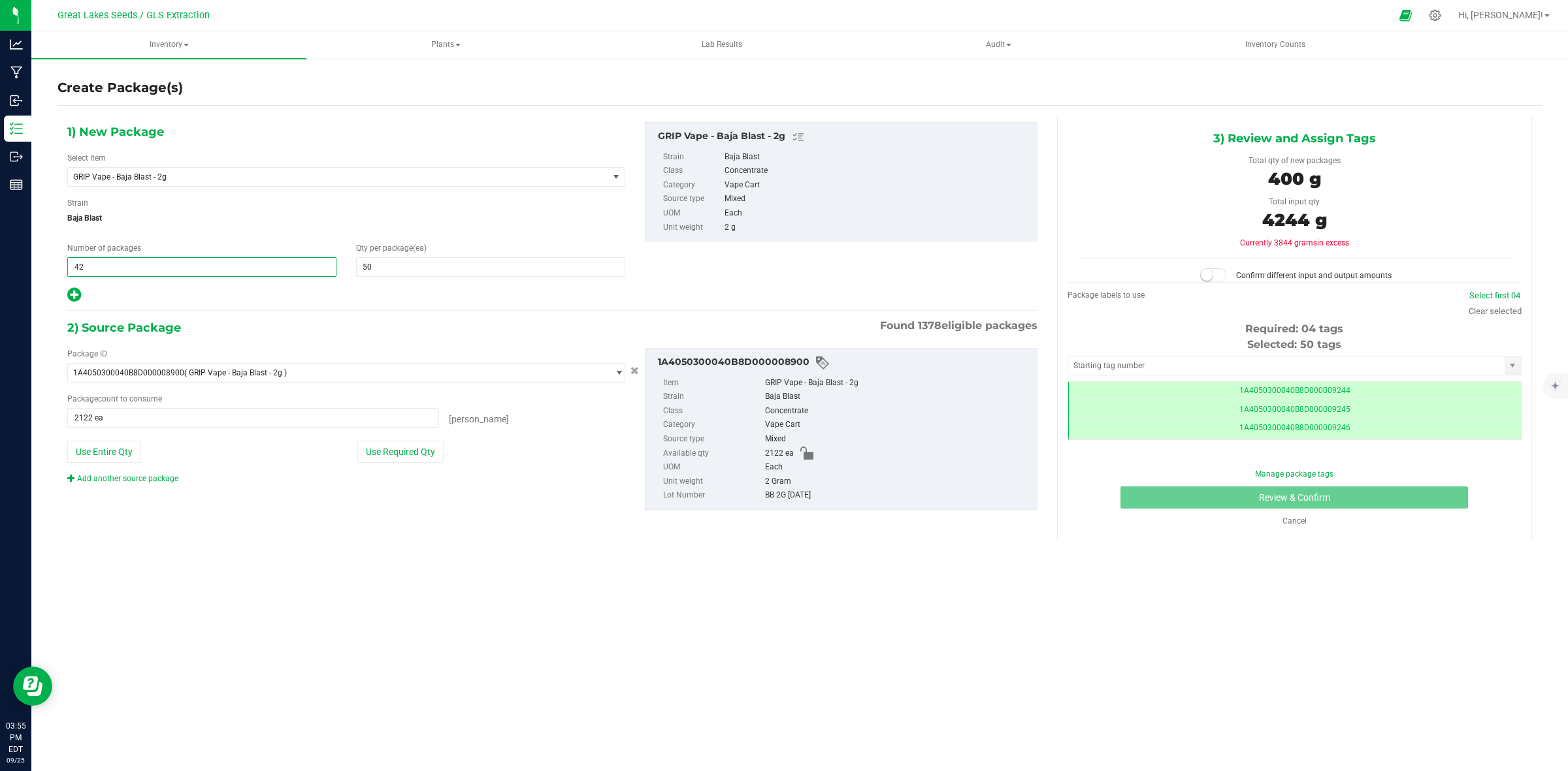
type input "4"
type input "40"
click at [311, 288] on div at bounding box center [345, 295] width 557 height 17
drag, startPoint x: 109, startPoint y: 269, endPoint x: 59, endPoint y: 271, distance: 50.0
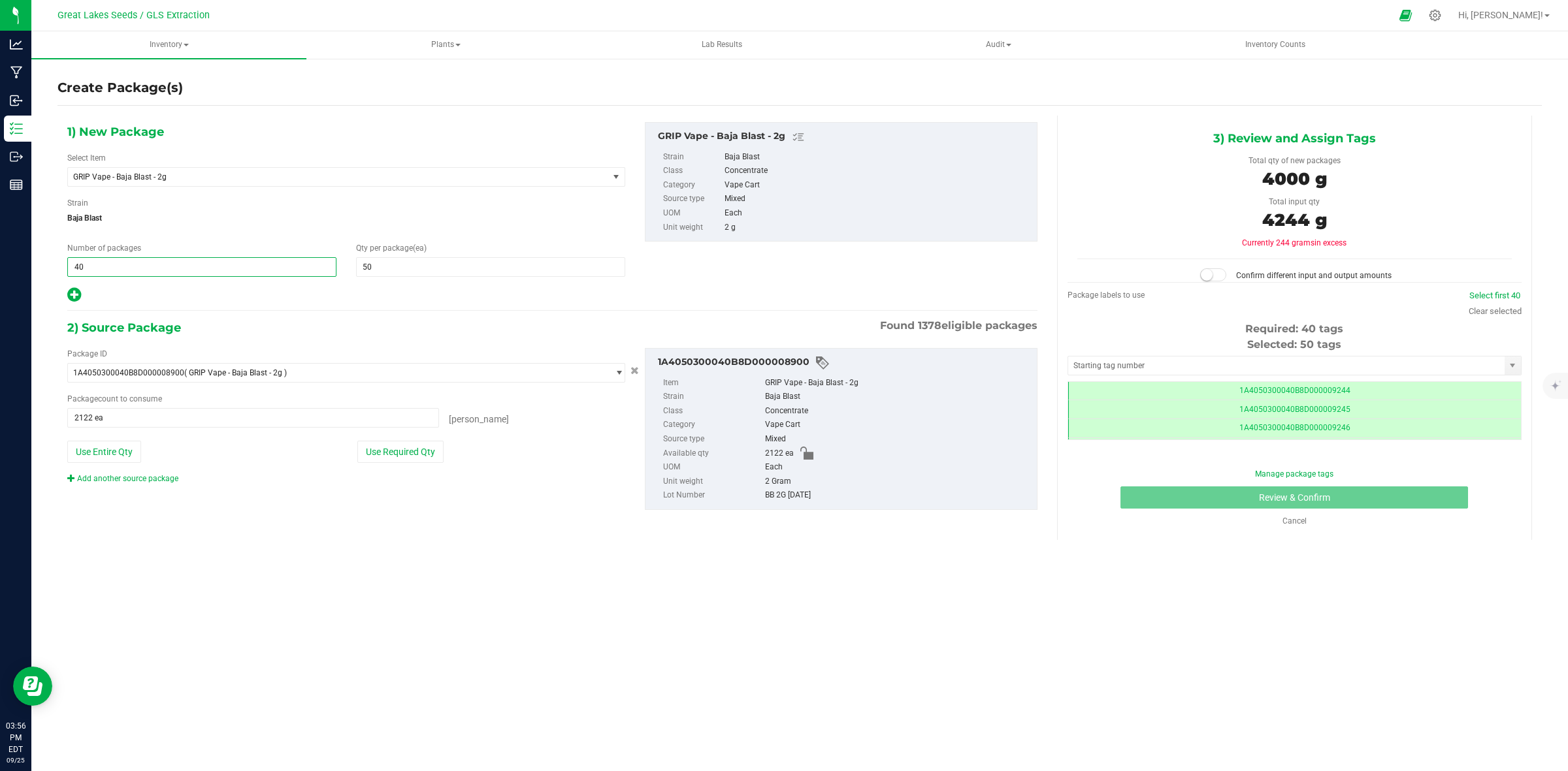
click at [59, 271] on div "Number of packages 40 40" at bounding box center [202, 260] width 288 height 35
type input "43"
click at [115, 454] on button "Use Entire Qty" at bounding box center [104, 452] width 74 height 22
click at [109, 266] on span "43 43" at bounding box center [201, 266] width 269 height 20
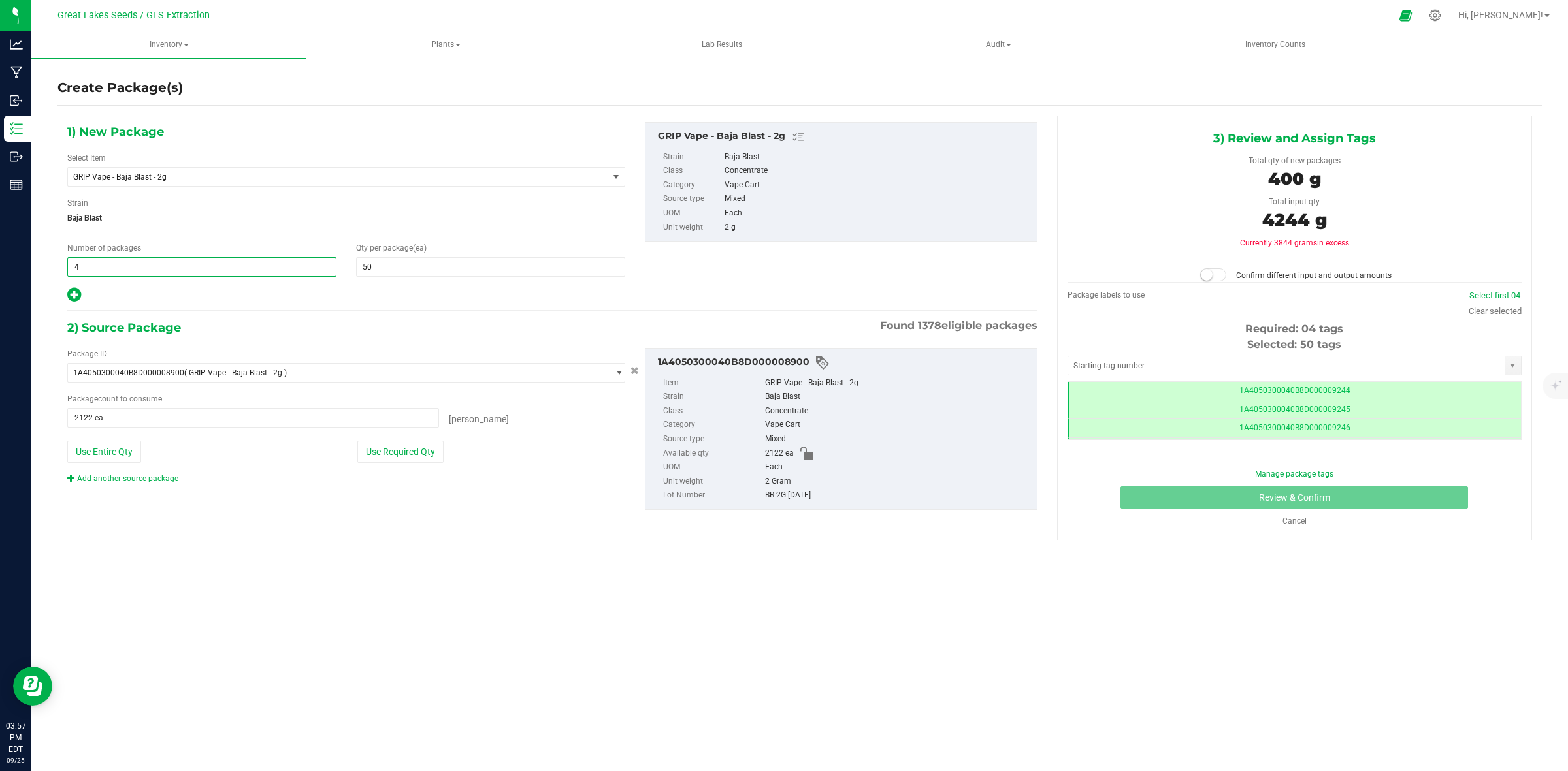
type input "42"
click at [1489, 291] on link "Select first 042" at bounding box center [1493, 296] width 55 height 10
click at [1509, 534] on div "3) Review and Assign Tags Total qty of new packages 4200 g Total input qty 4244…" at bounding box center [1295, 327] width 475 height 424
click at [427, 453] on button "Use Required Qty" at bounding box center [400, 452] width 87 height 22
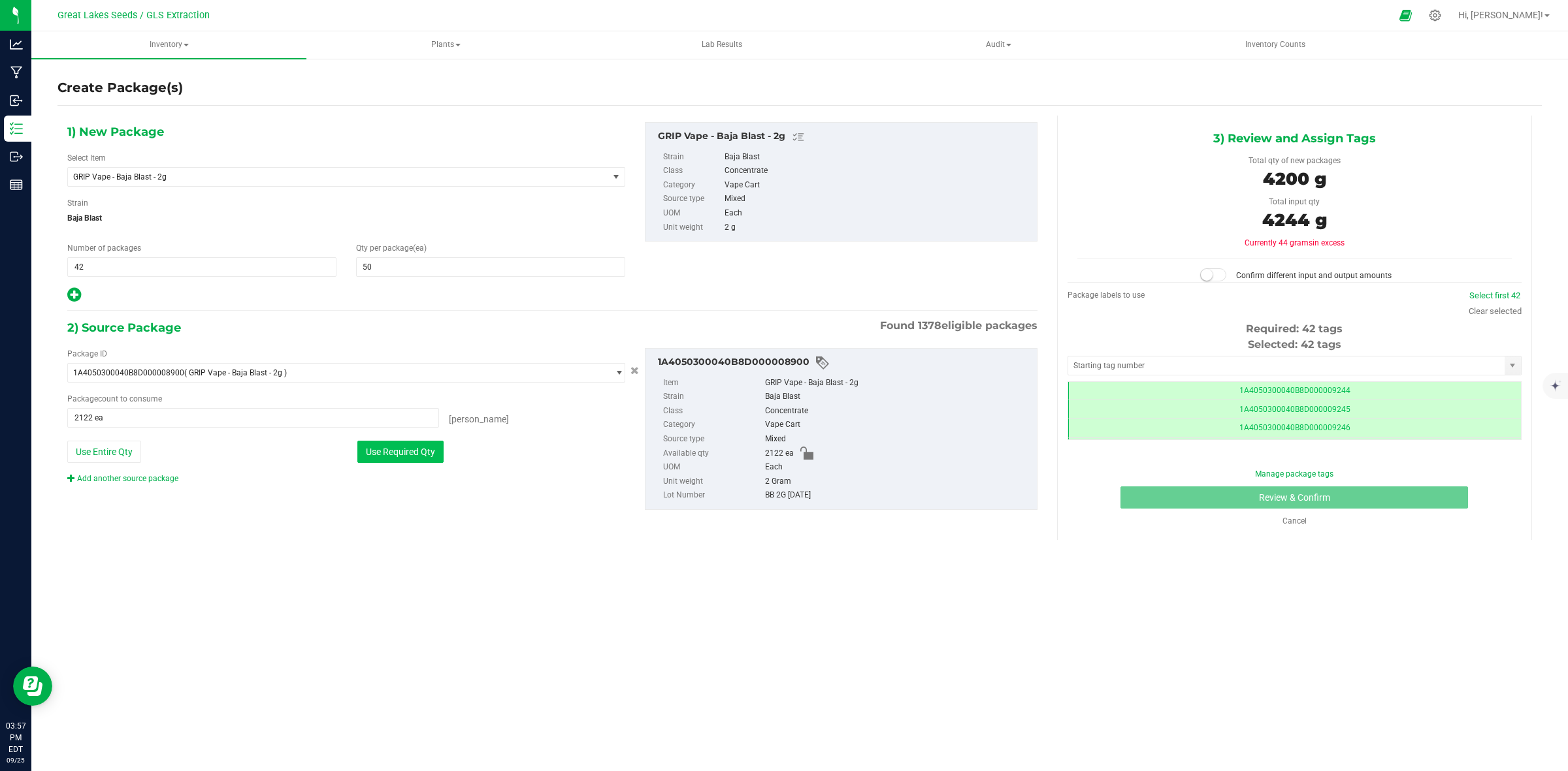
type input "2100 ea"
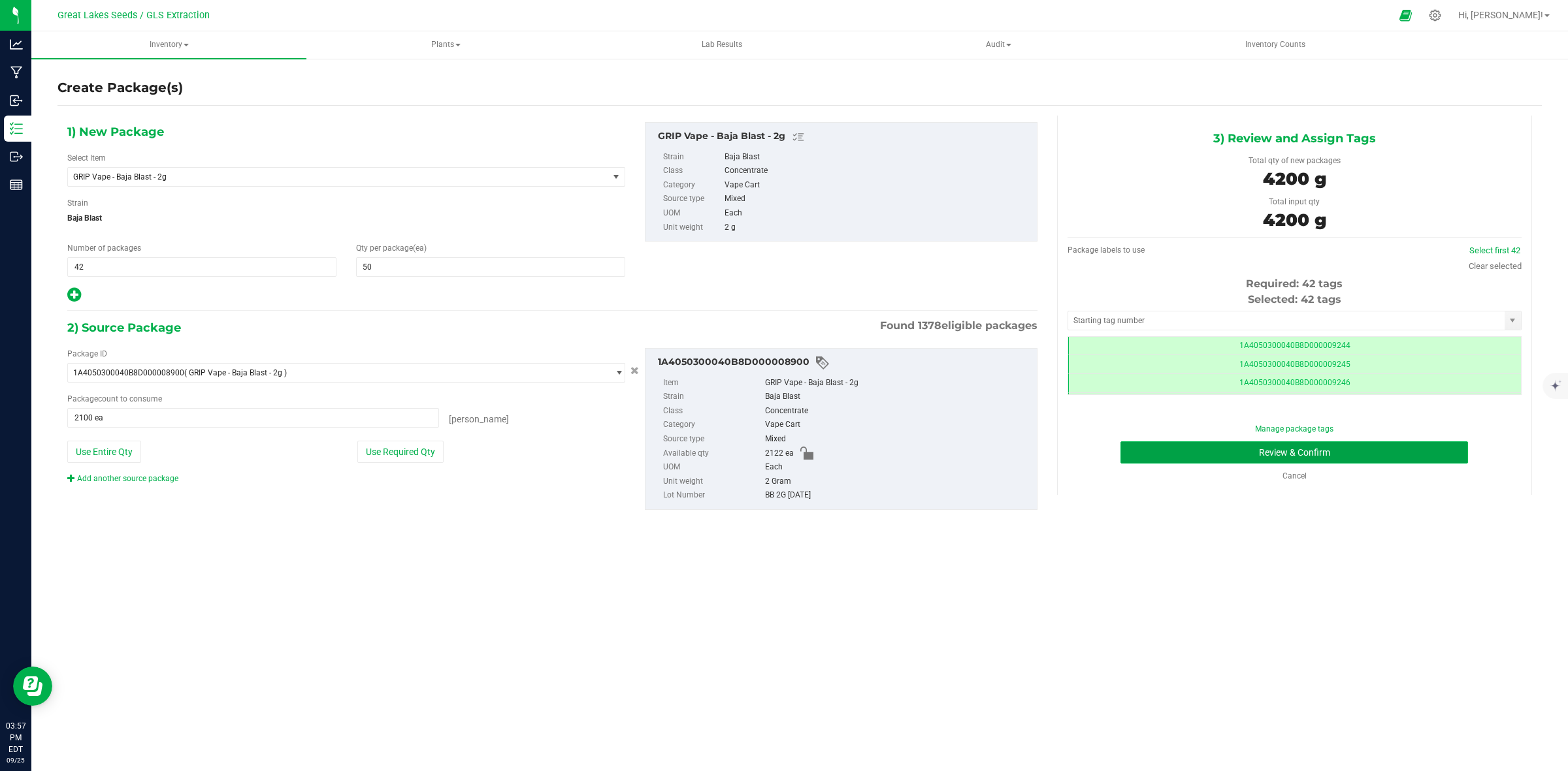
click at [1377, 457] on button "Review & Confirm" at bounding box center [1294, 452] width 348 height 22
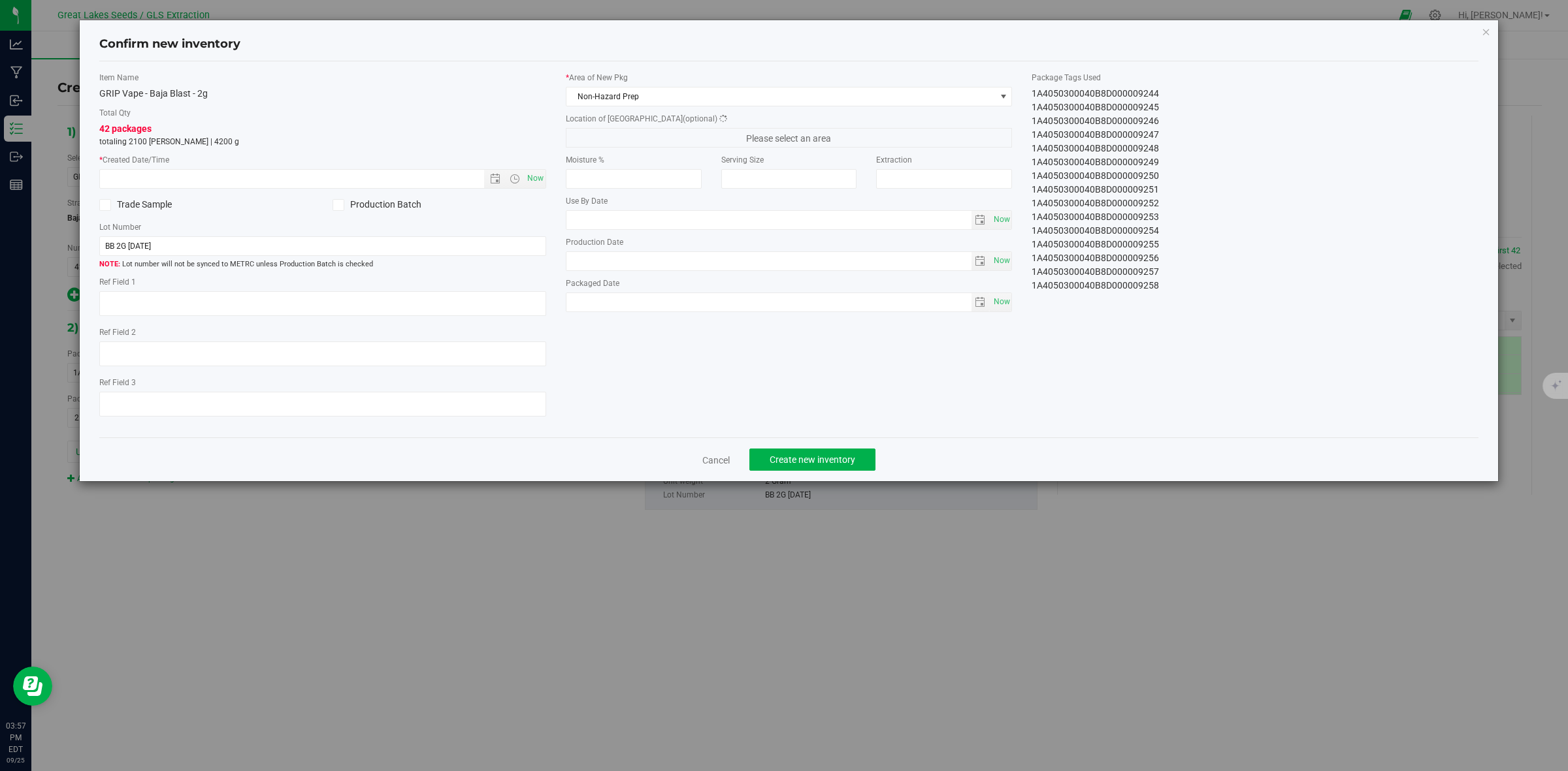
type textarea "[DATE]"
click at [537, 173] on span "Now" at bounding box center [535, 178] width 22 height 19
type input "[DATE] 3:57 PM"
click at [629, 81] on label "* Area of [GEOGRAPHIC_DATA]" at bounding box center [789, 78] width 447 height 12
click at [635, 90] on span "Non-Hazard Prep" at bounding box center [781, 97] width 429 height 19
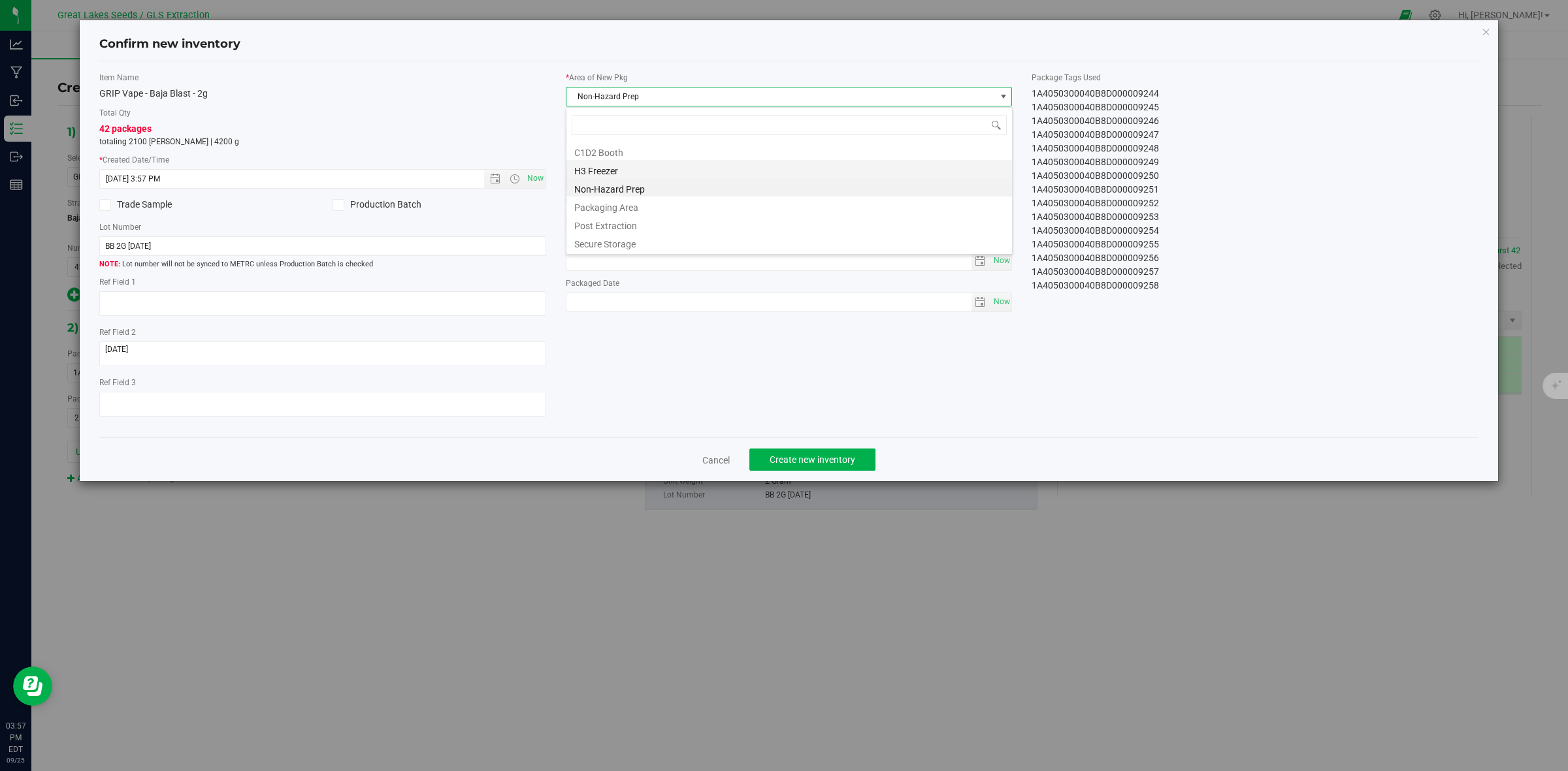
scroll to position [20, 446]
click at [644, 245] on li "Secure Storage" at bounding box center [788, 243] width 445 height 19
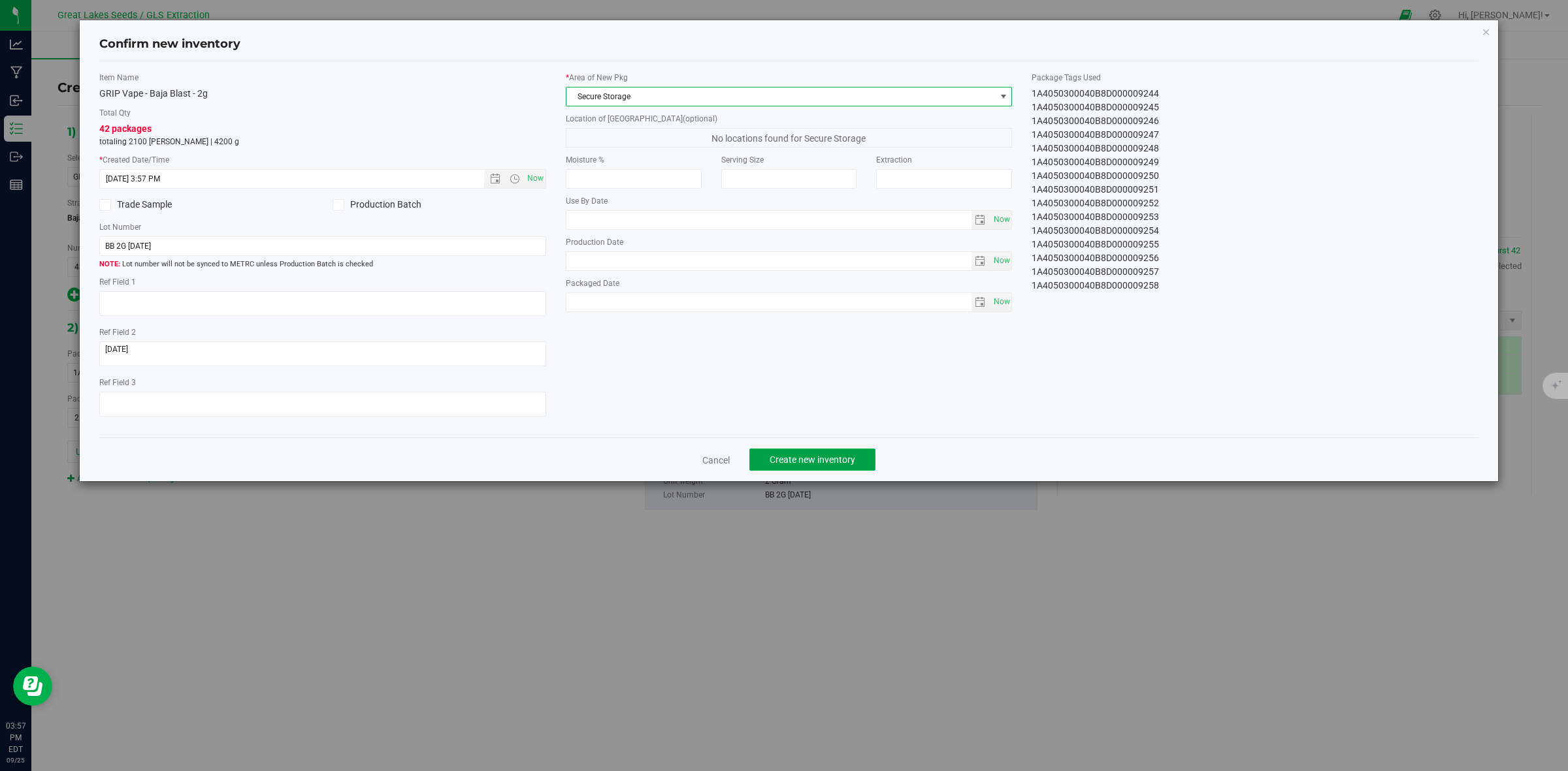
click at [810, 455] on span "Create new inventory" at bounding box center [812, 460] width 86 height 10
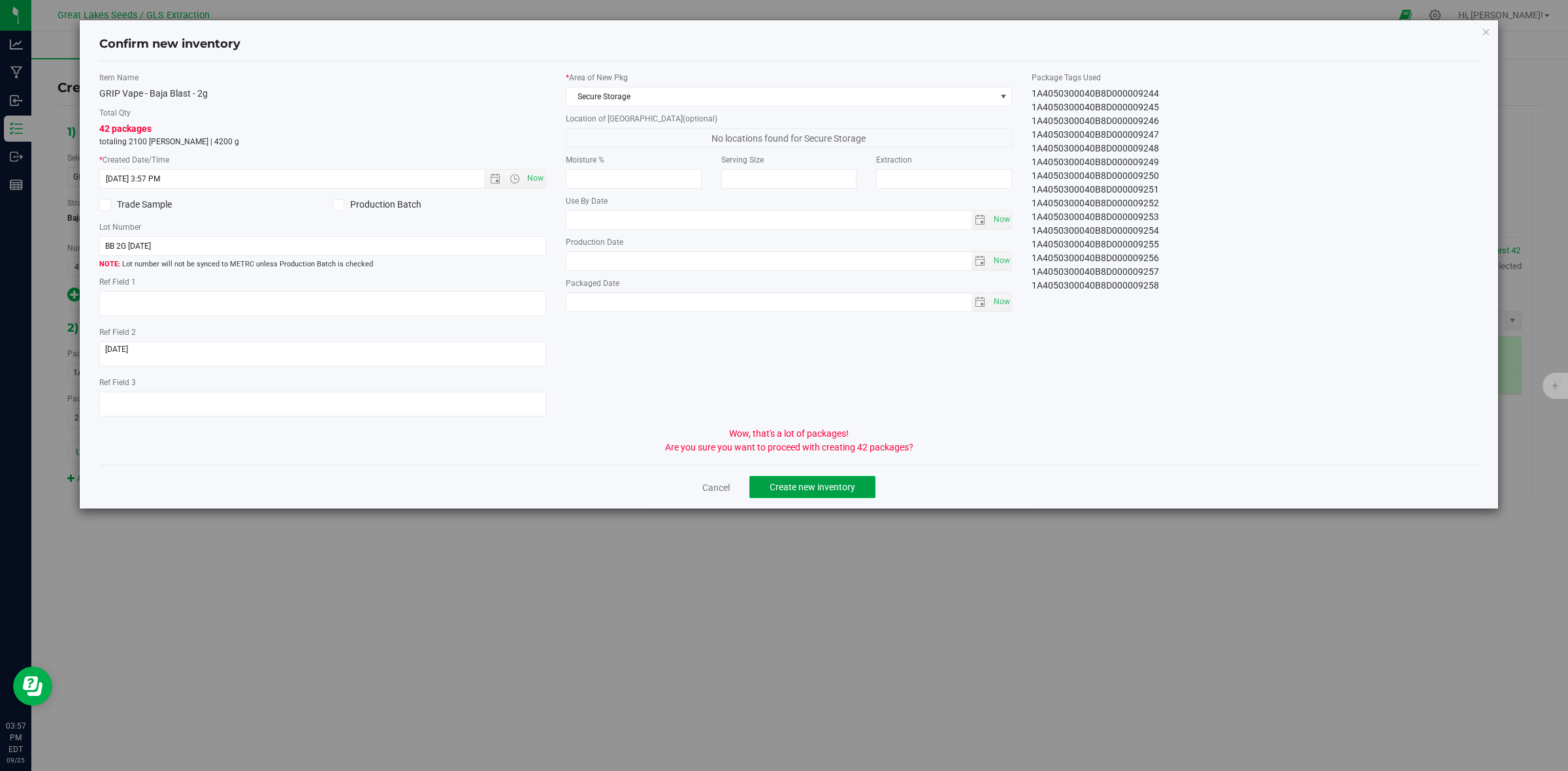
click at [813, 484] on button "Create new inventory" at bounding box center [812, 487] width 126 height 22
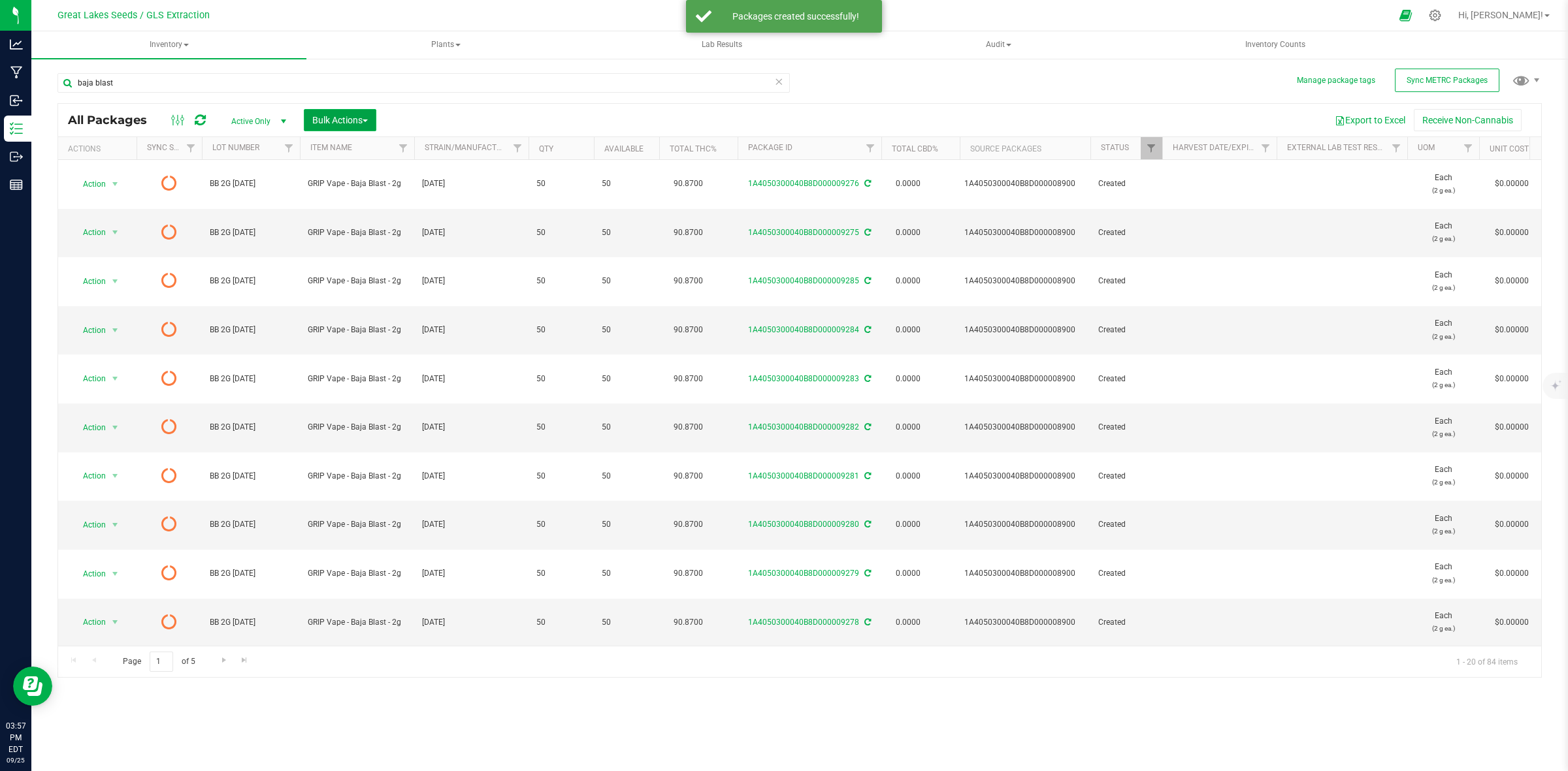
click at [340, 120] on span "Bulk Actions" at bounding box center [339, 120] width 55 height 10
click at [365, 271] on span "Print package labels" at bounding box center [350, 270] width 78 height 10
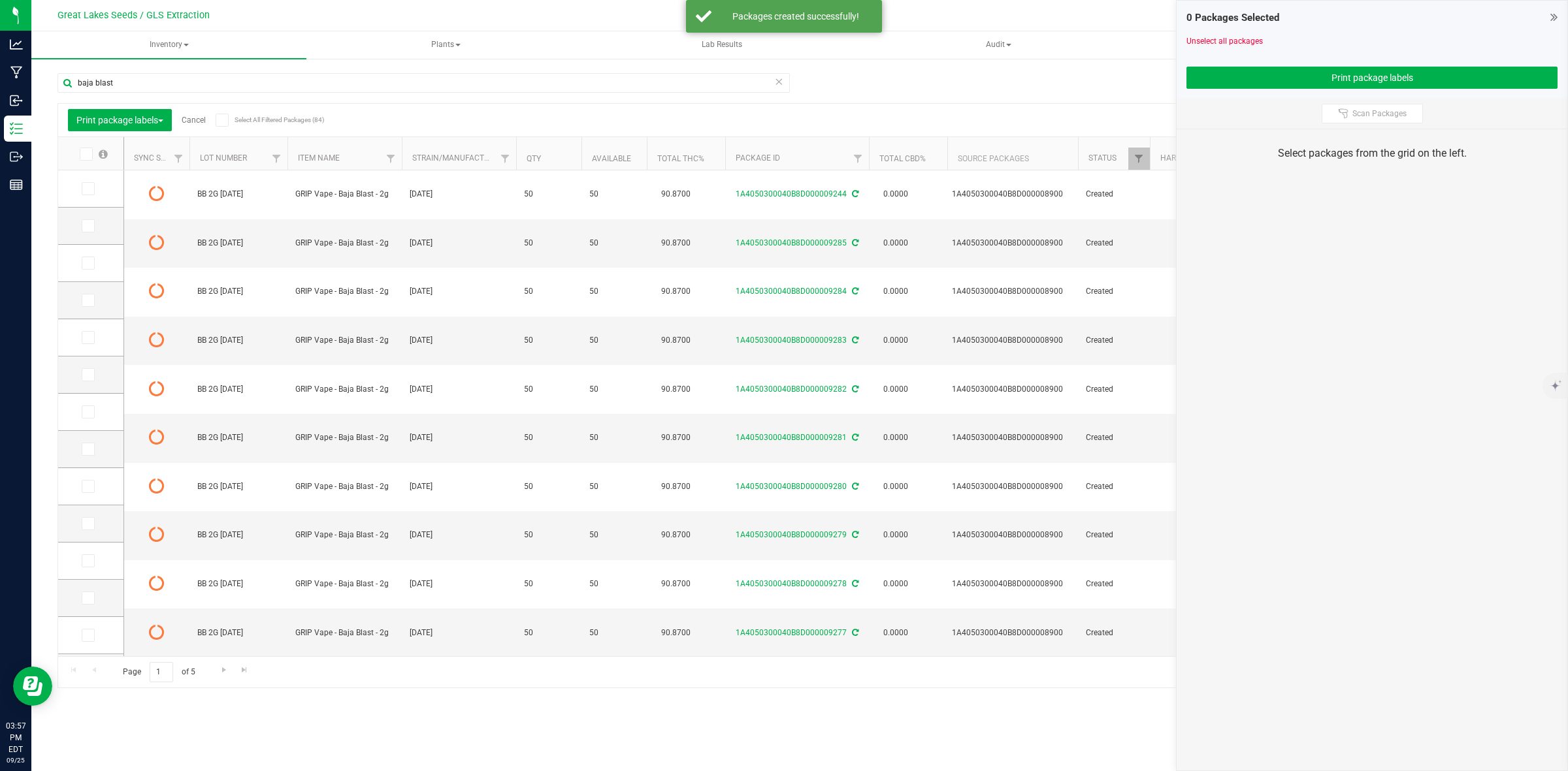
click at [87, 154] on icon at bounding box center [85, 154] width 8 height 0
click at [0, 0] on input "checkbox" at bounding box center [0, 0] width 0 height 0
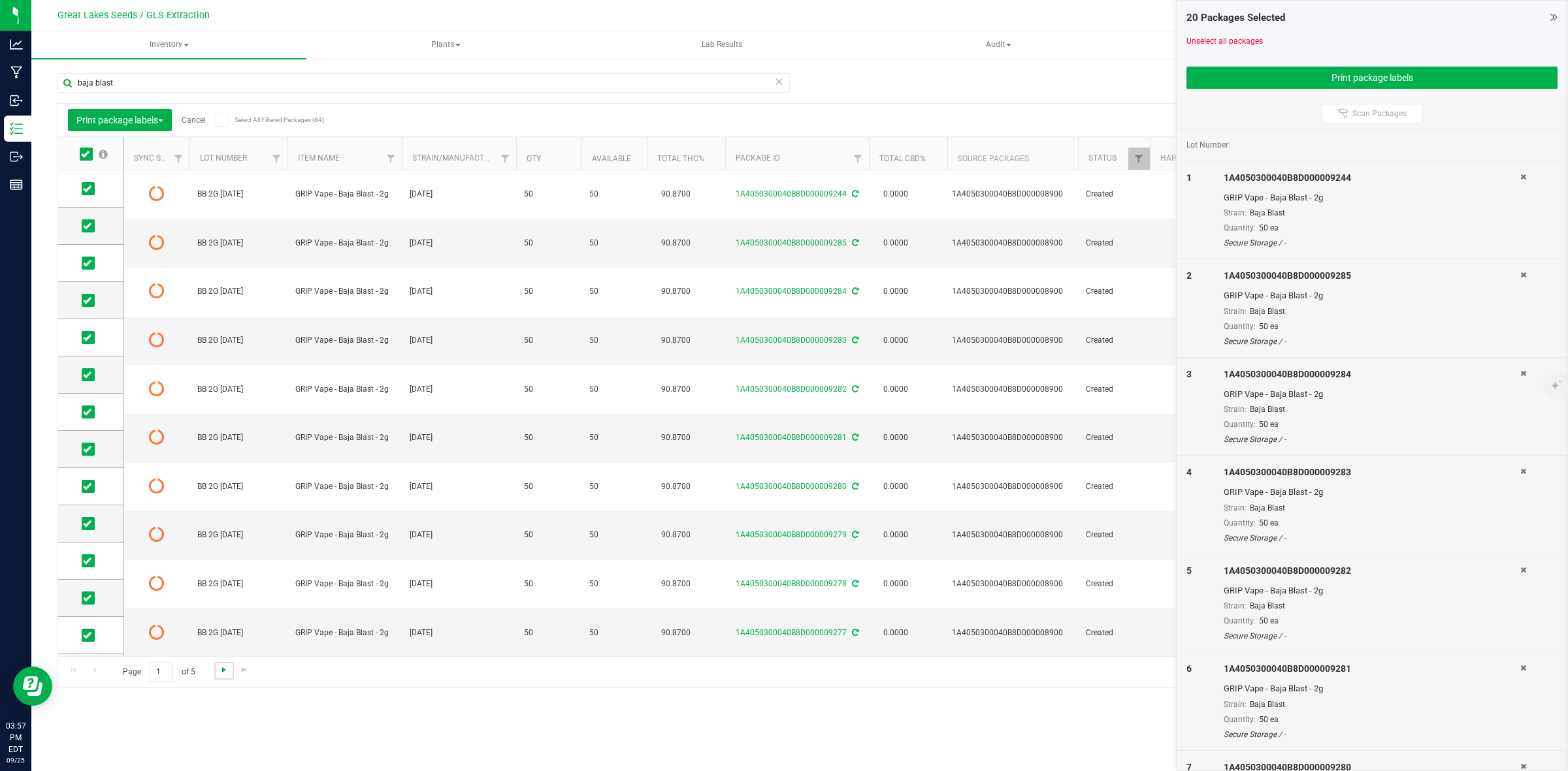
click at [223, 668] on span "Go to the next page" at bounding box center [224, 670] width 10 height 10
click at [88, 154] on icon at bounding box center [85, 154] width 8 height 0
click at [0, 0] on input "checkbox" at bounding box center [0, 0] width 0 height 0
click at [223, 668] on span "Go to the next page" at bounding box center [224, 670] width 10 height 10
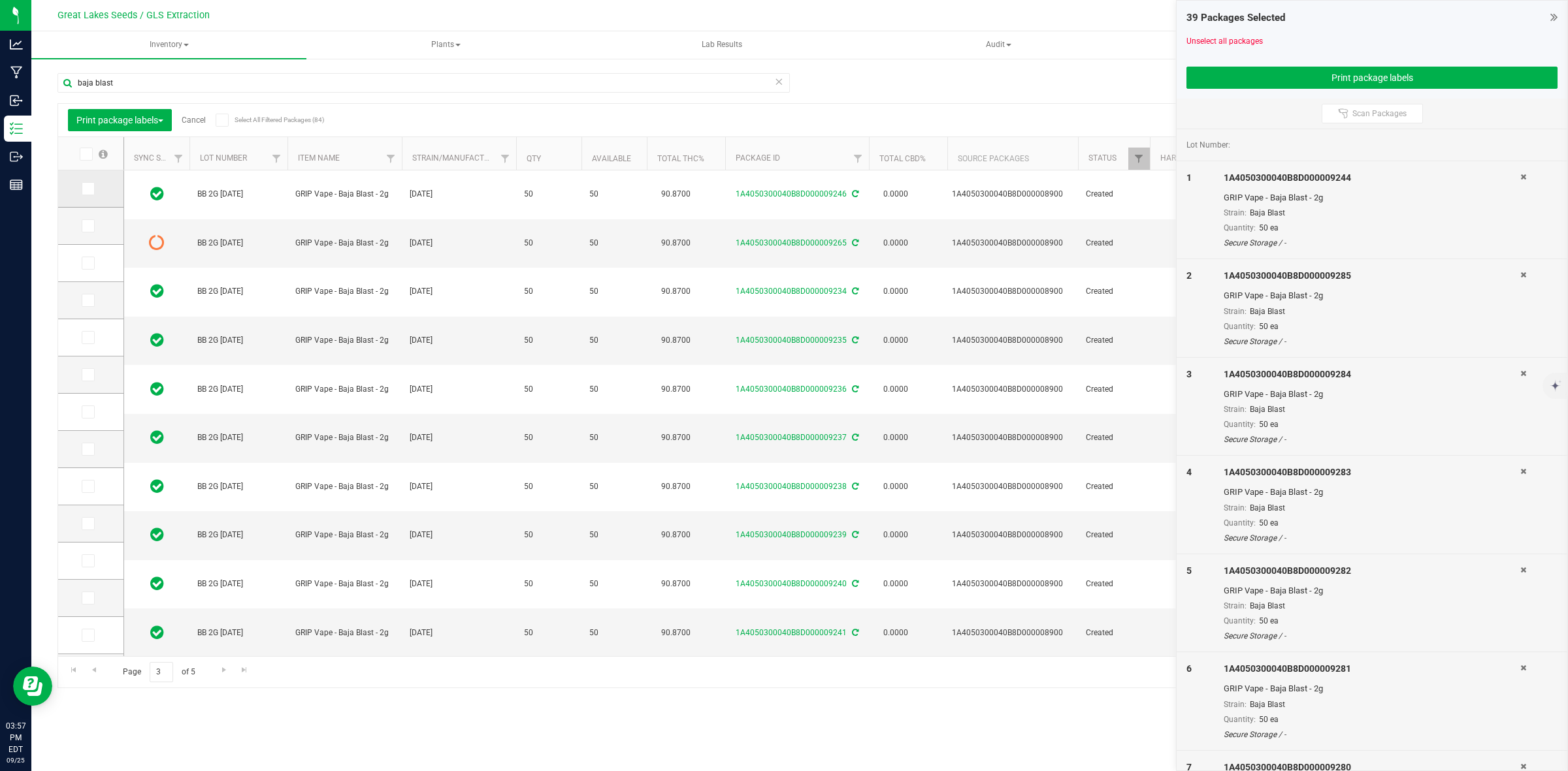
click at [87, 188] on icon at bounding box center [87, 188] width 8 height 0
click at [0, 0] on input "checkbox" at bounding box center [0, 0] width 0 height 0
click at [85, 226] on icon at bounding box center [87, 226] width 8 height 0
click at [0, 0] on input "checkbox" at bounding box center [0, 0] width 0 height 0
click at [92, 669] on span "Go to the previous page" at bounding box center [94, 670] width 10 height 10
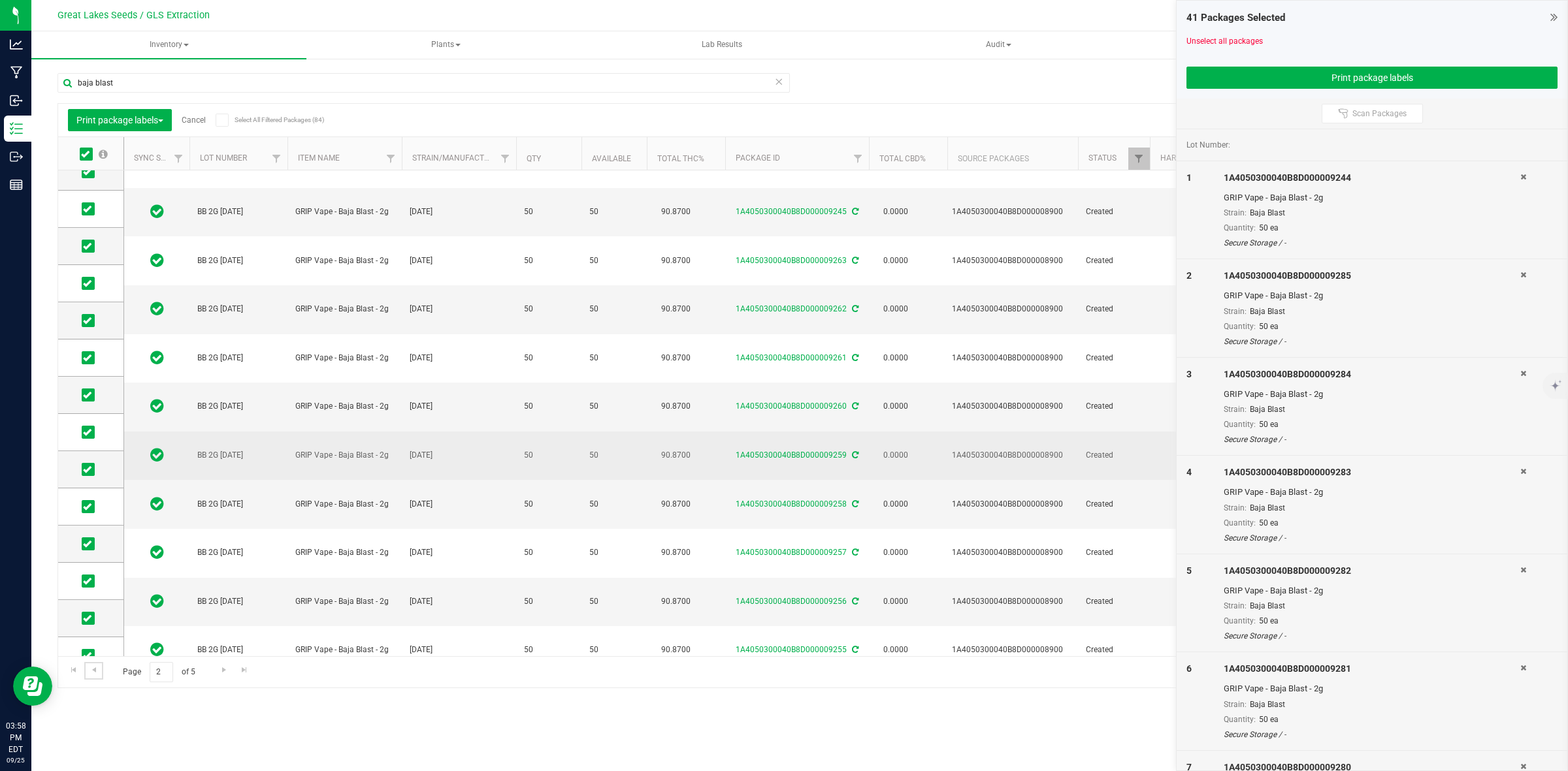
scroll to position [257, 0]
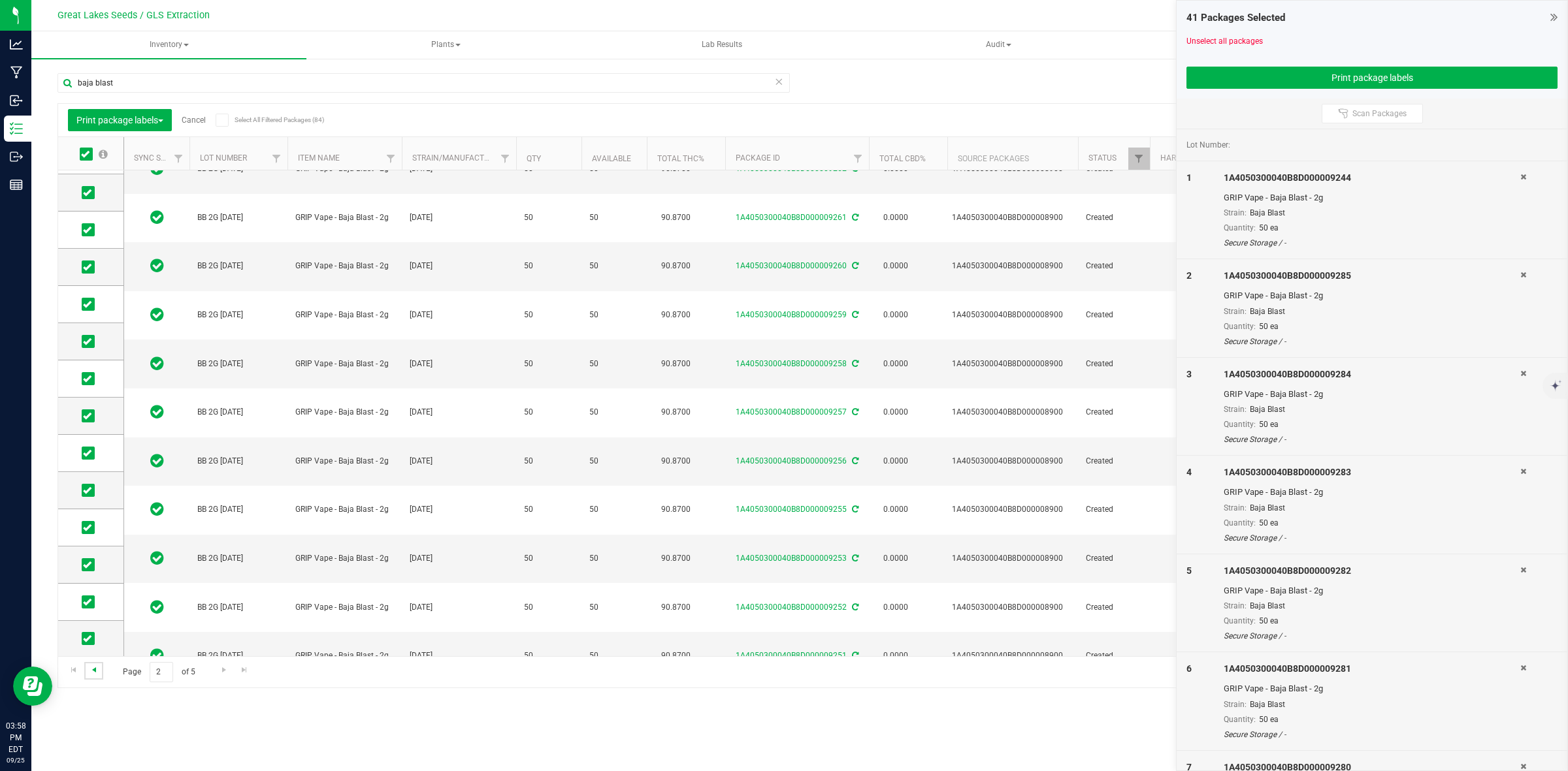
click at [95, 674] on span "Go to the previous page" at bounding box center [94, 670] width 10 height 10
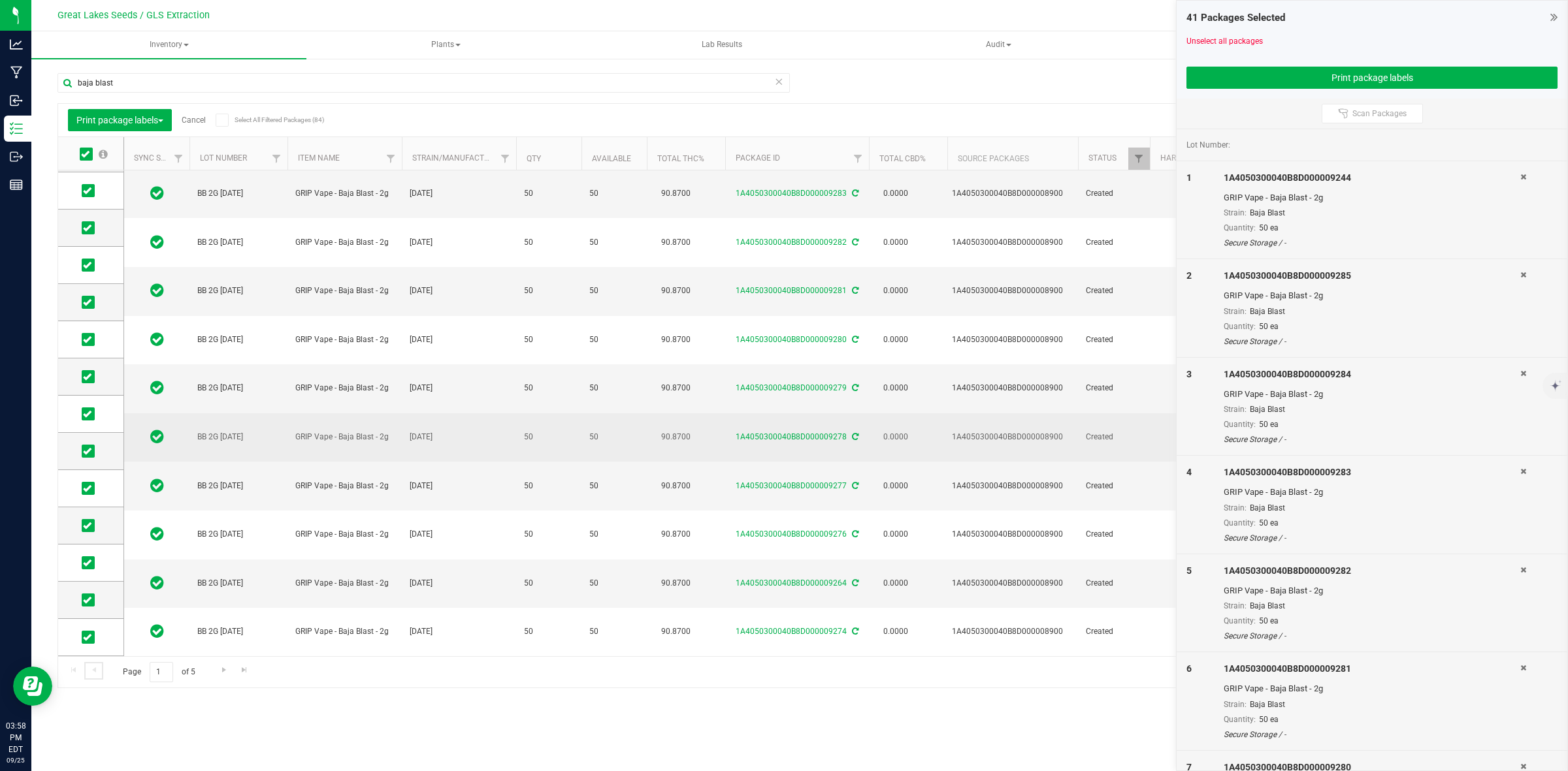
scroll to position [257, 0]
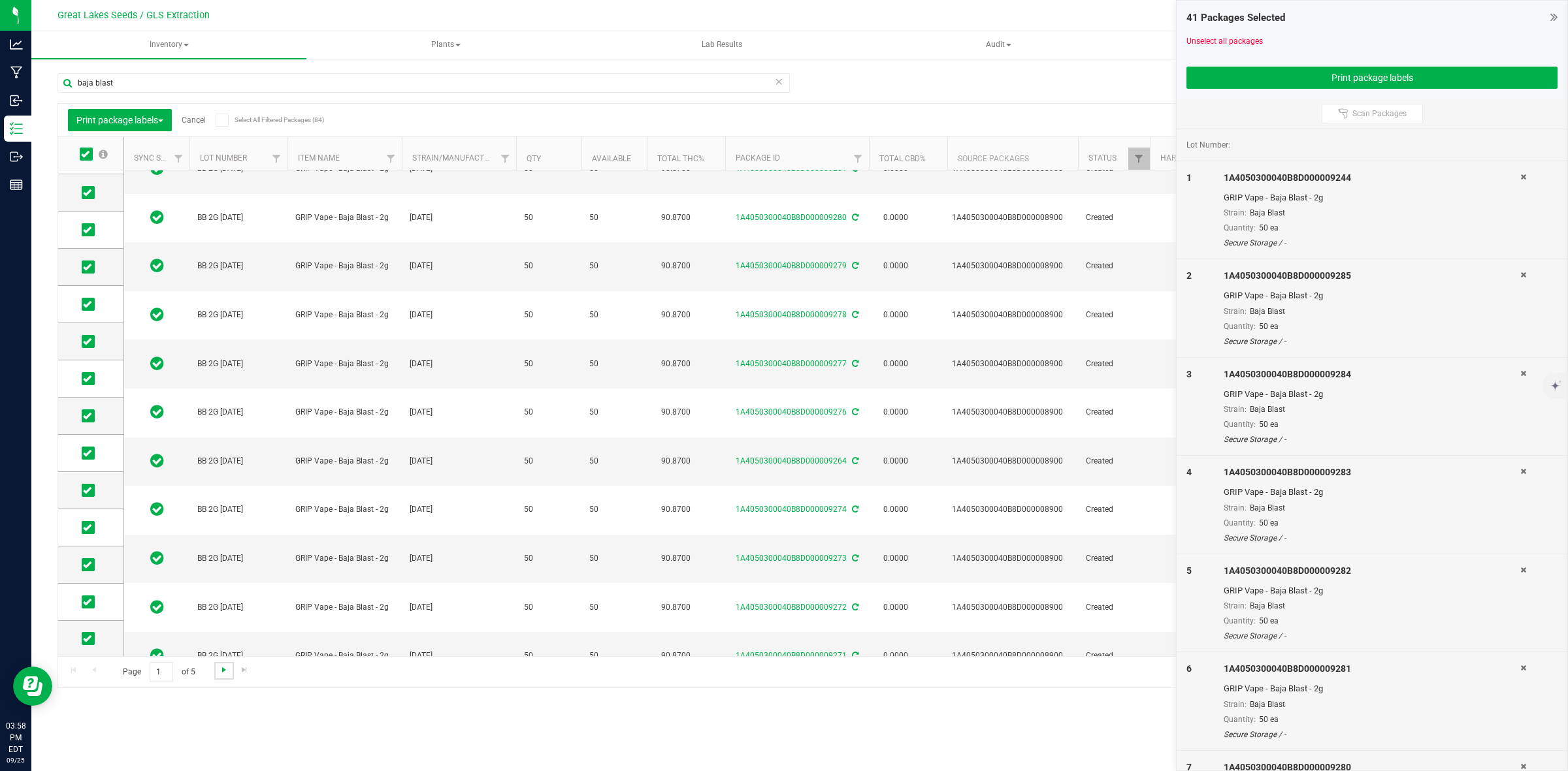
click at [223, 670] on span "Go to the next page" at bounding box center [224, 670] width 10 height 10
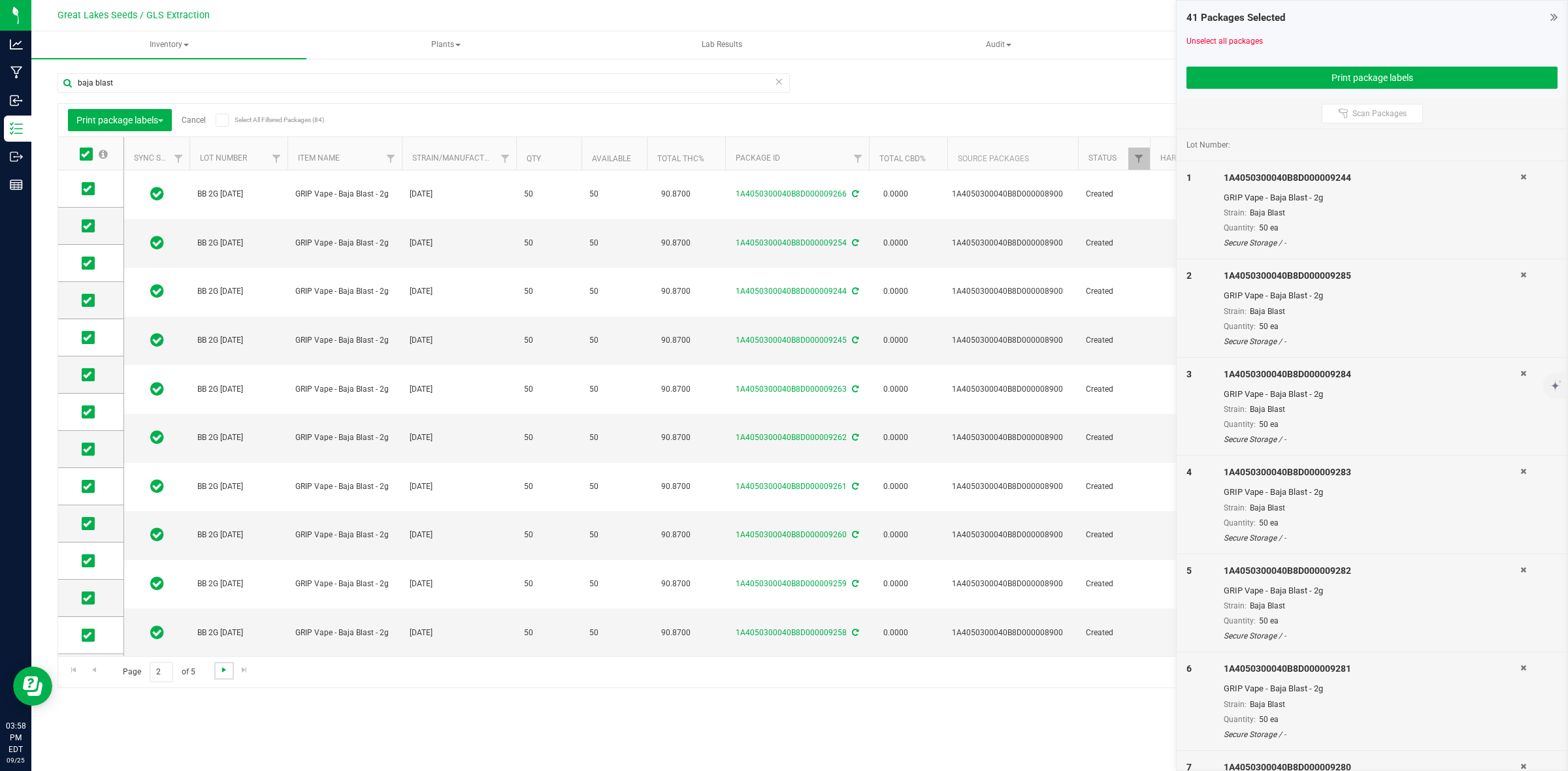
click at [223, 670] on span "Go to the next page" at bounding box center [224, 670] width 10 height 10
click at [86, 226] on icon at bounding box center [87, 226] width 8 height 0
click at [0, 0] on input "checkbox" at bounding box center [0, 0] width 0 height 0
click at [86, 226] on icon at bounding box center [87, 226] width 8 height 0
click at [0, 0] on input "checkbox" at bounding box center [0, 0] width 0 height 0
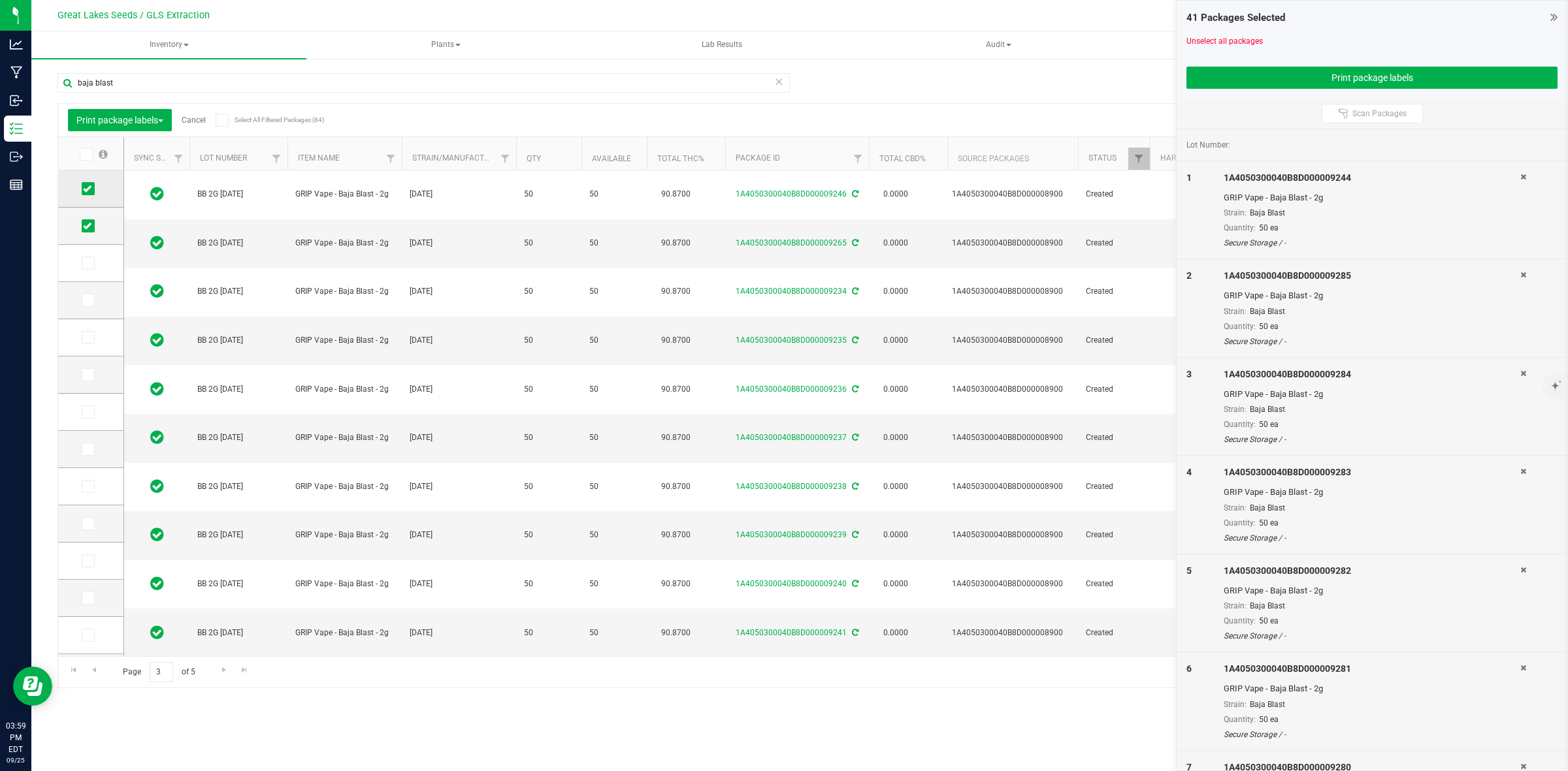
click at [90, 188] on icon at bounding box center [87, 188] width 8 height 0
click at [0, 0] on input "checkbox" at bounding box center [0, 0] width 0 height 0
click at [89, 226] on icon at bounding box center [87, 226] width 8 height 0
click at [0, 0] on input "checkbox" at bounding box center [0, 0] width 0 height 0
click at [83, 188] on icon at bounding box center [87, 188] width 8 height 0
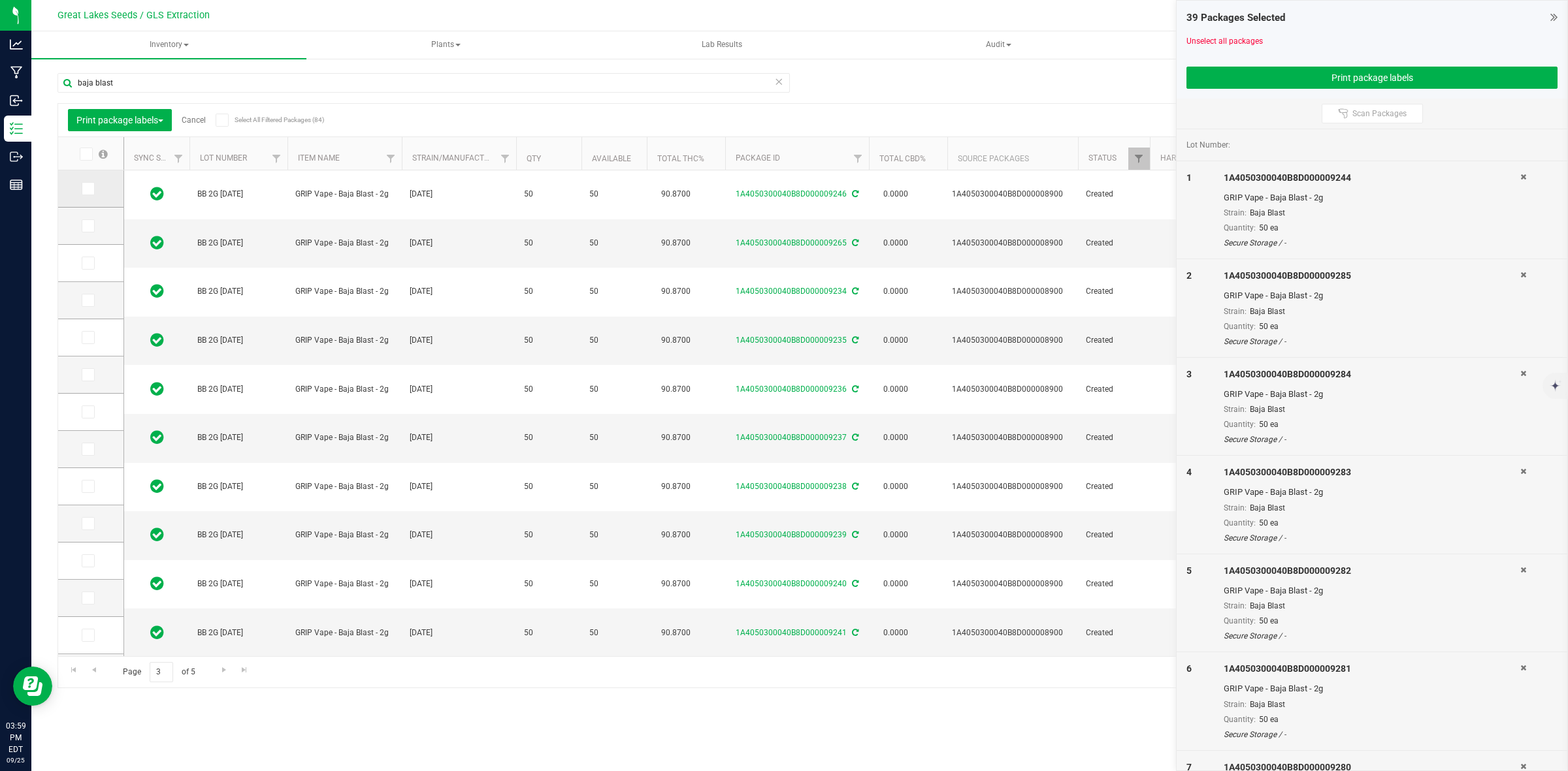
click at [0, 0] on input "checkbox" at bounding box center [0, 0] width 0 height 0
click at [88, 220] on span at bounding box center [87, 226] width 13 height 13
click at [0, 0] on input "checkbox" at bounding box center [0, 0] width 0 height 0
click at [70, 668] on span "Go to the first page" at bounding box center [74, 670] width 10 height 10
click at [88, 226] on icon at bounding box center [87, 226] width 8 height 0
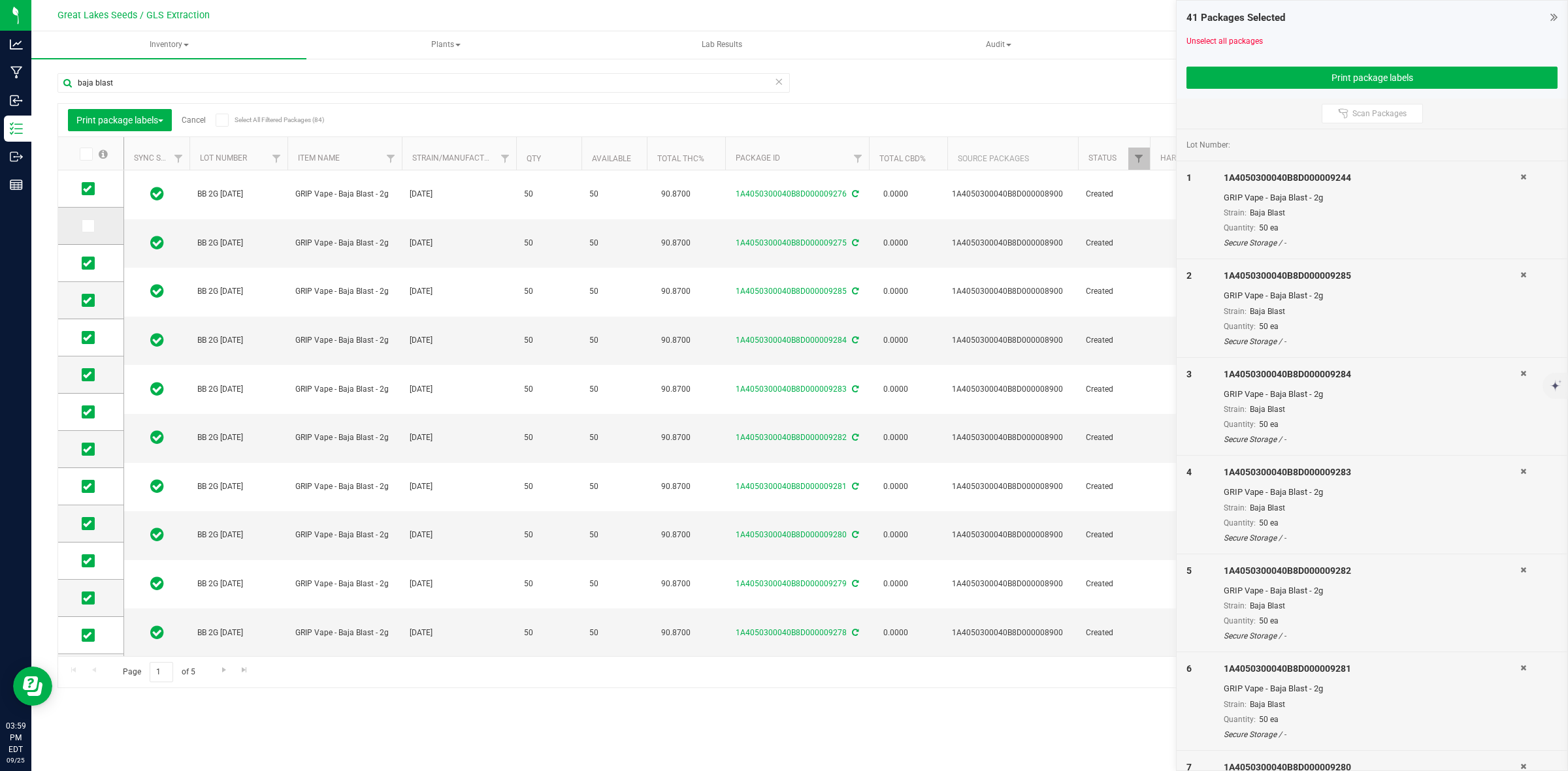
click at [0, 0] on input "checkbox" at bounding box center [0, 0] width 0 height 0
click at [223, 673] on span "Go to the next page" at bounding box center [224, 670] width 10 height 10
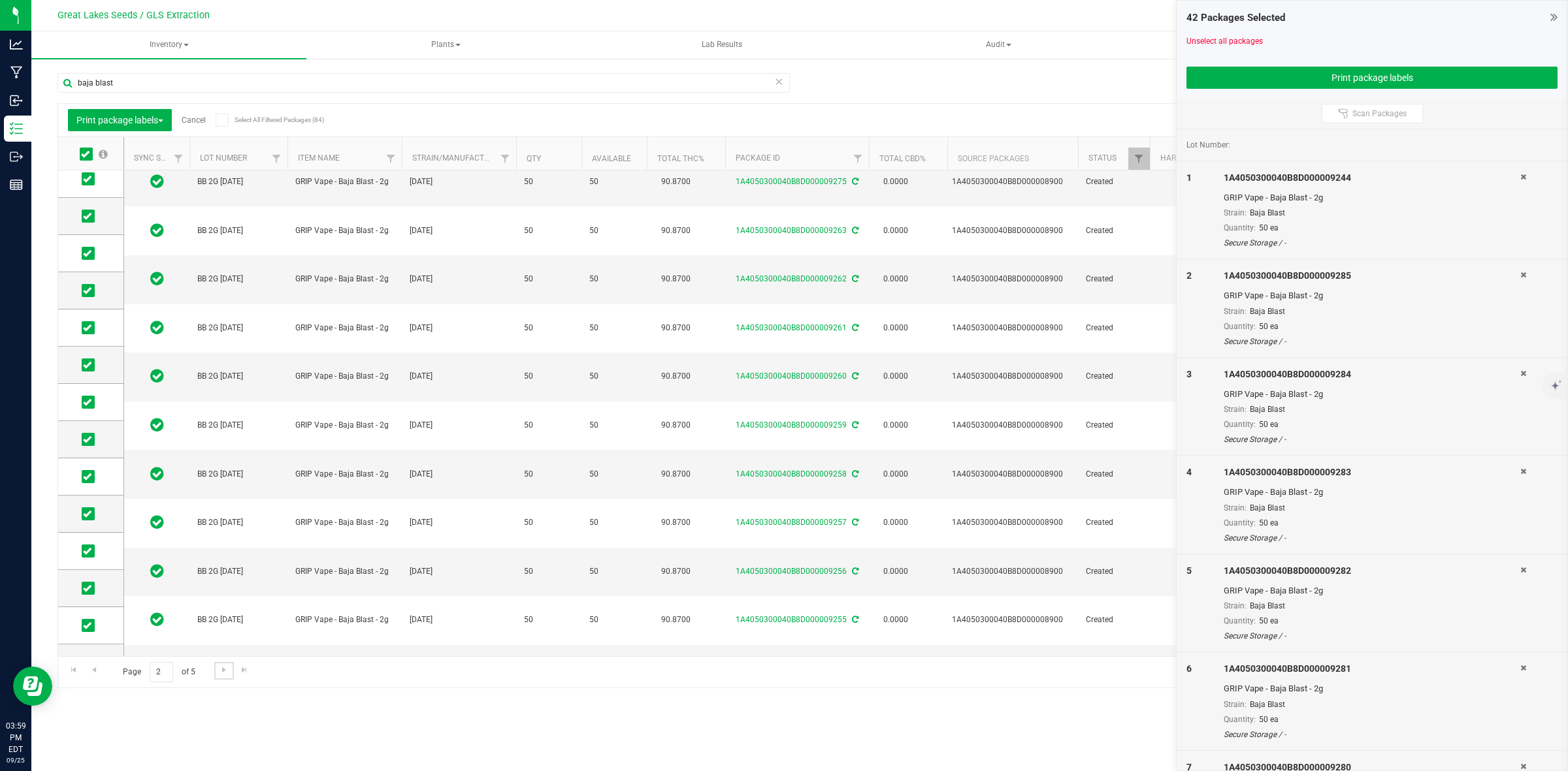
scroll to position [257, 0]
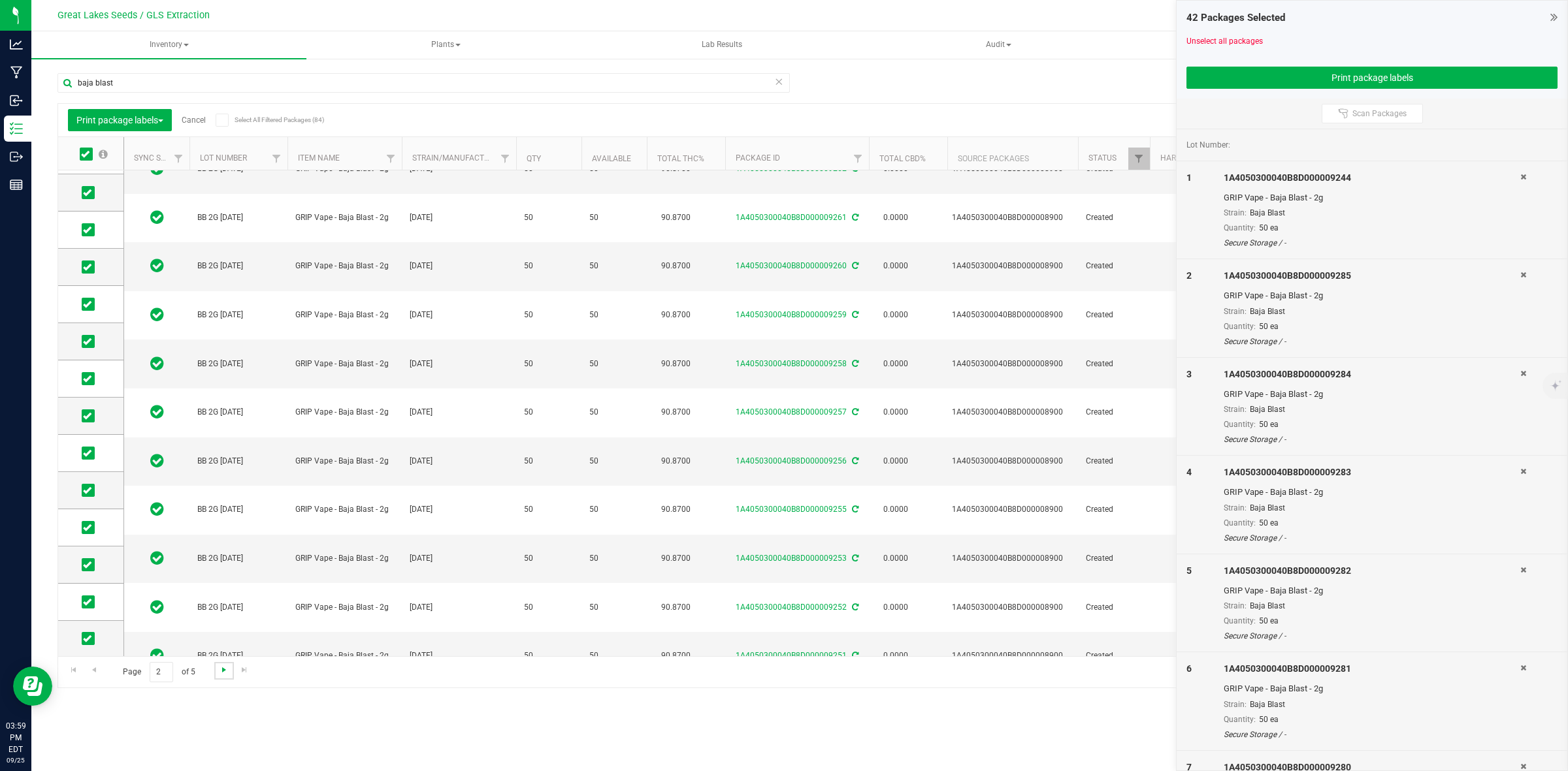
click at [221, 670] on span "Go to the next page" at bounding box center [224, 670] width 10 height 10
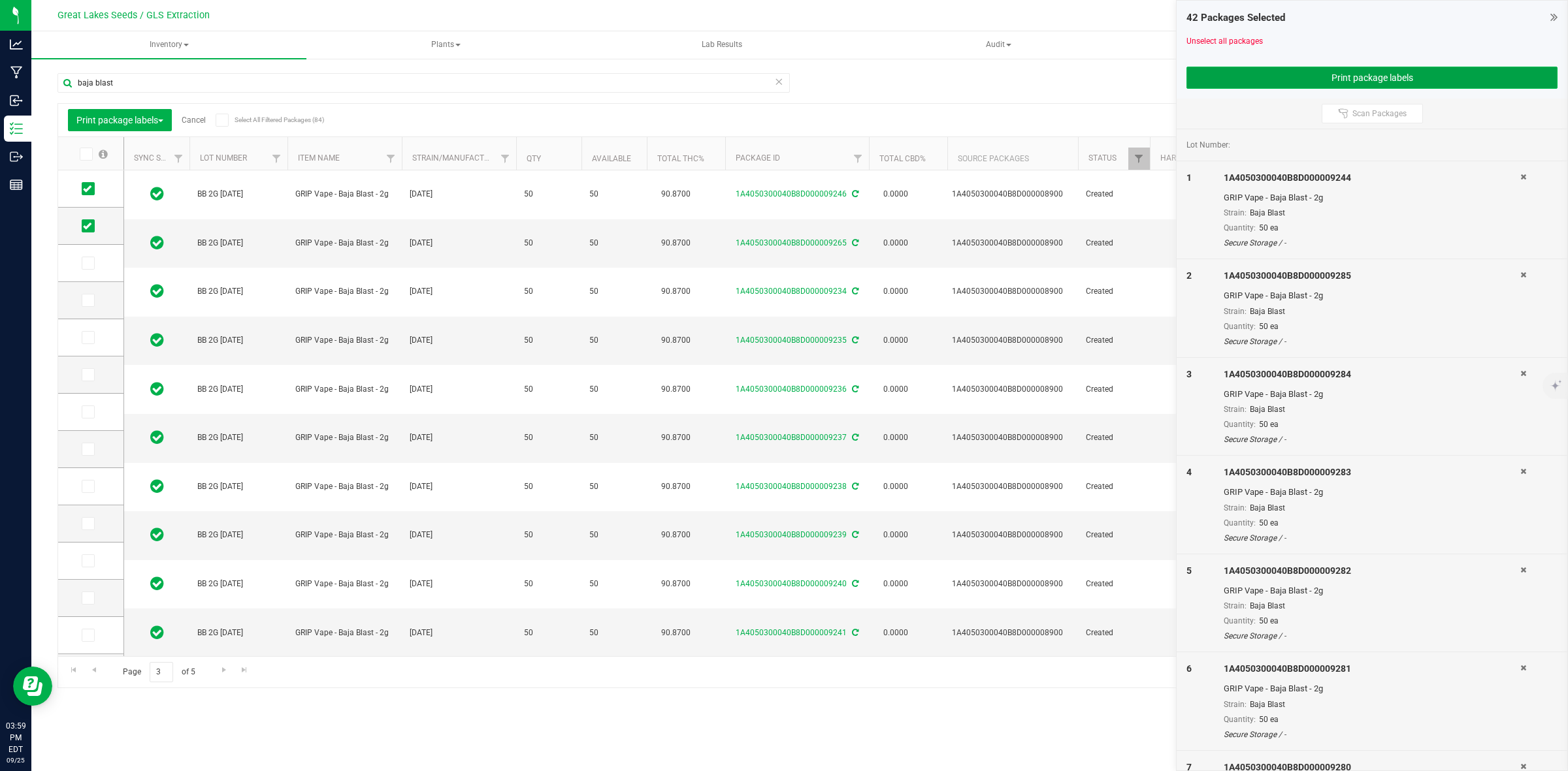
click at [1470, 81] on button "Print package labels" at bounding box center [1371, 78] width 371 height 22
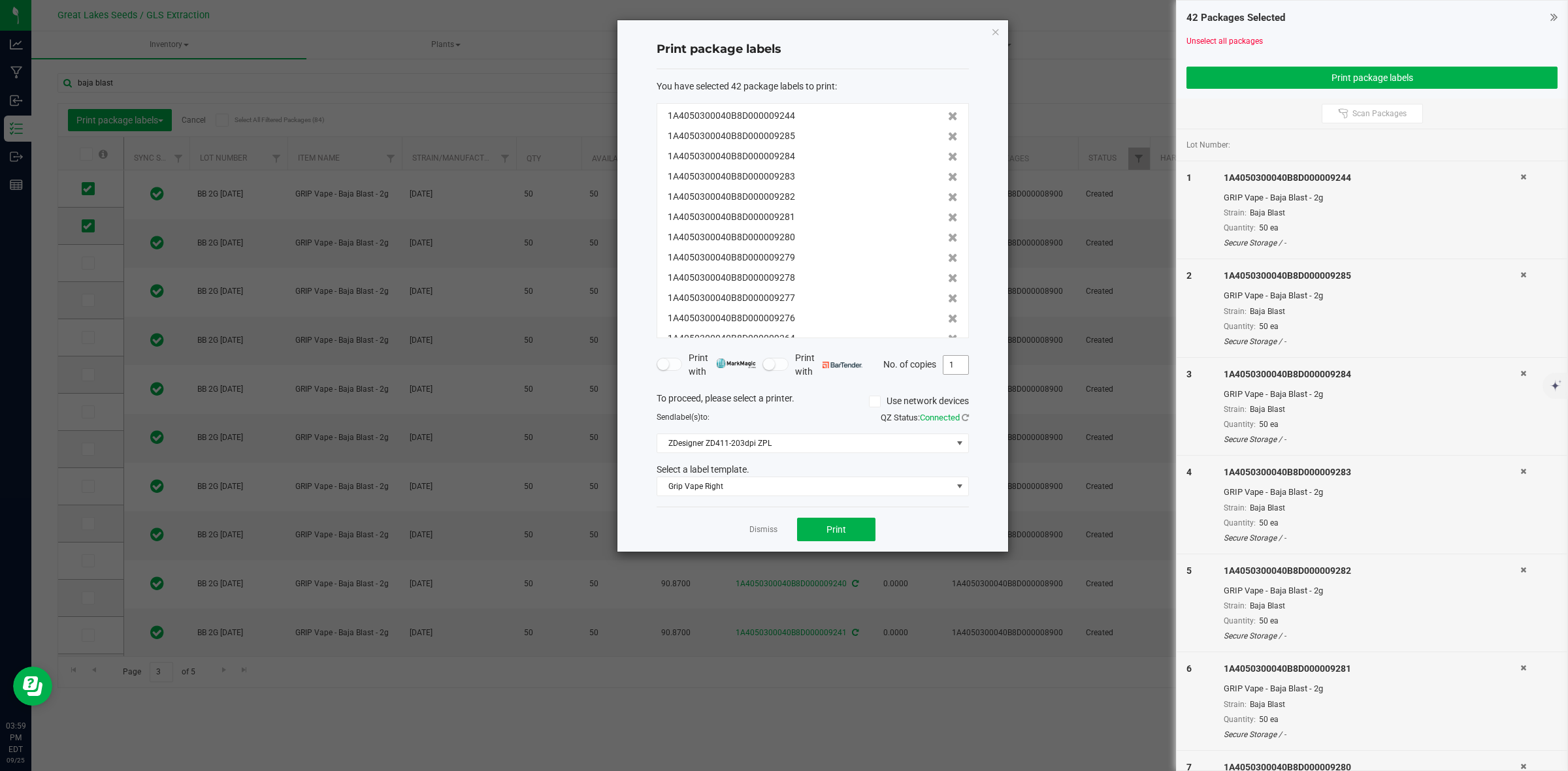
click at [958, 366] on input "1" at bounding box center [955, 366] width 25 height 19
type input "50"
click at [847, 533] on button "Print" at bounding box center [836, 529] width 78 height 24
